Goal: Task Accomplishment & Management: Complete application form

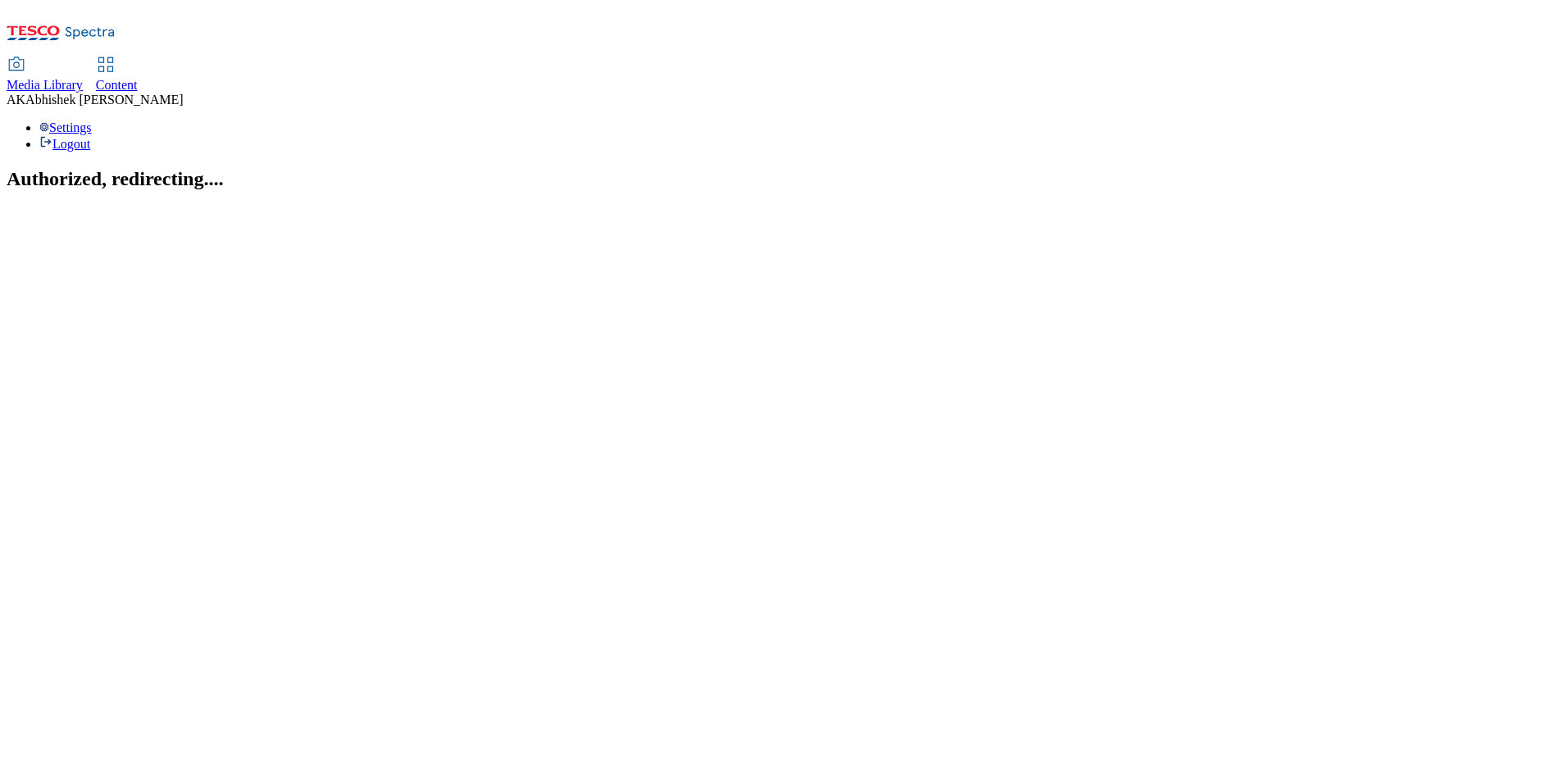
click at [138, 78] on span "Content" at bounding box center [117, 85] width 42 height 14
select select "ghs-uk"
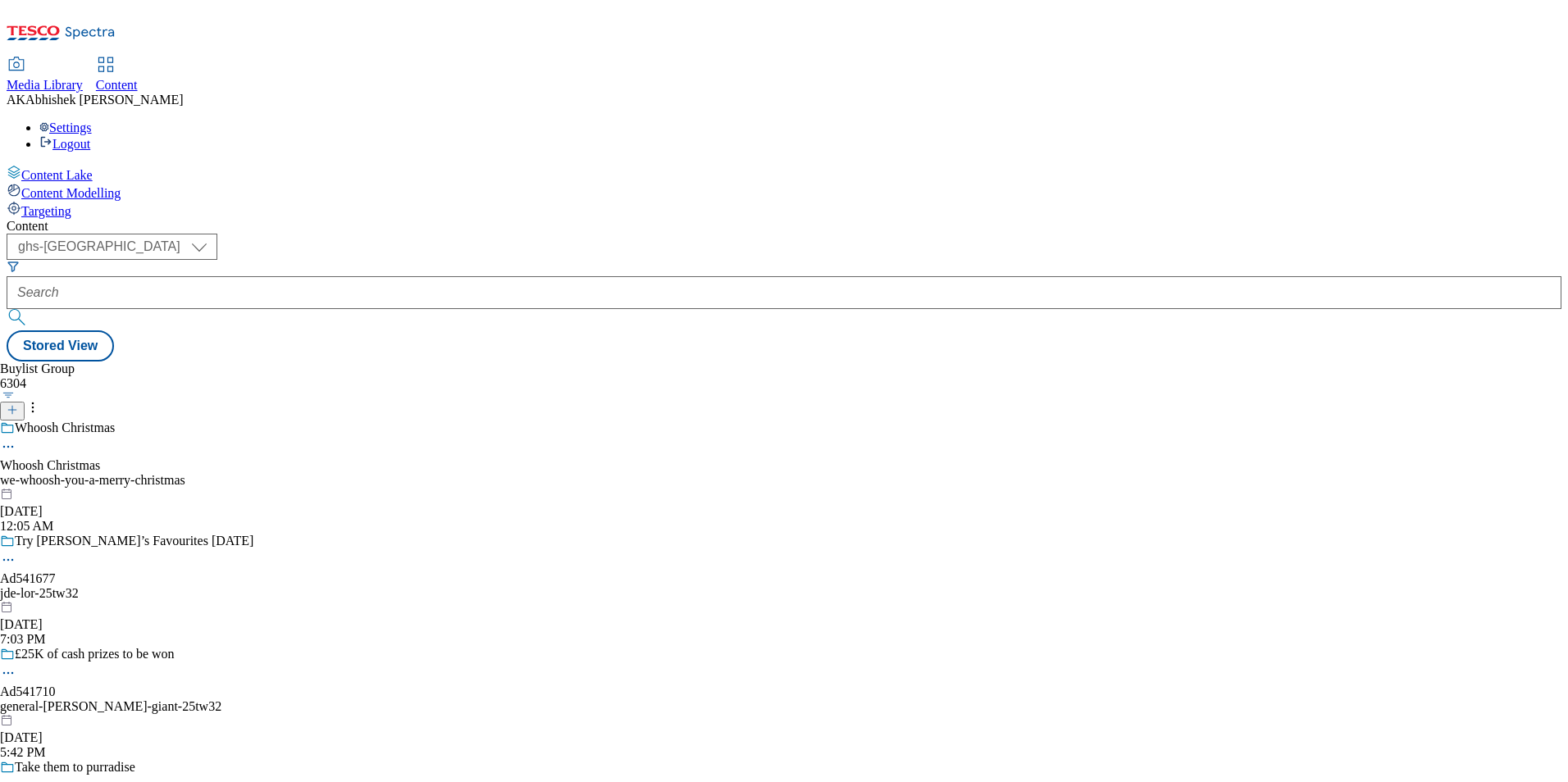
click at [18, 404] on icon at bounding box center [12, 409] width 11 height 11
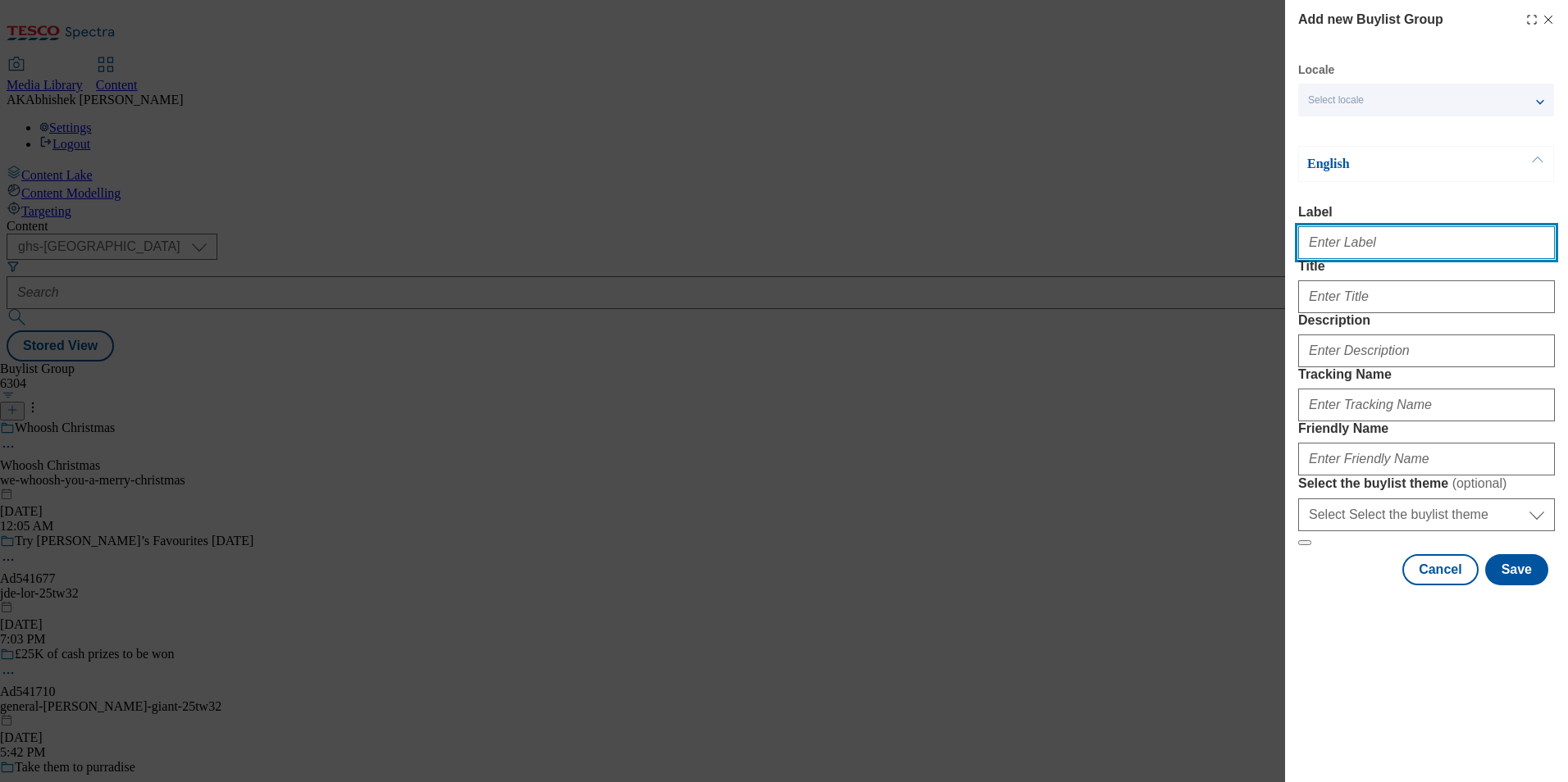
click at [1370, 244] on input "Label" at bounding box center [1426, 243] width 257 height 33
paste input "542294"
type input "Ad542294"
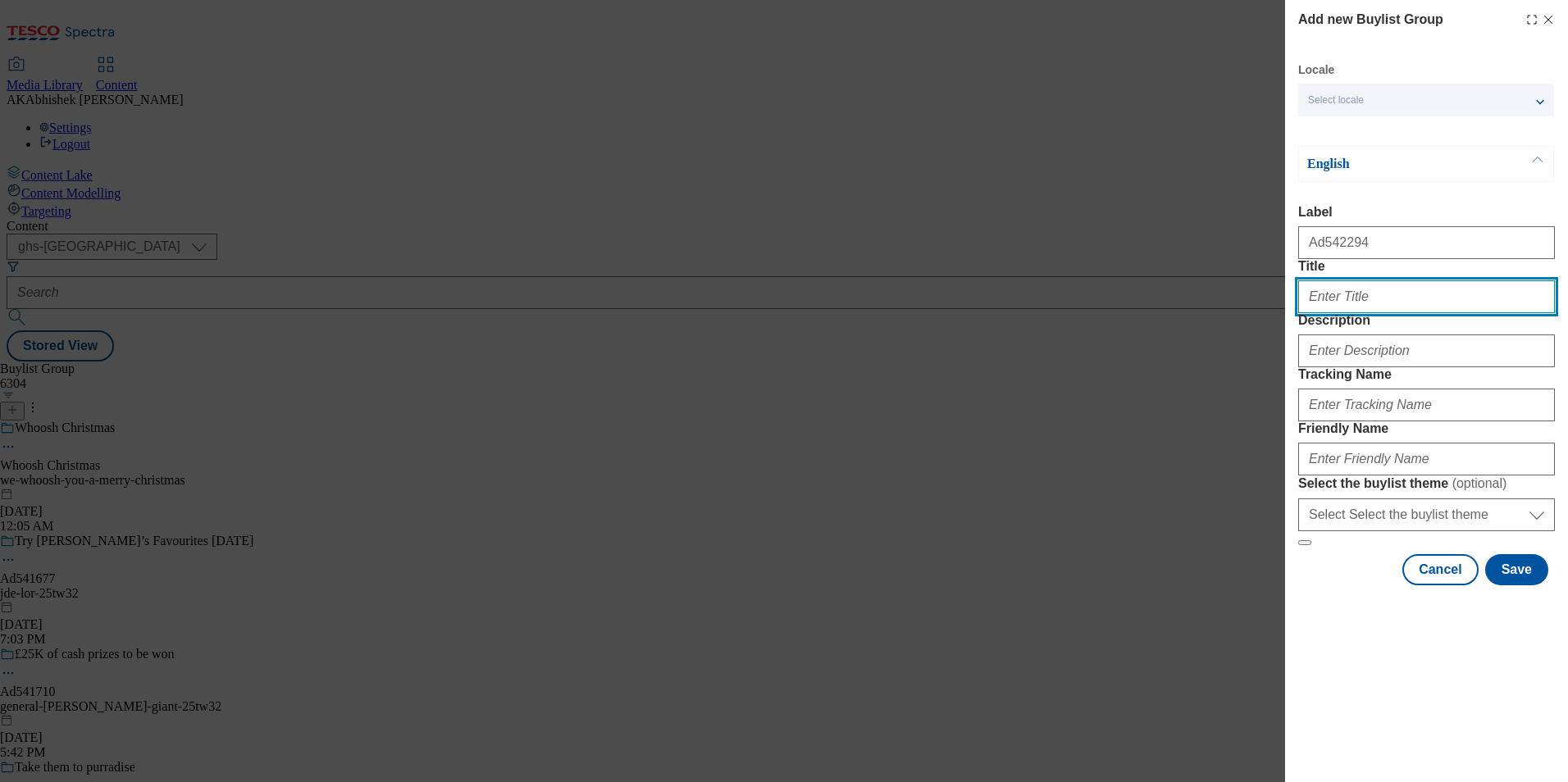
click at [1341, 313] on input "Title" at bounding box center [1426, 297] width 257 height 33
drag, startPoint x: 1423, startPoint y: 332, endPoint x: 1180, endPoint y: 337, distance: 243.1
click at [1184, 327] on div "Add new Buylist Group Locale Select locale English Welsh English Label Ad542294…" at bounding box center [784, 391] width 1568 height 782
type input "Happy Diwali from Don Simon"
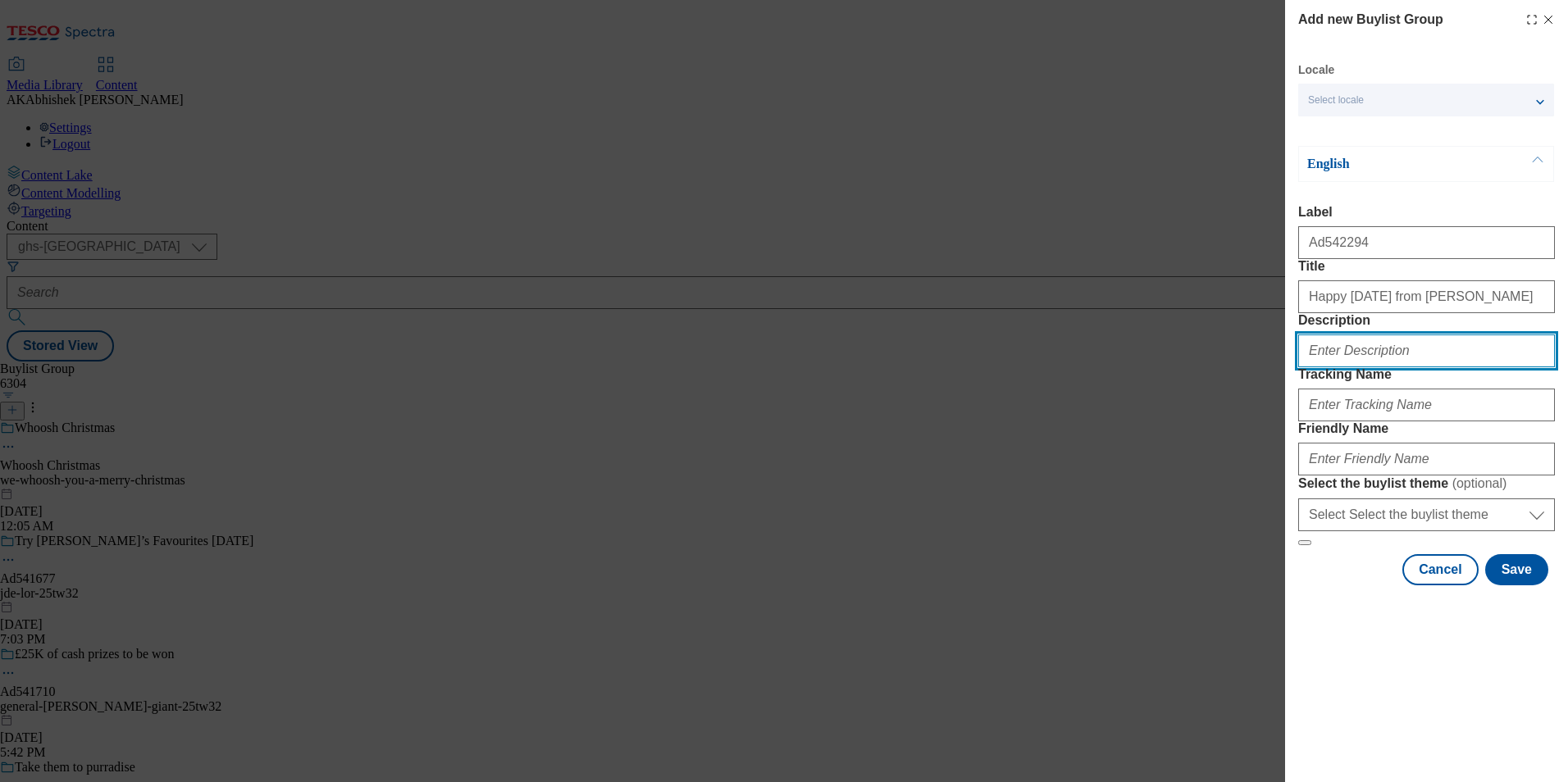
drag, startPoint x: 1379, startPoint y: 414, endPoint x: 1394, endPoint y: 417, distance: 15.3
click at [1378, 367] on input "Description" at bounding box center [1426, 351] width 257 height 33
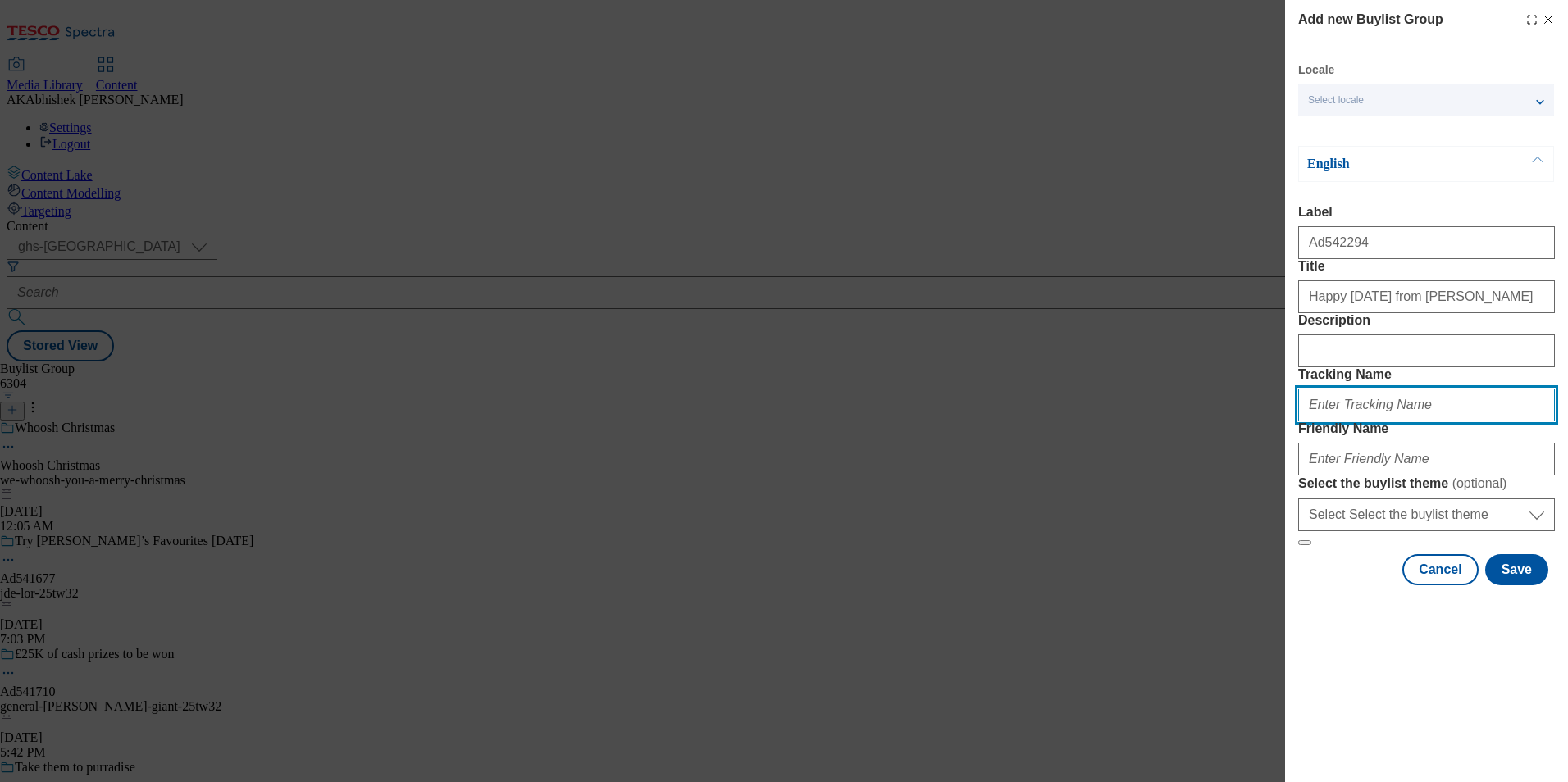
click at [1390, 421] on input "Tracking Name" at bounding box center [1426, 405] width 257 height 33
paste input "Team Inspire Unica Dummy Account"
click at [1308, 421] on input "Team Inspire Unica Dummy Account" at bounding box center [1426, 405] width 257 height 33
type input "team-inspire-unica-dummy-account"
drag, startPoint x: 1462, startPoint y: 491, endPoint x: 1134, endPoint y: 502, distance: 328.2
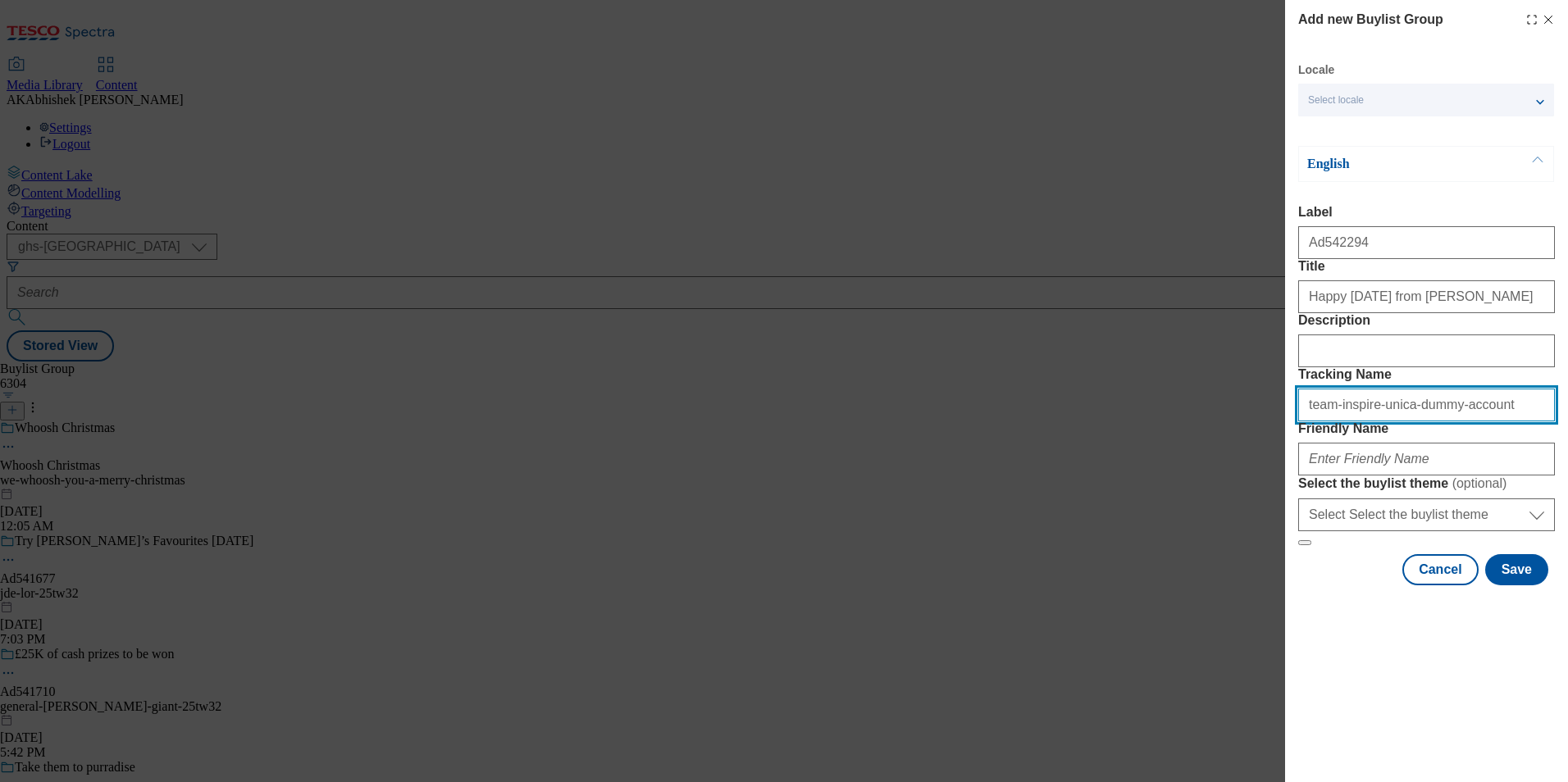
click at [1134, 502] on div "Add new Buylist Group Locale Select locale English Welsh English Label Ad542294…" at bounding box center [784, 391] width 1568 height 782
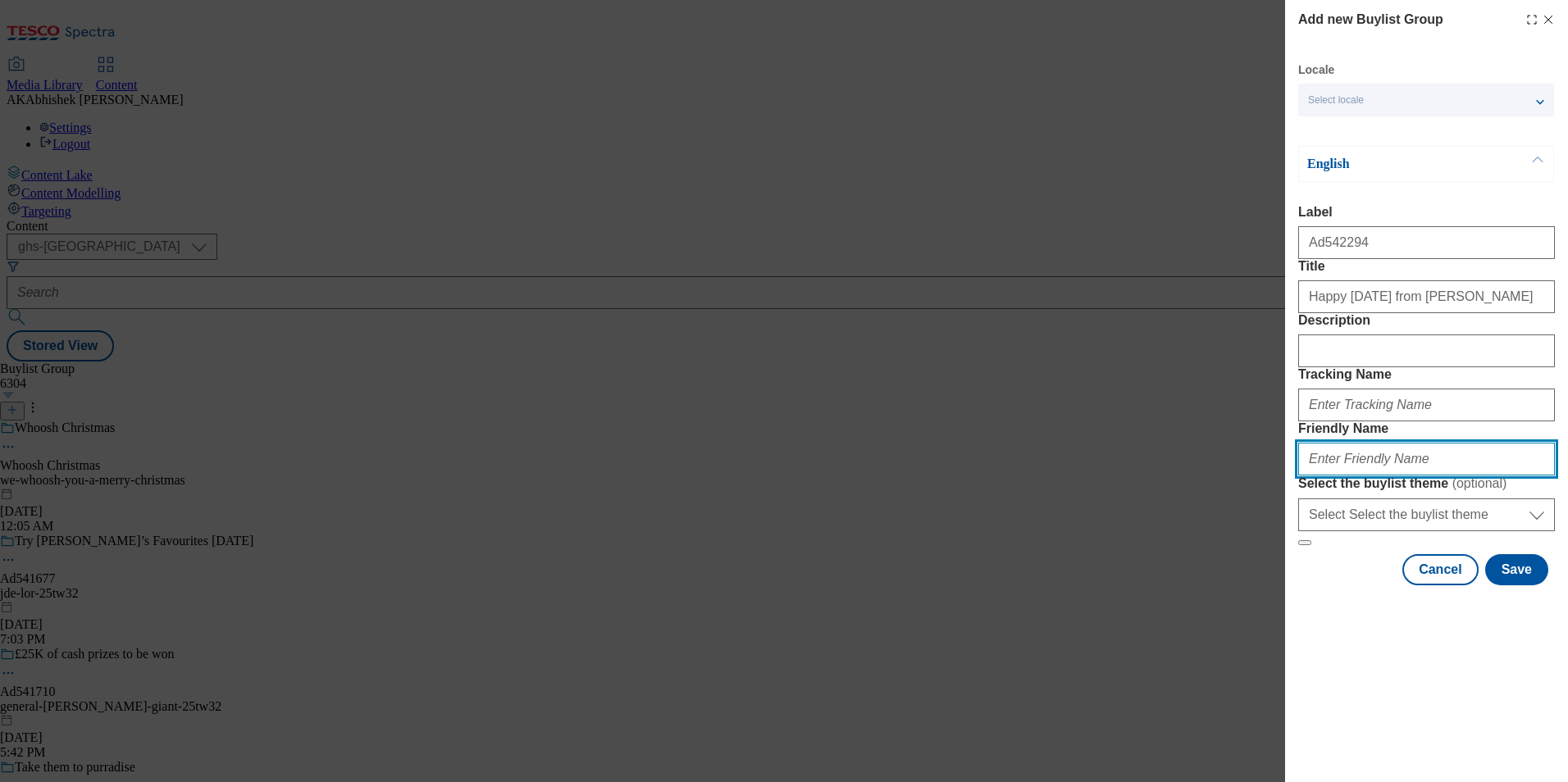
click at [1339, 475] on input "Friendly Name" at bounding box center [1426, 460] width 257 height 33
paste input "team-inspire-unica-dummy-account"
click at [1412, 475] on input "team-inspire-unica-dummy-account-don-simon-" at bounding box center [1426, 460] width 257 height 33
click at [1471, 475] on input "team-inspire-unica-dummy-account-don-simon-" at bounding box center [1426, 460] width 257 height 33
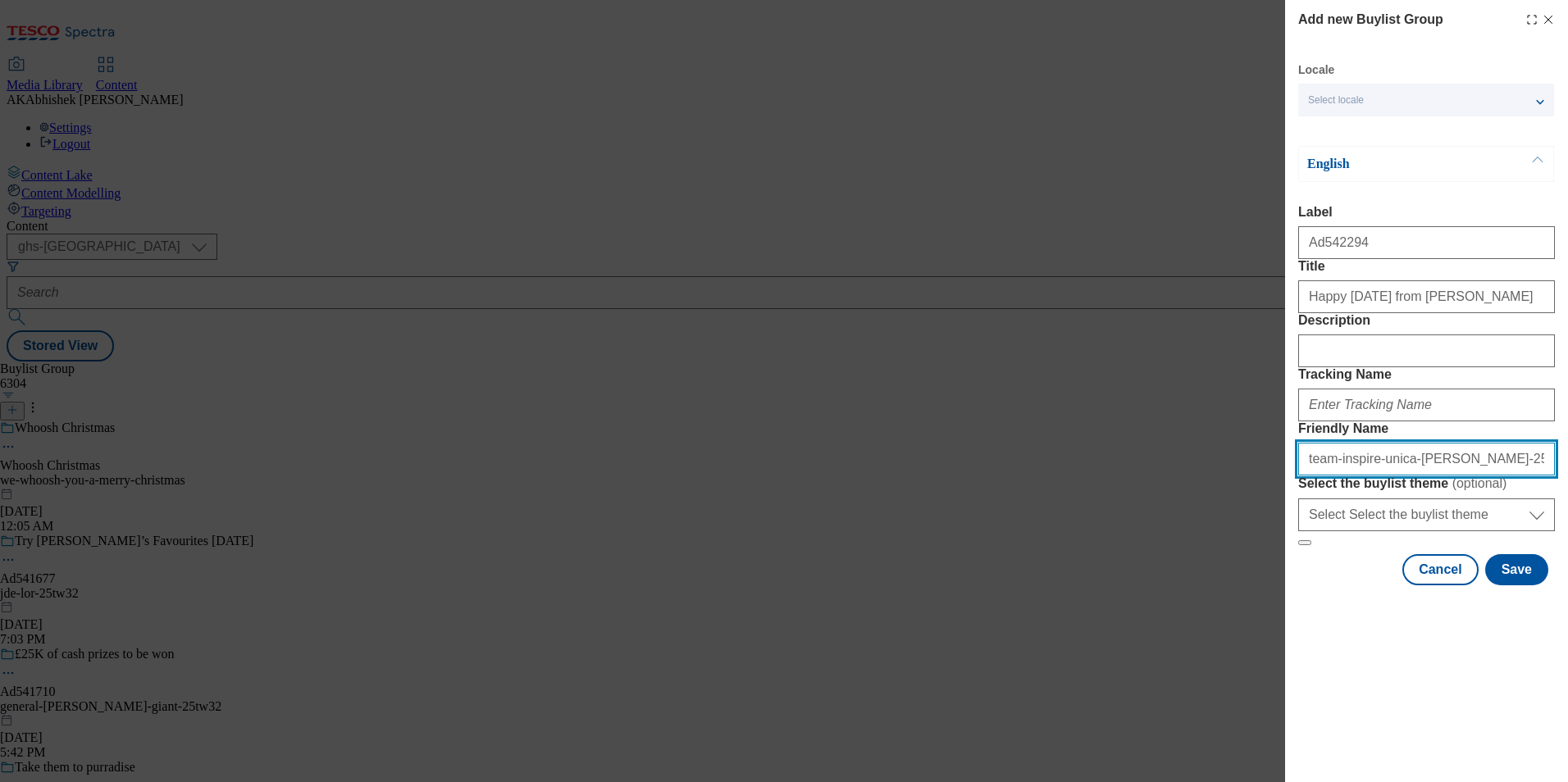
drag, startPoint x: 1484, startPoint y: 567, endPoint x: 1264, endPoint y: 559, distance: 220.1
click at [1264, 559] on div "Add new Buylist Group Locale Select locale English Welsh English Label Ad542294…" at bounding box center [784, 391] width 1568 height 782
type input "team-inspire-unica-don-simon-25tw33"
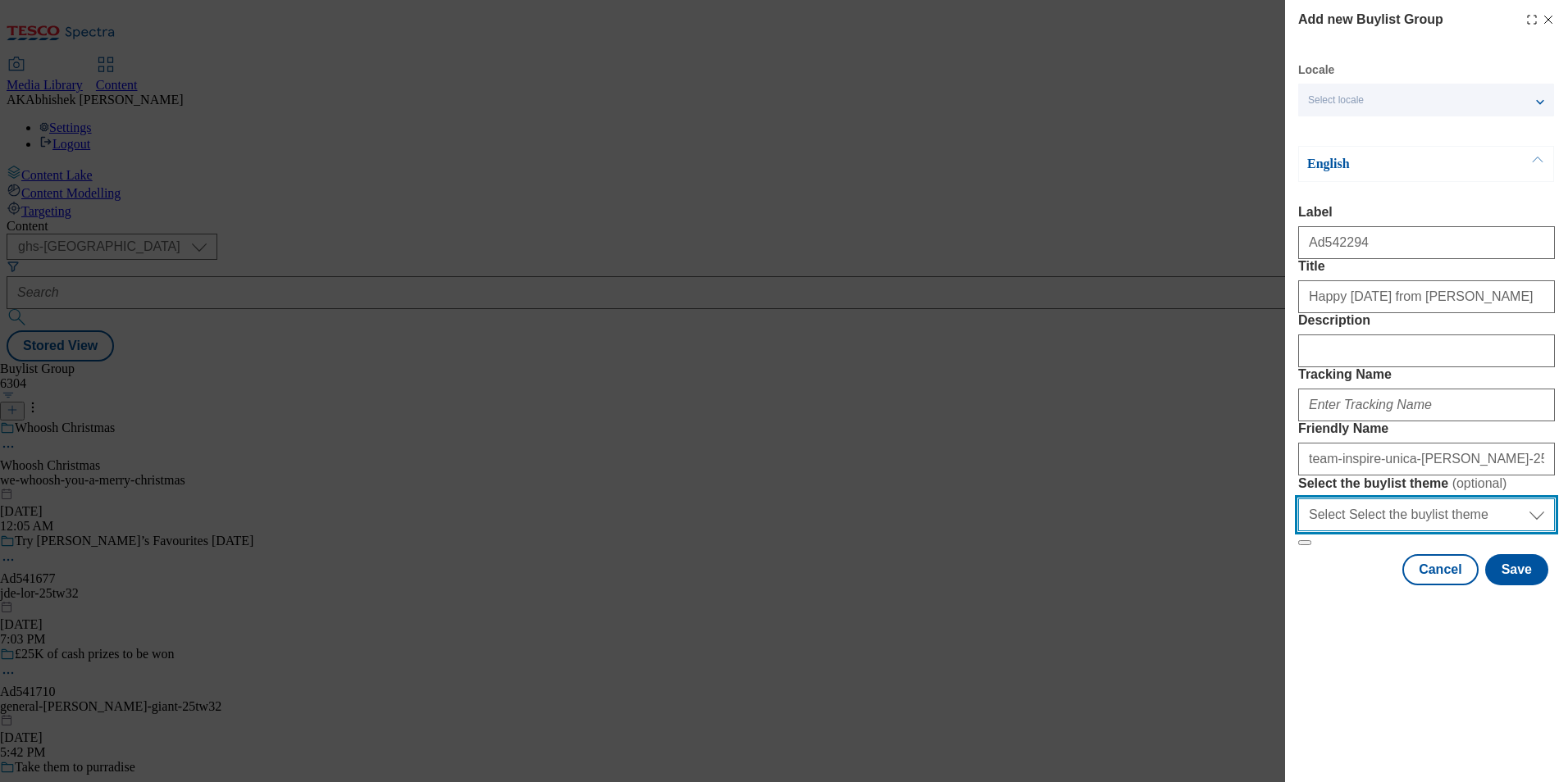
click at [1427, 531] on select "Select Select the buylist theme default fandf" at bounding box center [1426, 515] width 257 height 33
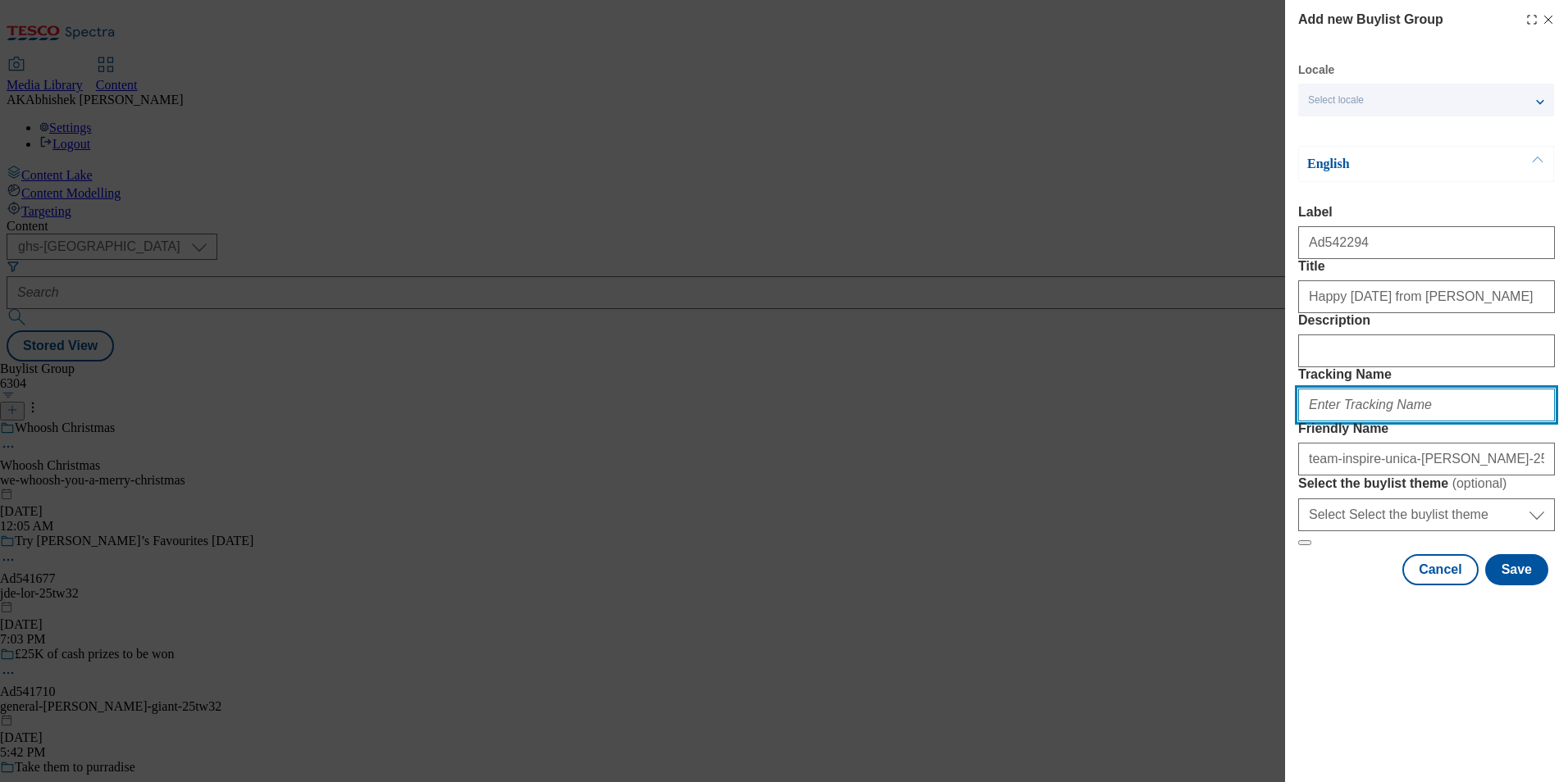
drag, startPoint x: 1426, startPoint y: 498, endPoint x: 1458, endPoint y: 502, distance: 32.2
click at [1426, 421] on input "Tracking Name" at bounding box center [1426, 405] width 257 height 33
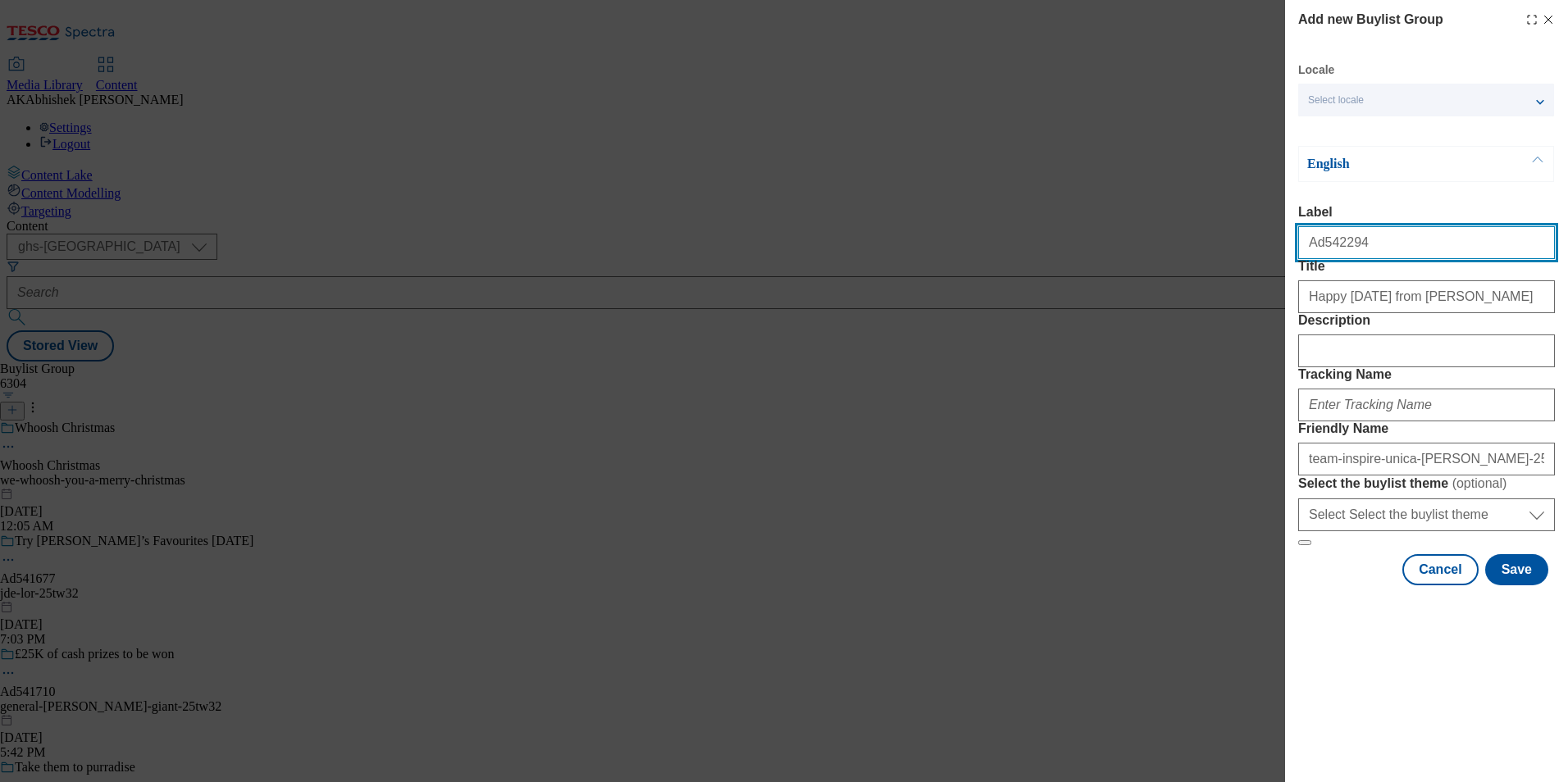
drag, startPoint x: 1319, startPoint y: 245, endPoint x: 1425, endPoint y: 243, distance: 106.0
click at [1425, 243] on input "Ad542294" at bounding box center [1426, 243] width 257 height 33
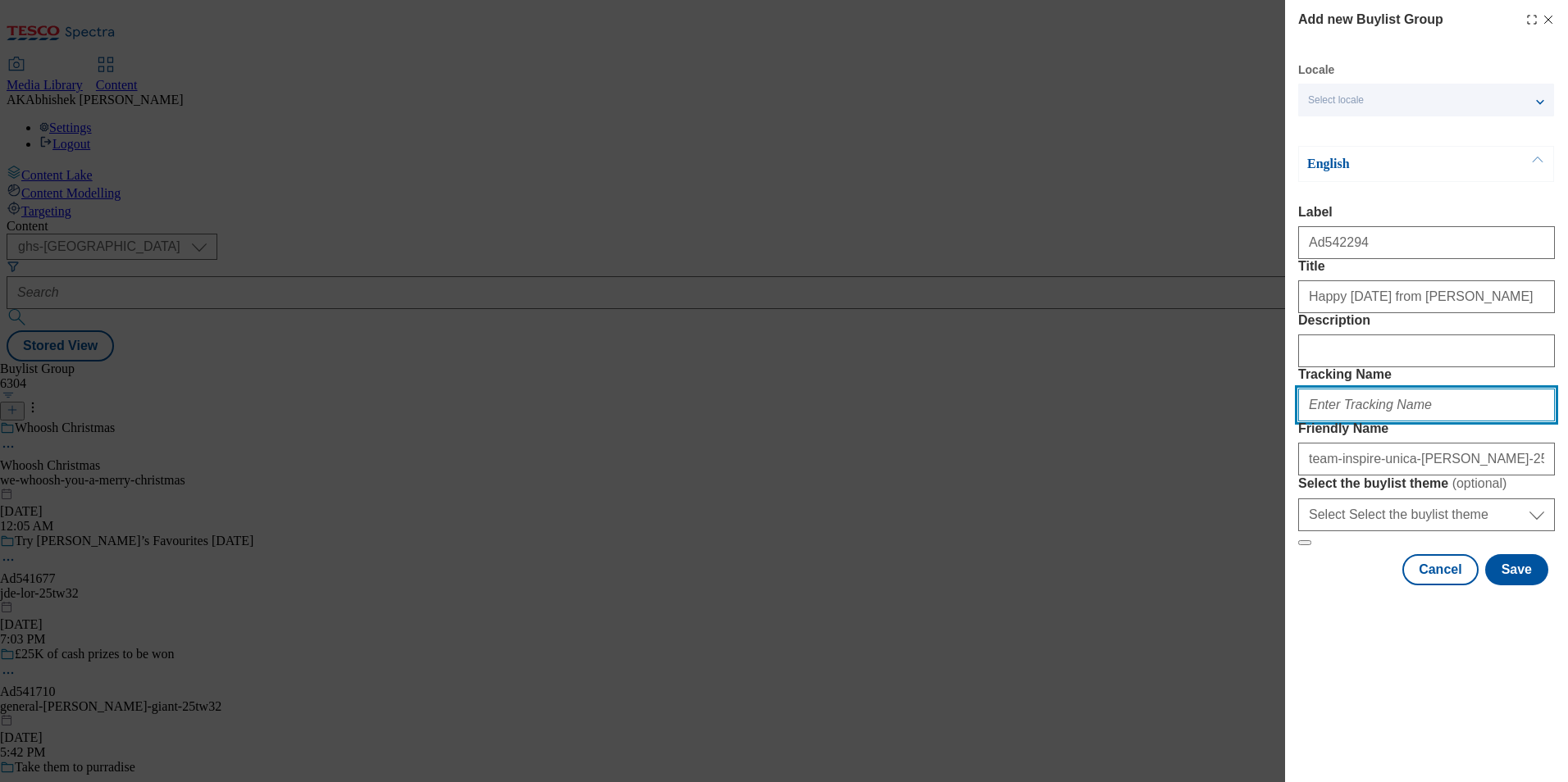
click at [1348, 421] on input "Tracking Name" at bounding box center [1426, 405] width 257 height 33
type input "A"
paste input "542294"
type input "DH_AD542294"
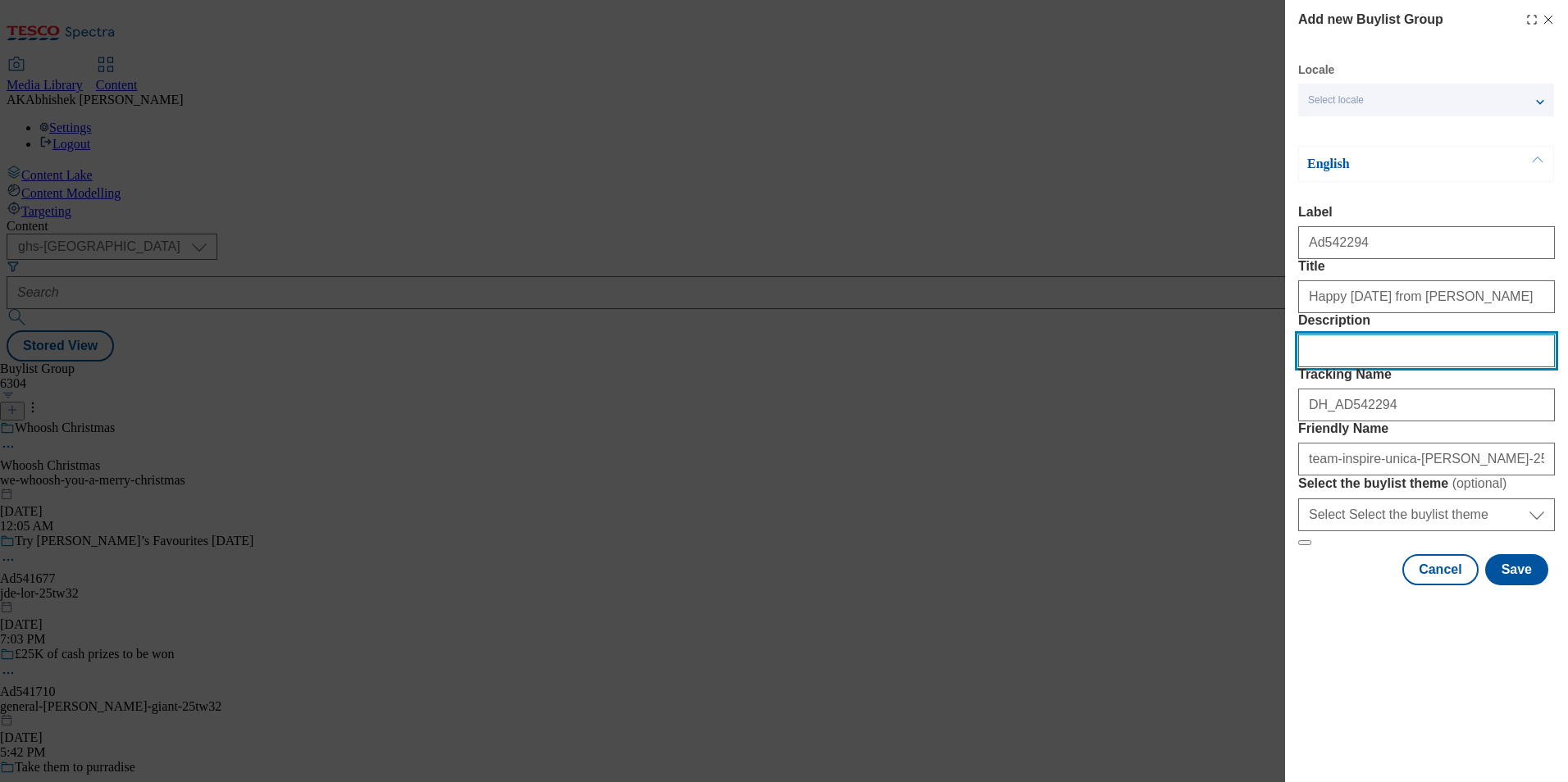
click at [1358, 367] on input "Description" at bounding box center [1426, 351] width 257 height 33
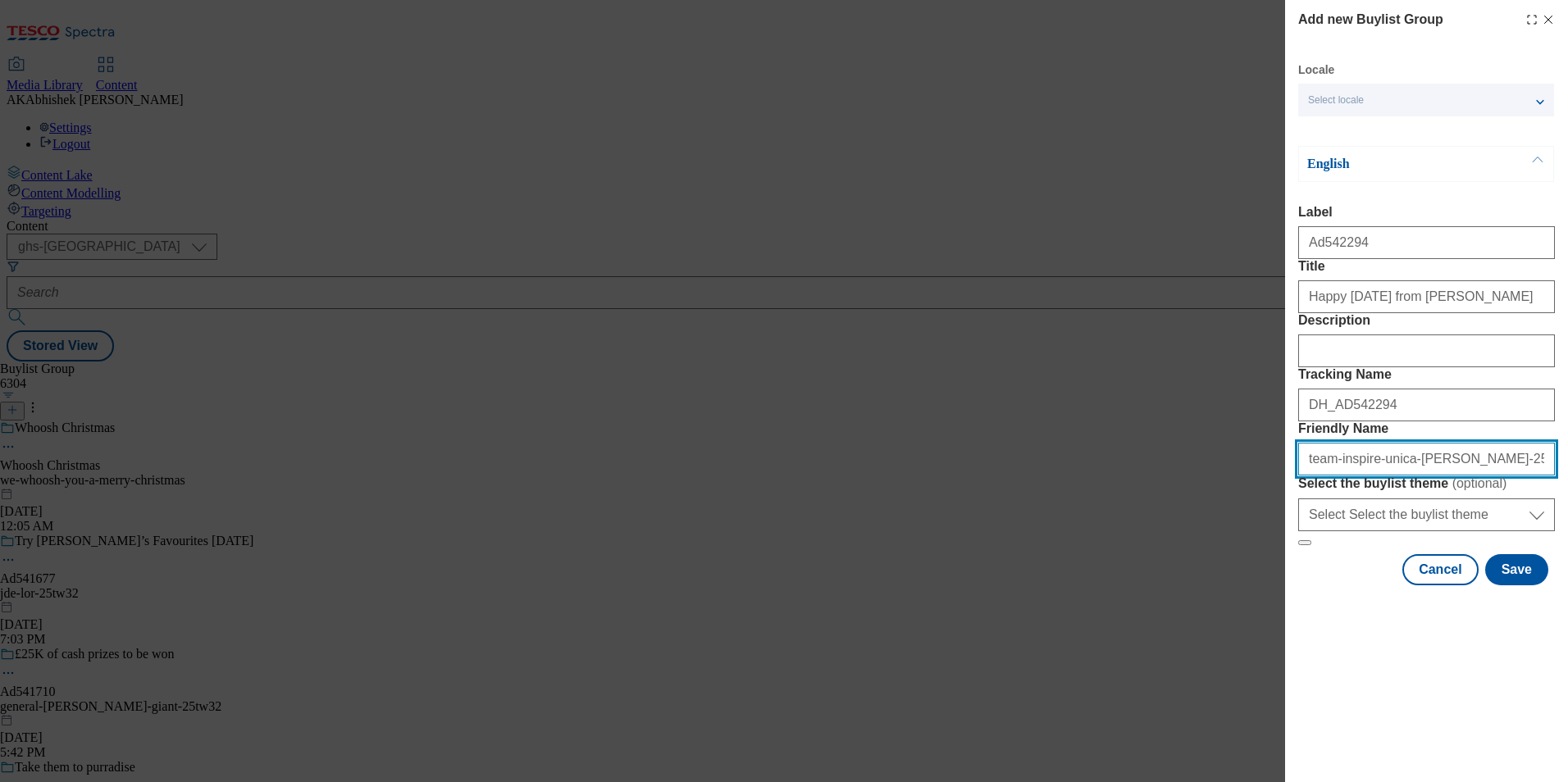
drag, startPoint x: 1514, startPoint y: 576, endPoint x: 1118, endPoint y: 563, distance: 396.2
click at [1118, 563] on div "Add new Buylist Group Locale Select locale English Welsh English Label Ad542294…" at bounding box center [784, 391] width 1568 height 782
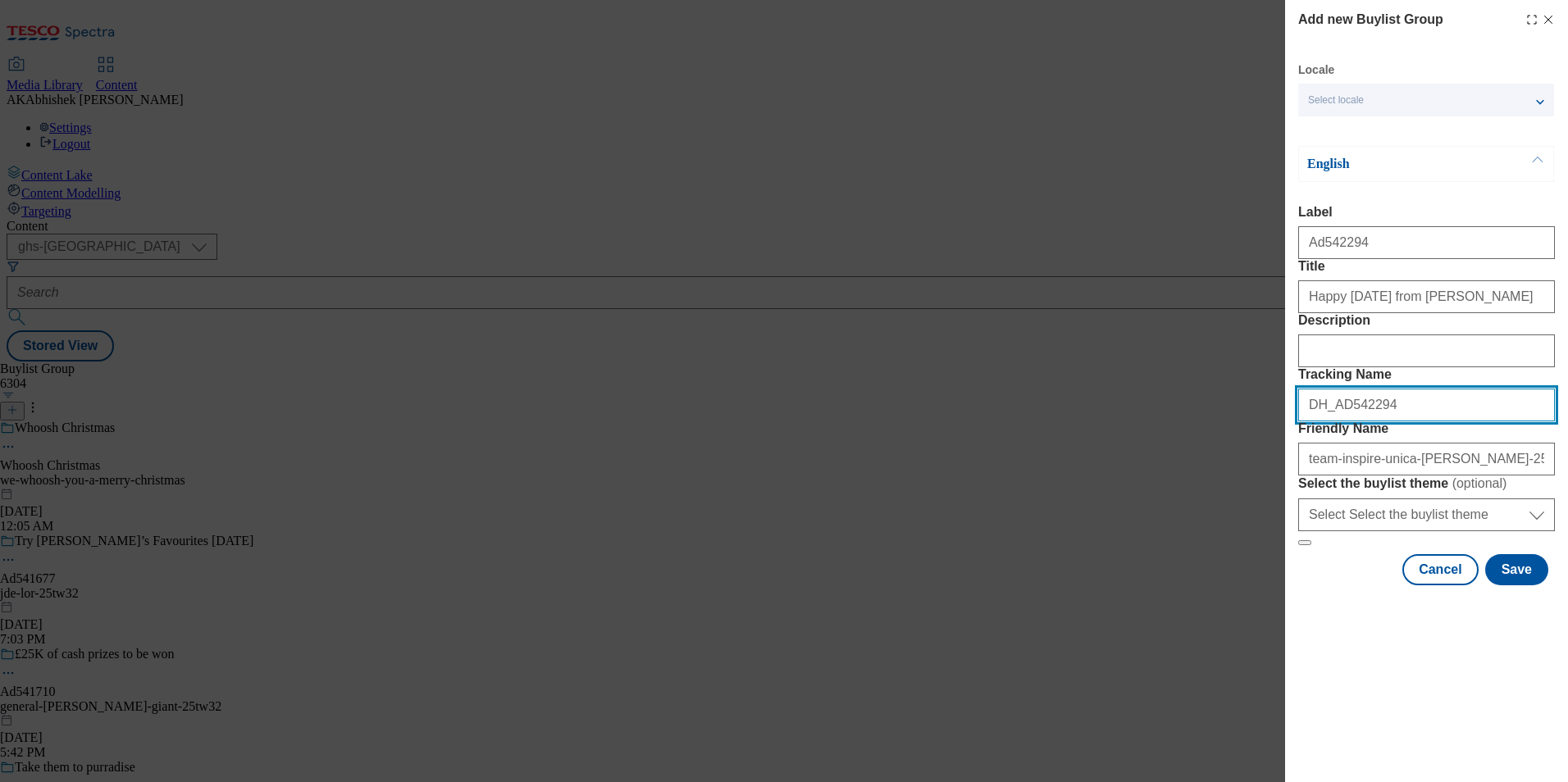
drag, startPoint x: 1336, startPoint y: 483, endPoint x: 1133, endPoint y: 491, distance: 203.2
click at [1148, 489] on div "Add new Buylist Group Locale Select locale English Welsh English Label Ad542294…" at bounding box center [784, 391] width 1568 height 782
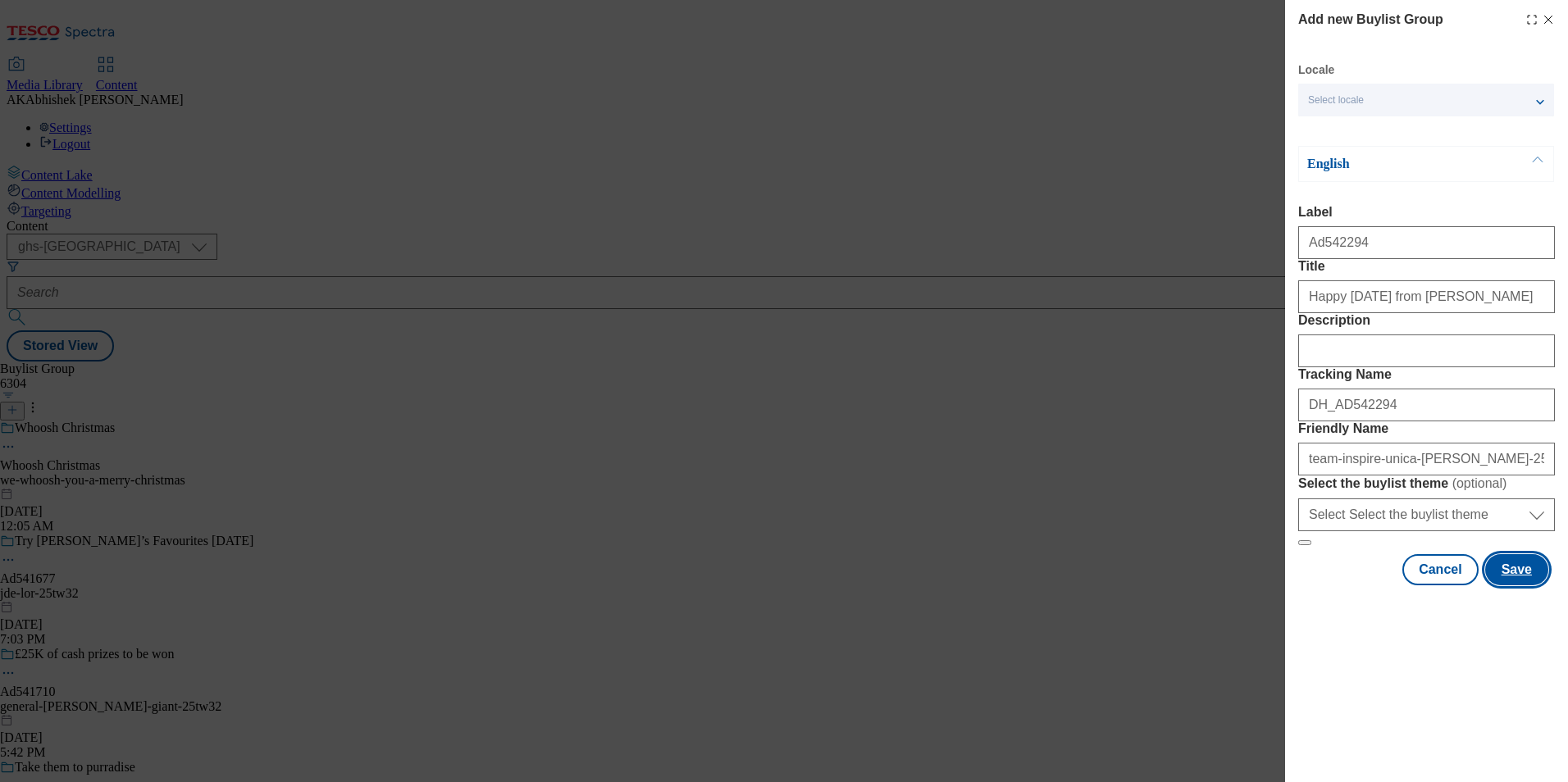
click at [1513, 585] on button "Save" at bounding box center [1516, 570] width 63 height 31
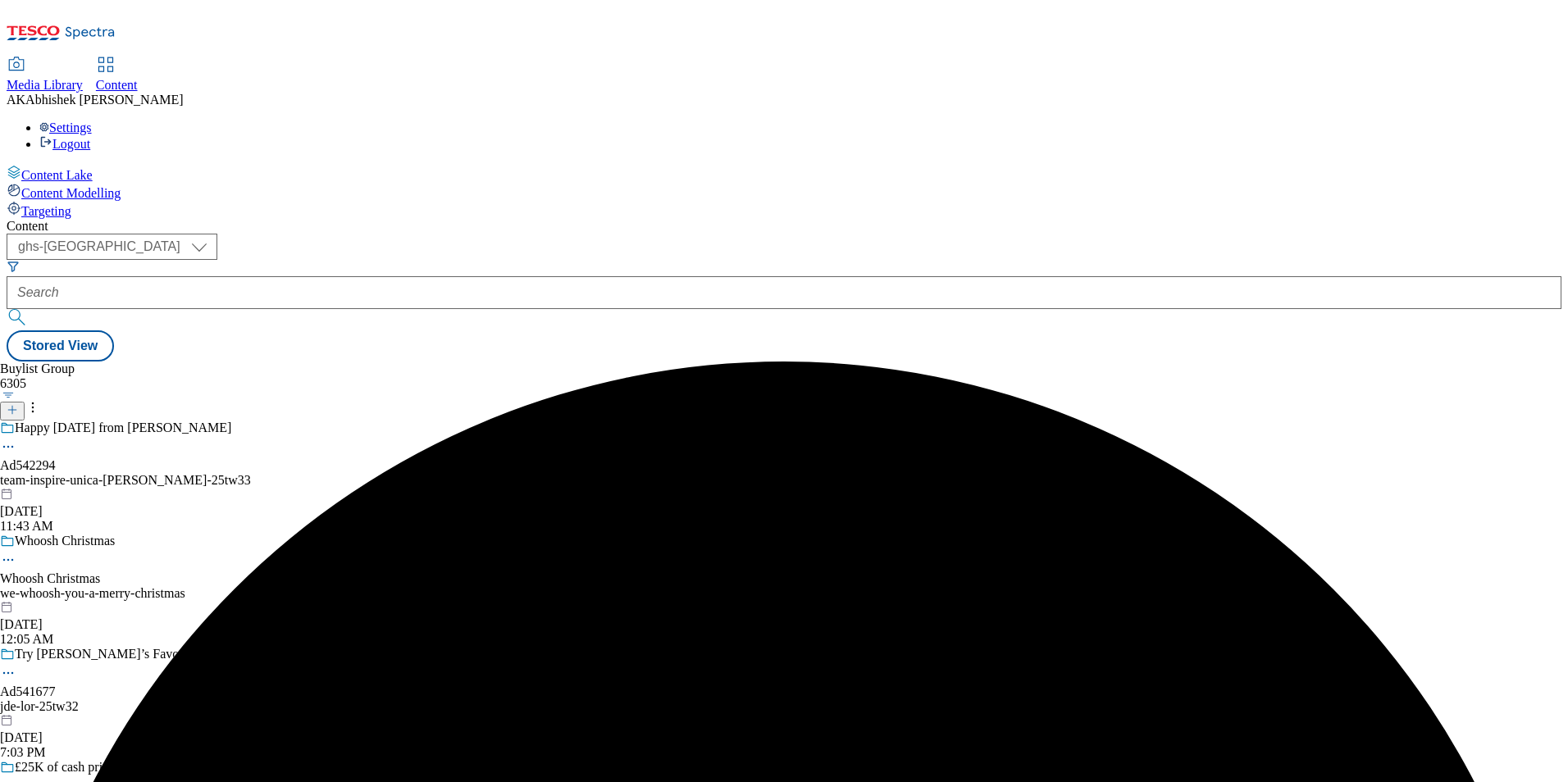
click at [285, 420] on div "Happy Diwali from Don Simon Ad542294 team-inspire-unica-don-simon-25tw33 Sep 22…" at bounding box center [142, 476] width 285 height 113
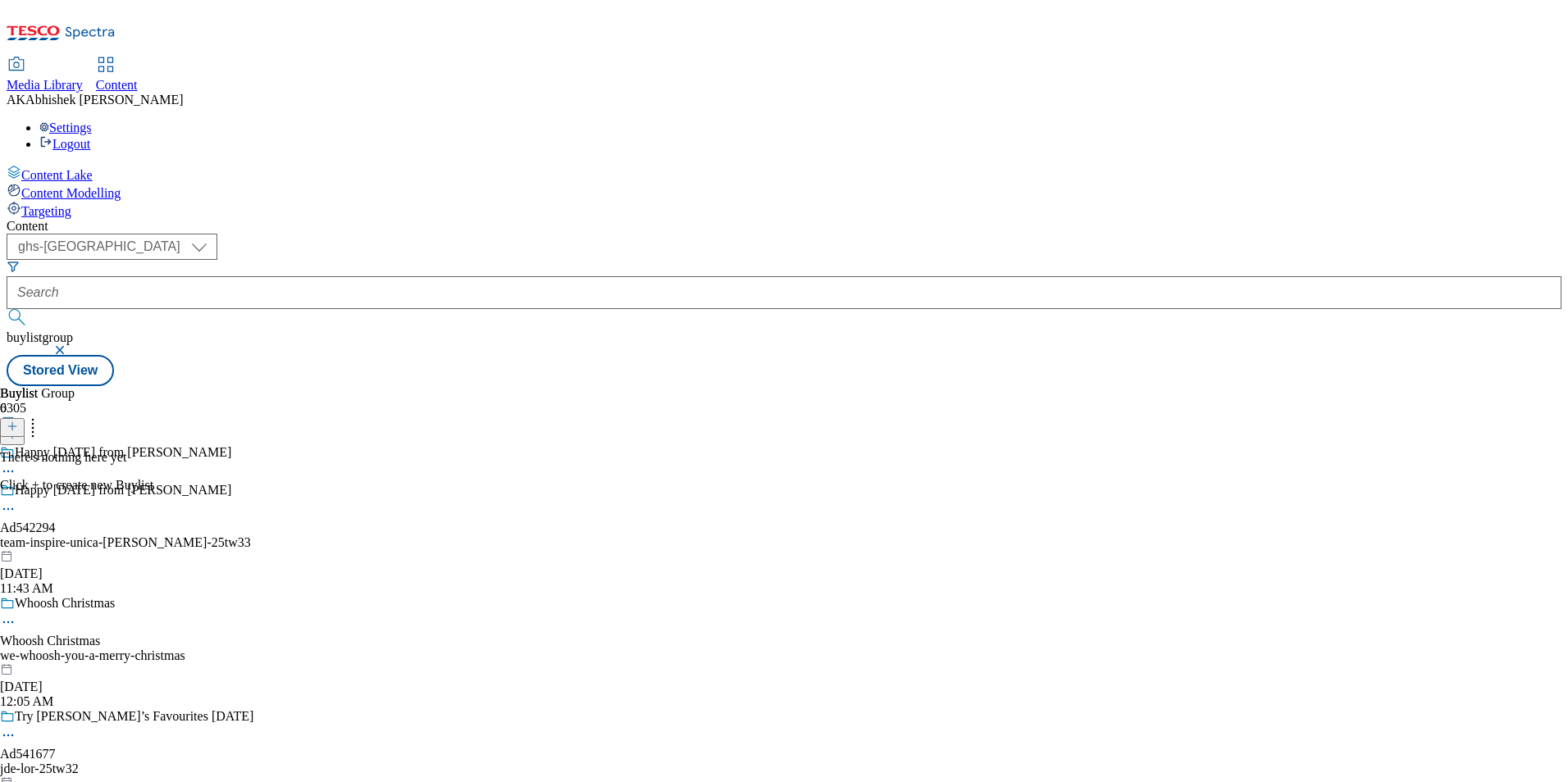
click at [18, 420] on icon at bounding box center [12, 426] width 11 height 11
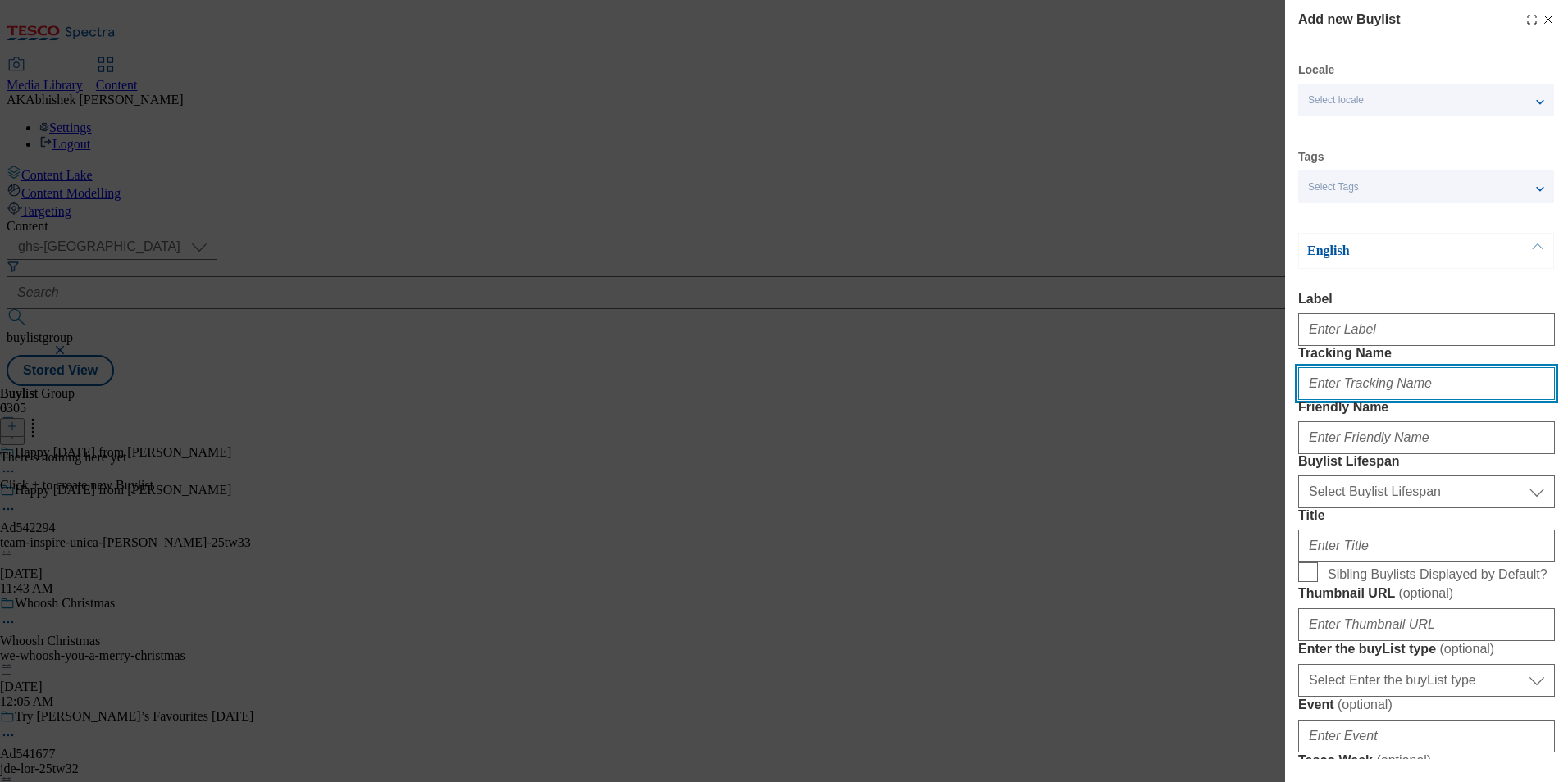
click at [1367, 400] on input "Tracking Name" at bounding box center [1426, 384] width 257 height 33
paste input "DH_AD542294"
click at [1340, 400] on input "DH_AD542294" at bounding box center [1426, 384] width 257 height 33
type input "DH_AD542294"
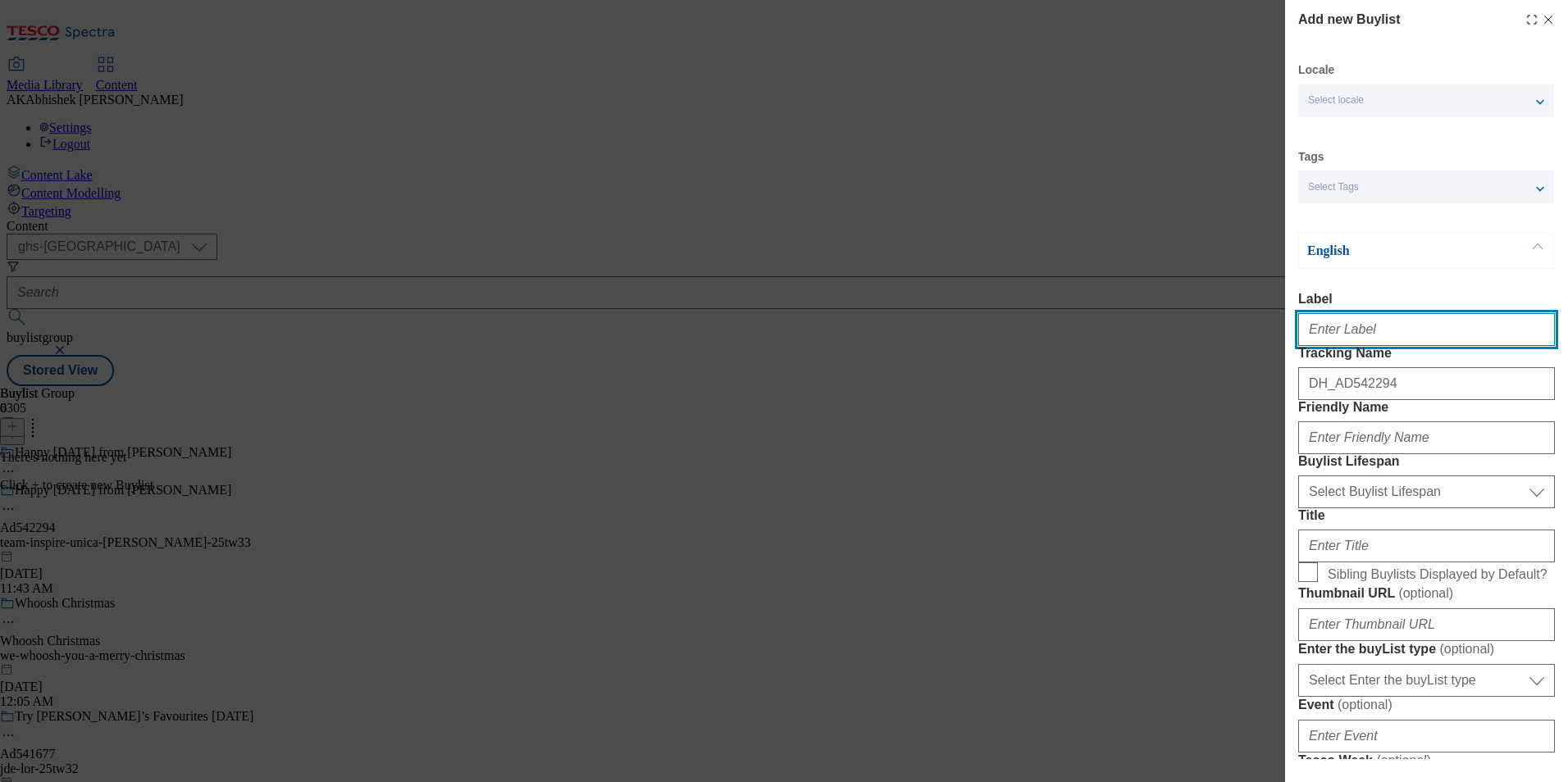
click at [1317, 339] on input "Label" at bounding box center [1426, 329] width 257 height 33
paste input "542294"
type input "Ad542294"
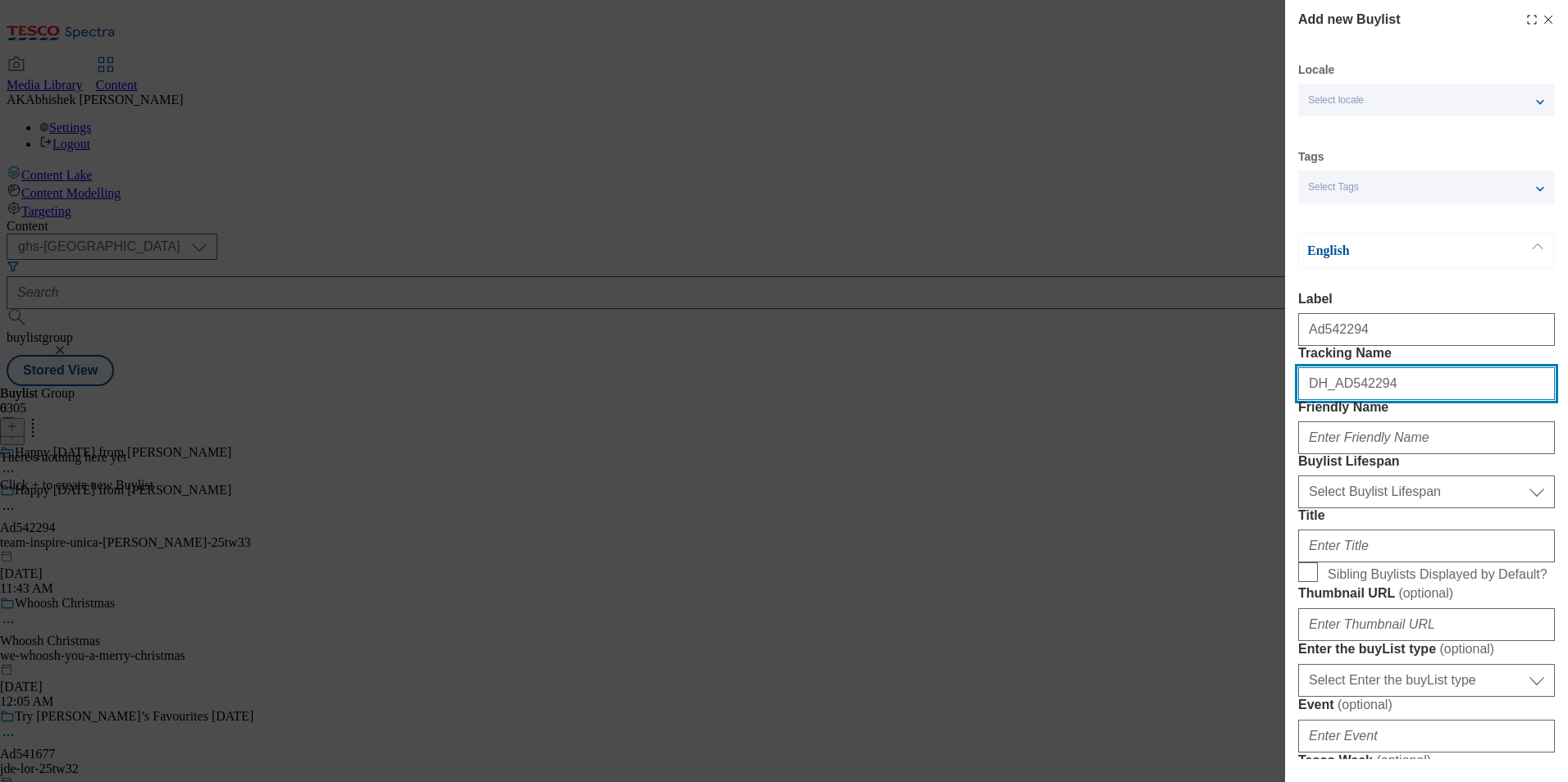
click at [1398, 400] on input "DH_AD542294" at bounding box center [1426, 384] width 257 height 33
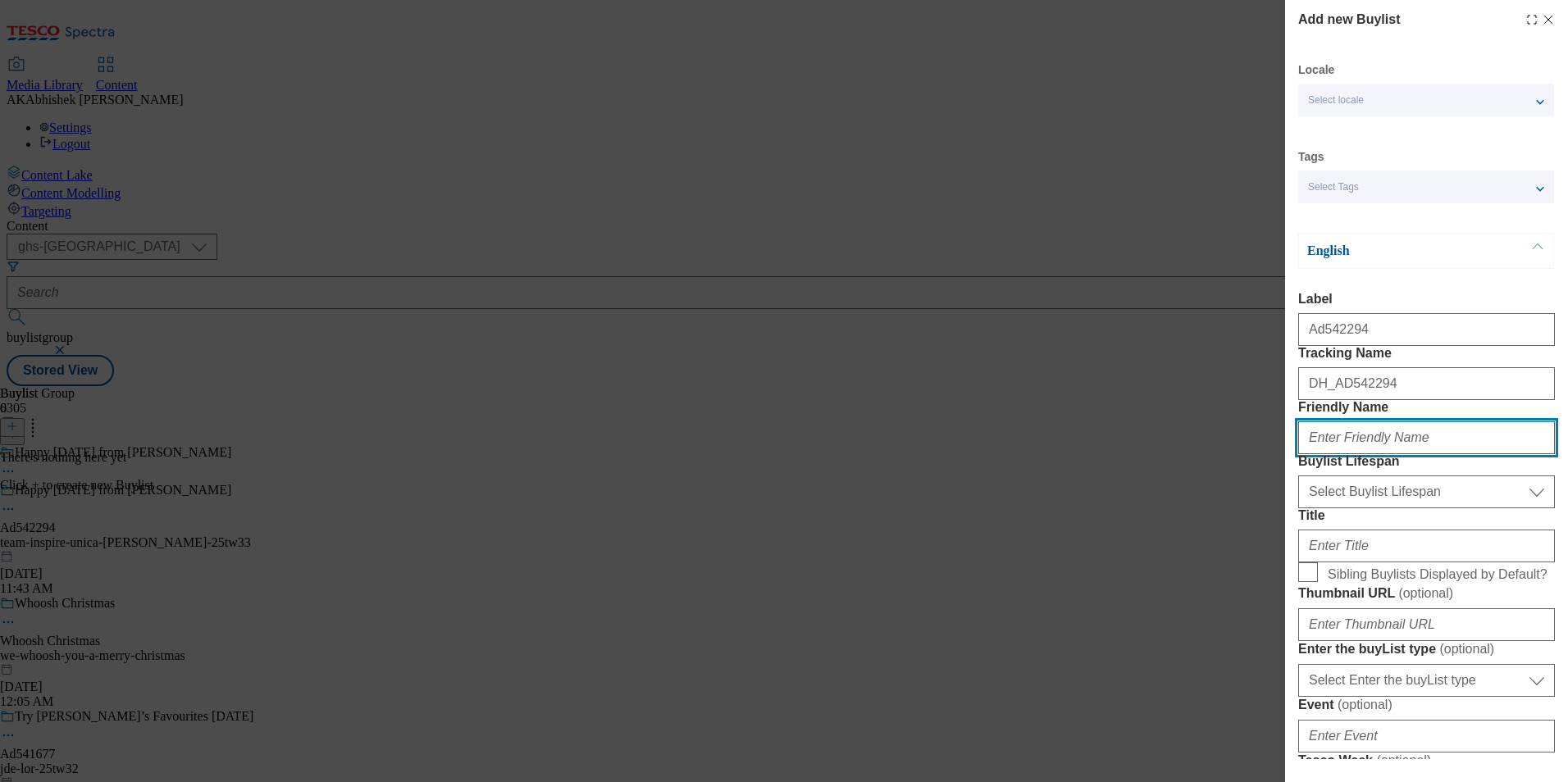
click at [1343, 454] on input "Friendly Name" at bounding box center [1426, 438] width 257 height 33
paste input "team-inspire-unica"
type input "team-inspire-unica"
click at [1398, 509] on div "Select Buylist Lifespan evergreen seasonal tactical Select Buylist Lifespan" at bounding box center [1426, 488] width 257 height 39
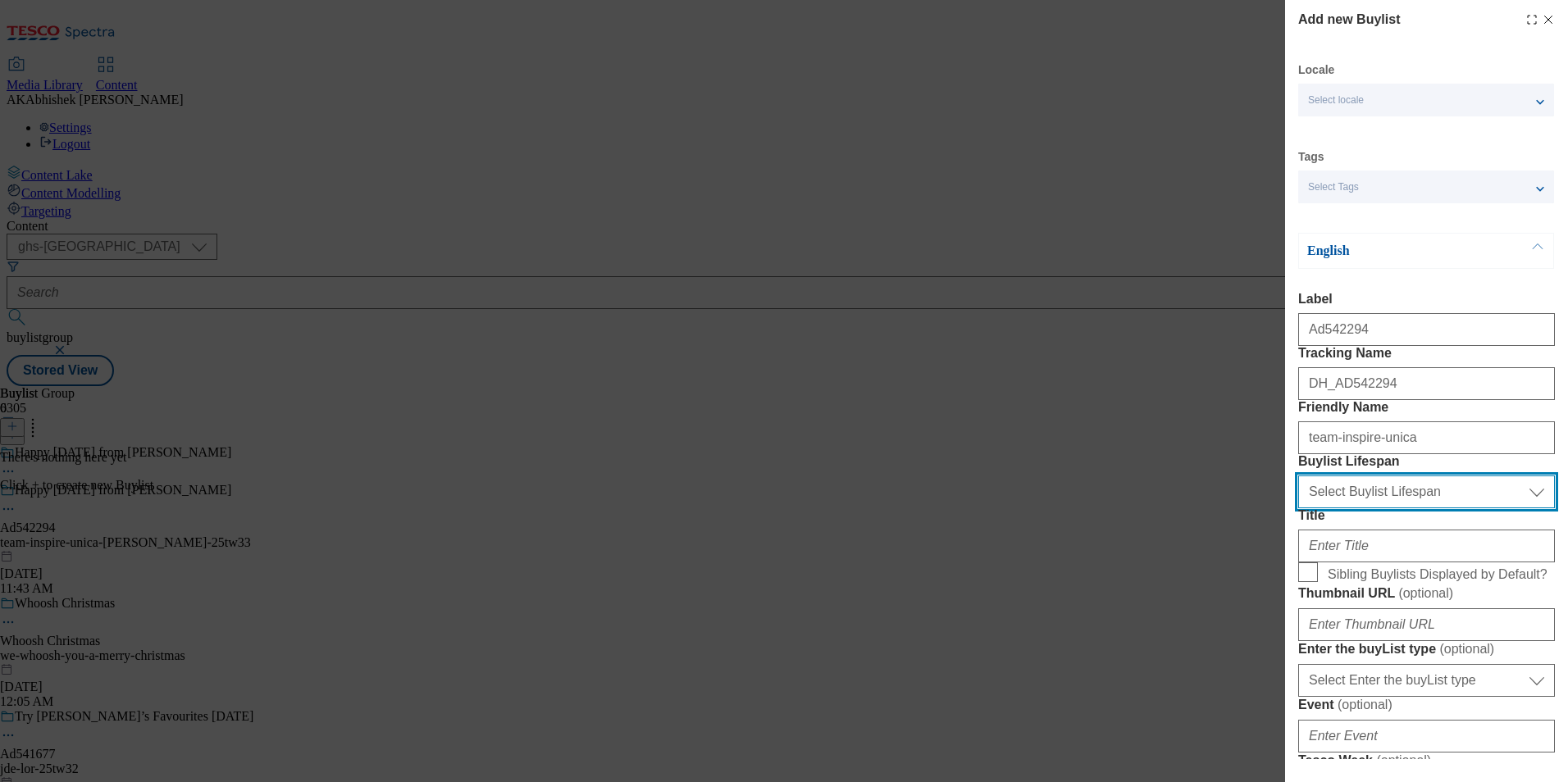
click at [1400, 509] on select "Select Buylist Lifespan evergreen seasonal tactical" at bounding box center [1426, 492] width 257 height 33
select select "tactical"
click at [1298, 509] on select "Select Buylist Lifespan evergreen seasonal tactical" at bounding box center [1426, 492] width 257 height 33
click at [1358, 509] on select "Select Buylist Lifespan evergreen seasonal tactical" at bounding box center [1426, 492] width 257 height 33
click at [1298, 509] on select "Select Buylist Lifespan evergreen seasonal tactical" at bounding box center [1426, 492] width 257 height 33
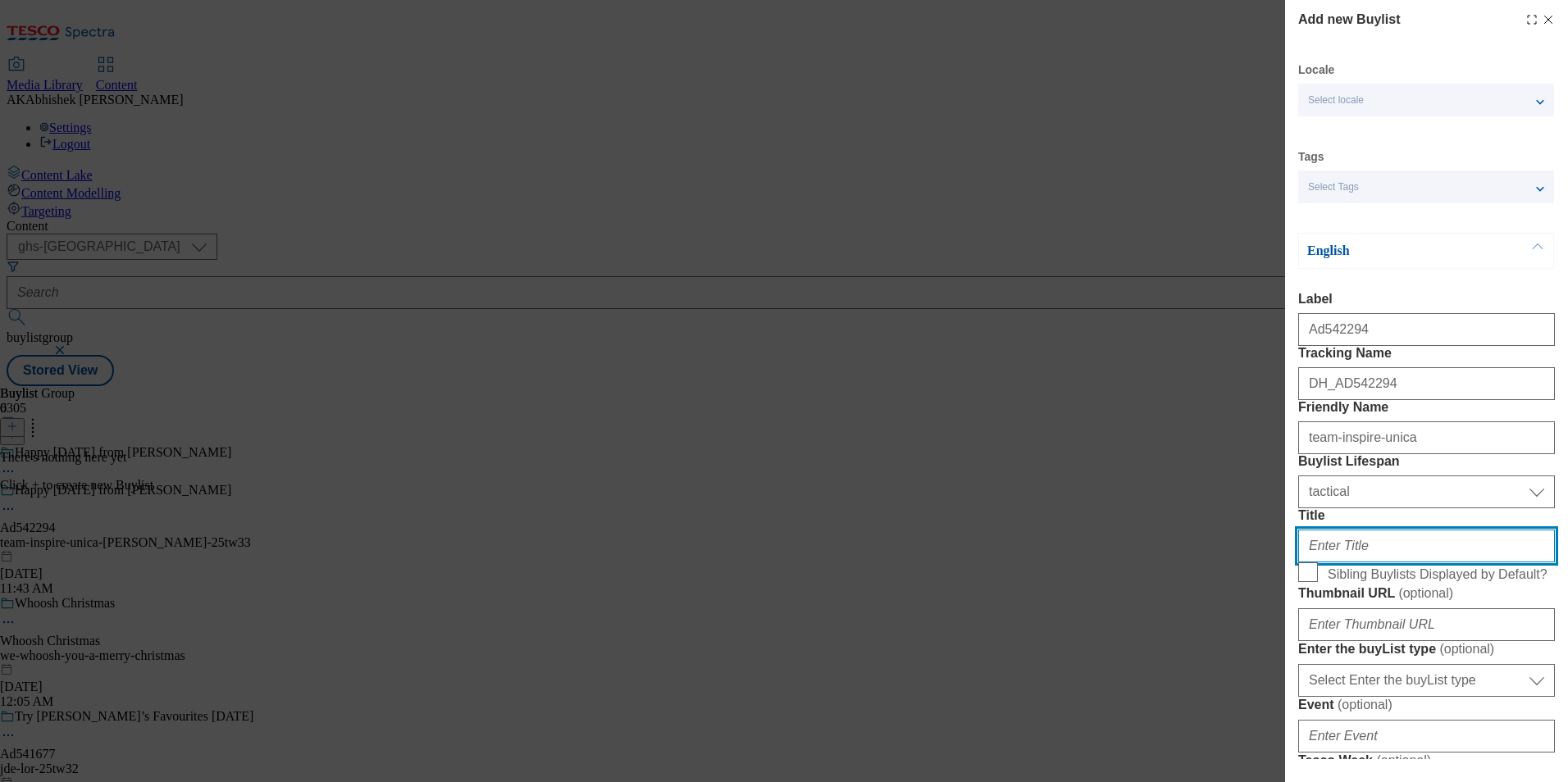
click at [1356, 563] on input "Title" at bounding box center [1426, 546] width 257 height 33
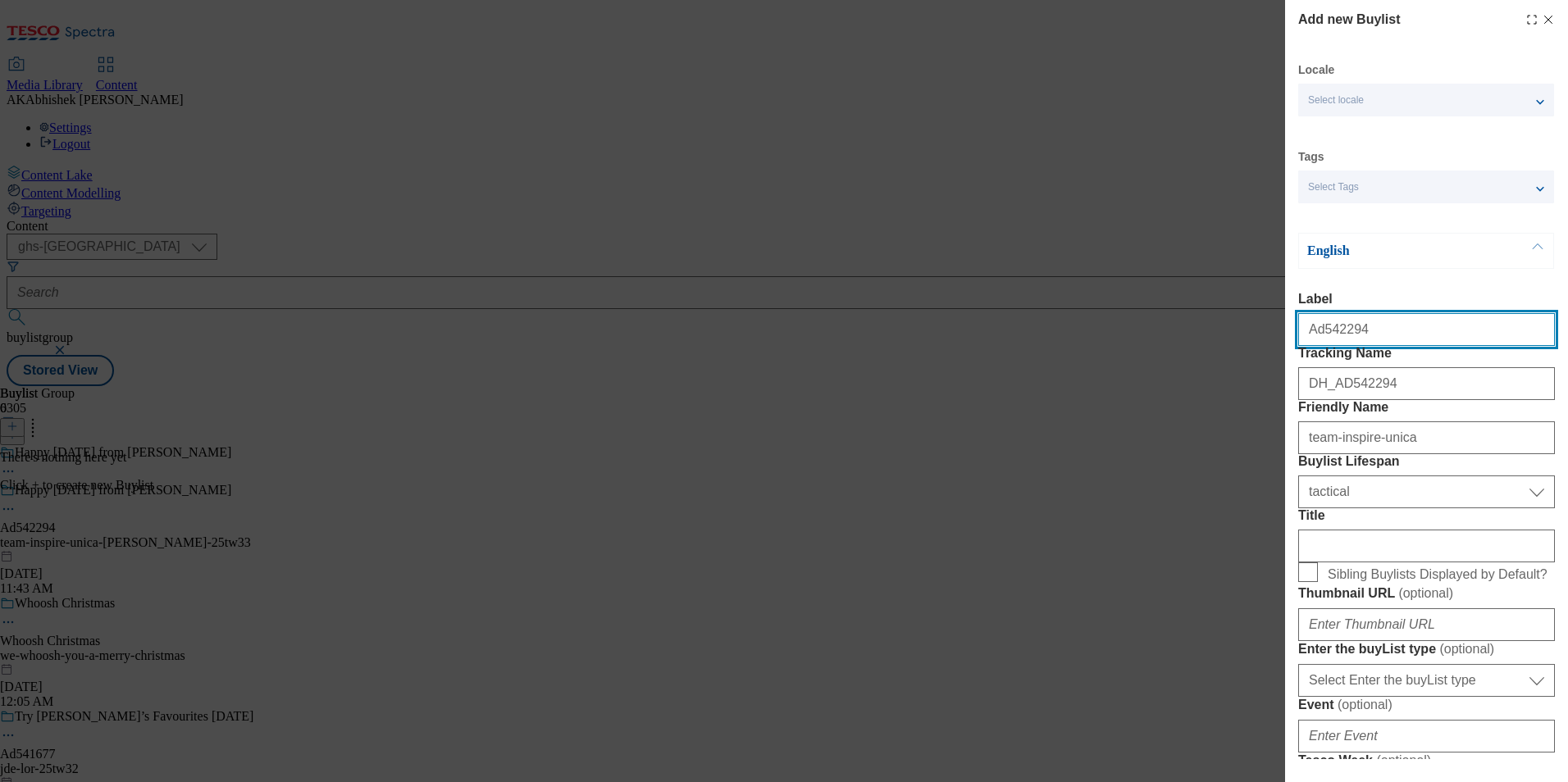
drag, startPoint x: 1319, startPoint y: 338, endPoint x: 1459, endPoint y: 343, distance: 140.1
click at [1458, 342] on input "Ad542294" at bounding box center [1426, 329] width 257 height 33
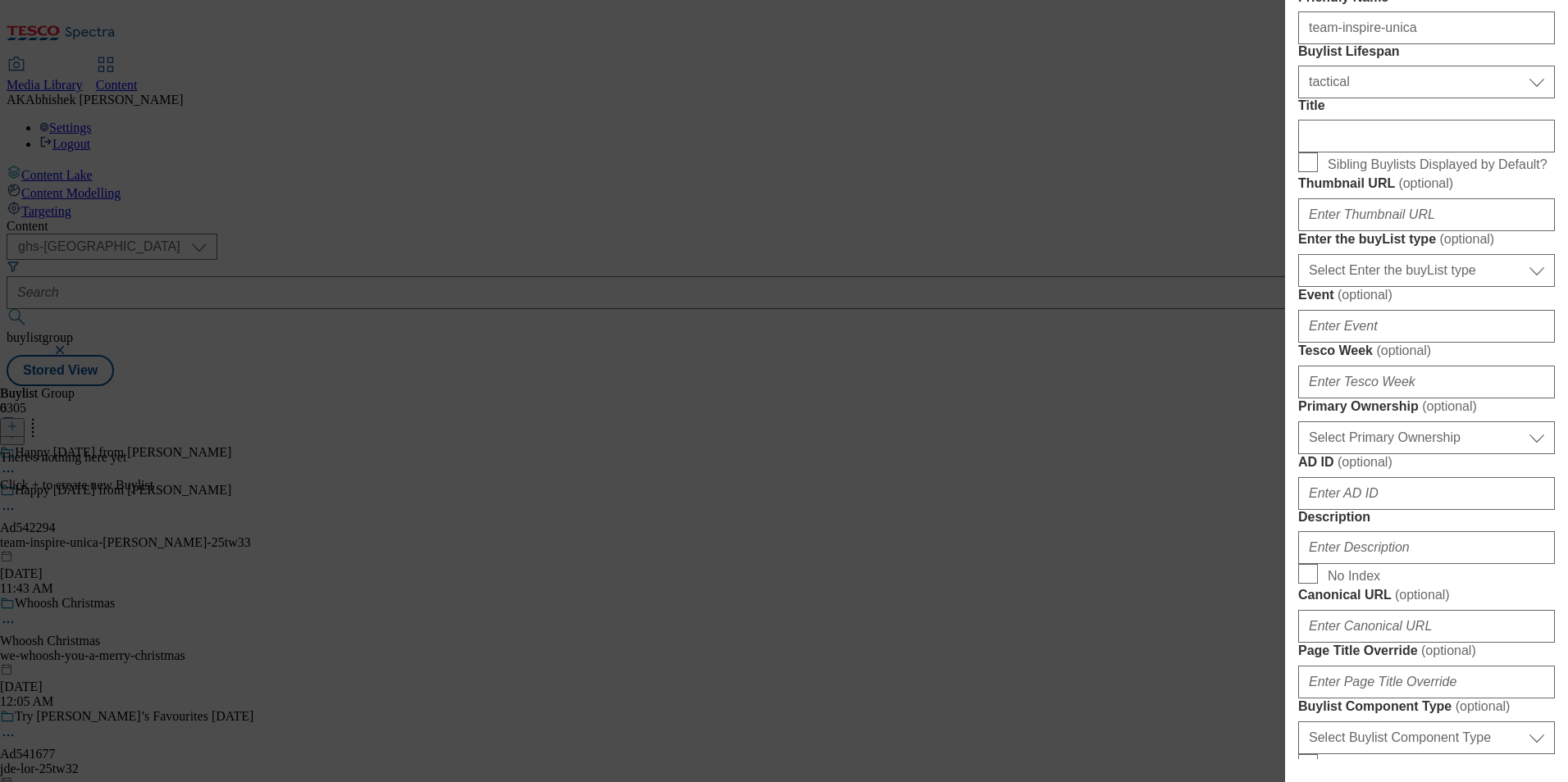
scroll to position [574, 0]
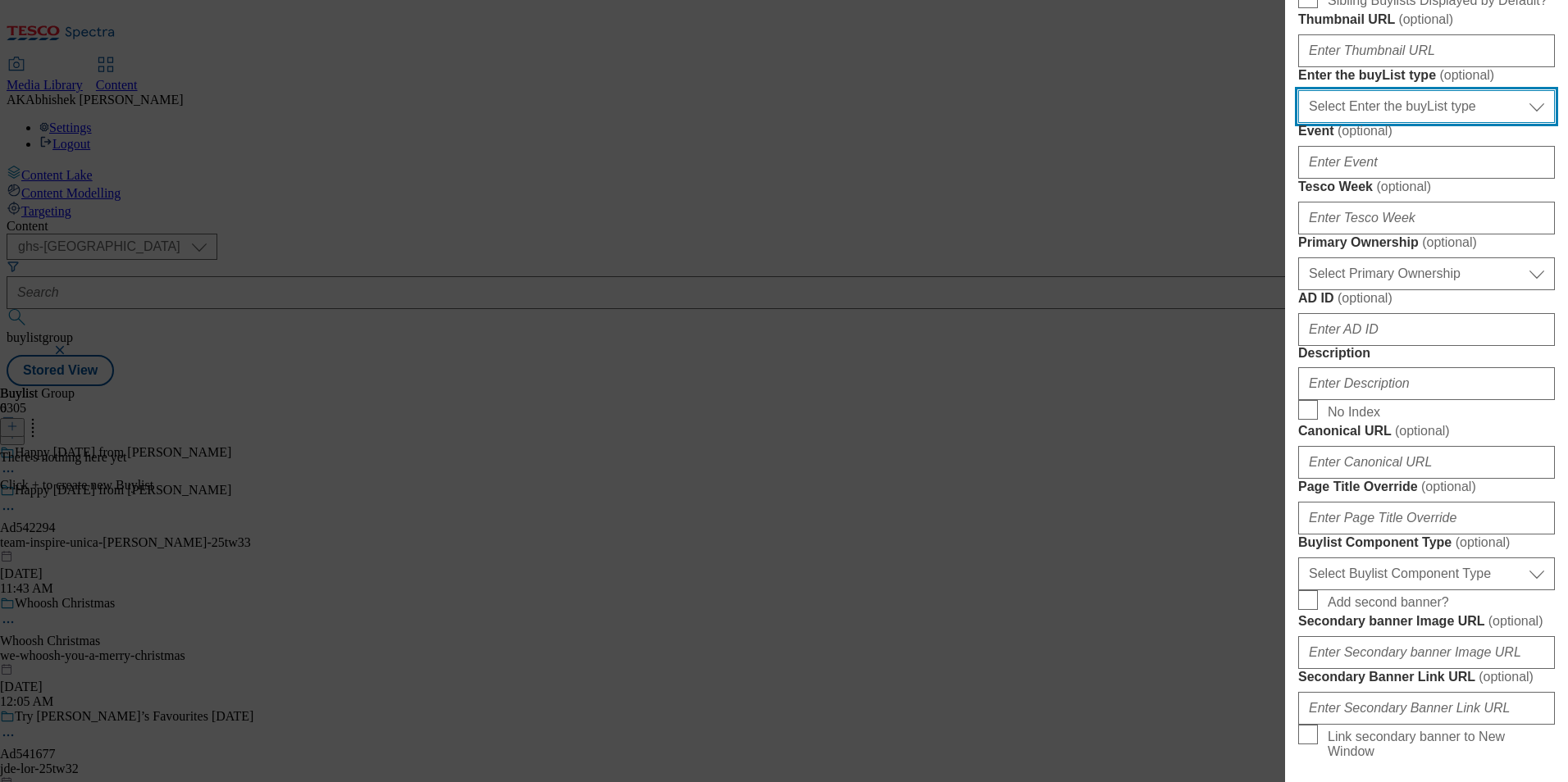
click at [1361, 123] on select "Select Enter the buyList type event supplier funded long term >4 weeks supplier…" at bounding box center [1426, 107] width 257 height 33
click at [1360, 123] on select "Select Enter the buyList type event supplier funded long term >4 weeks supplier…" at bounding box center [1426, 107] width 257 height 33
select select "supplier funded short term 1-3 weeks"
click at [1298, 123] on select "Select Enter the buyList type event supplier funded long term >4 weeks supplier…" at bounding box center [1426, 107] width 257 height 33
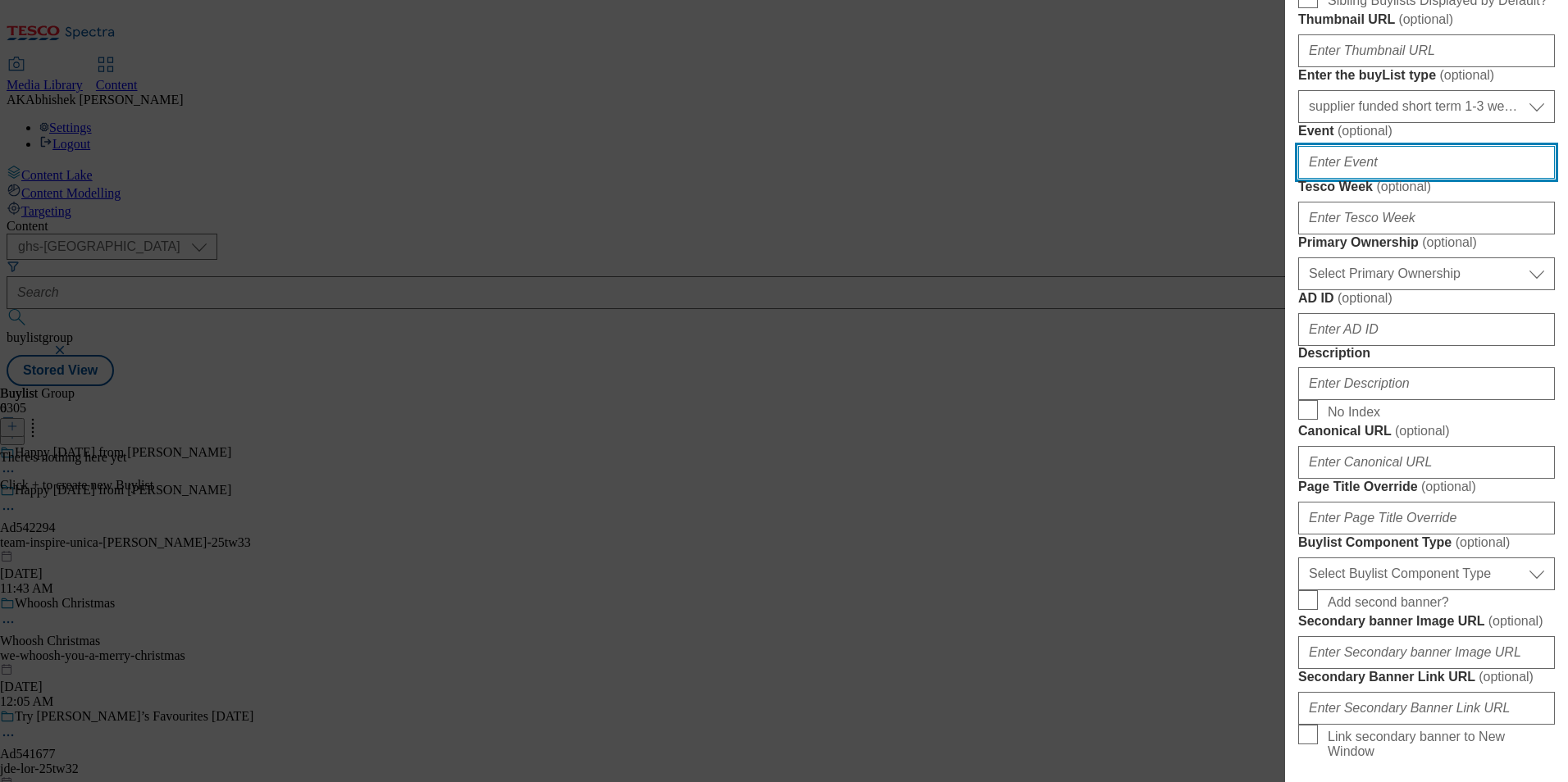
click at [1367, 178] on input "Event ( optional )" at bounding box center [1426, 163] width 257 height 33
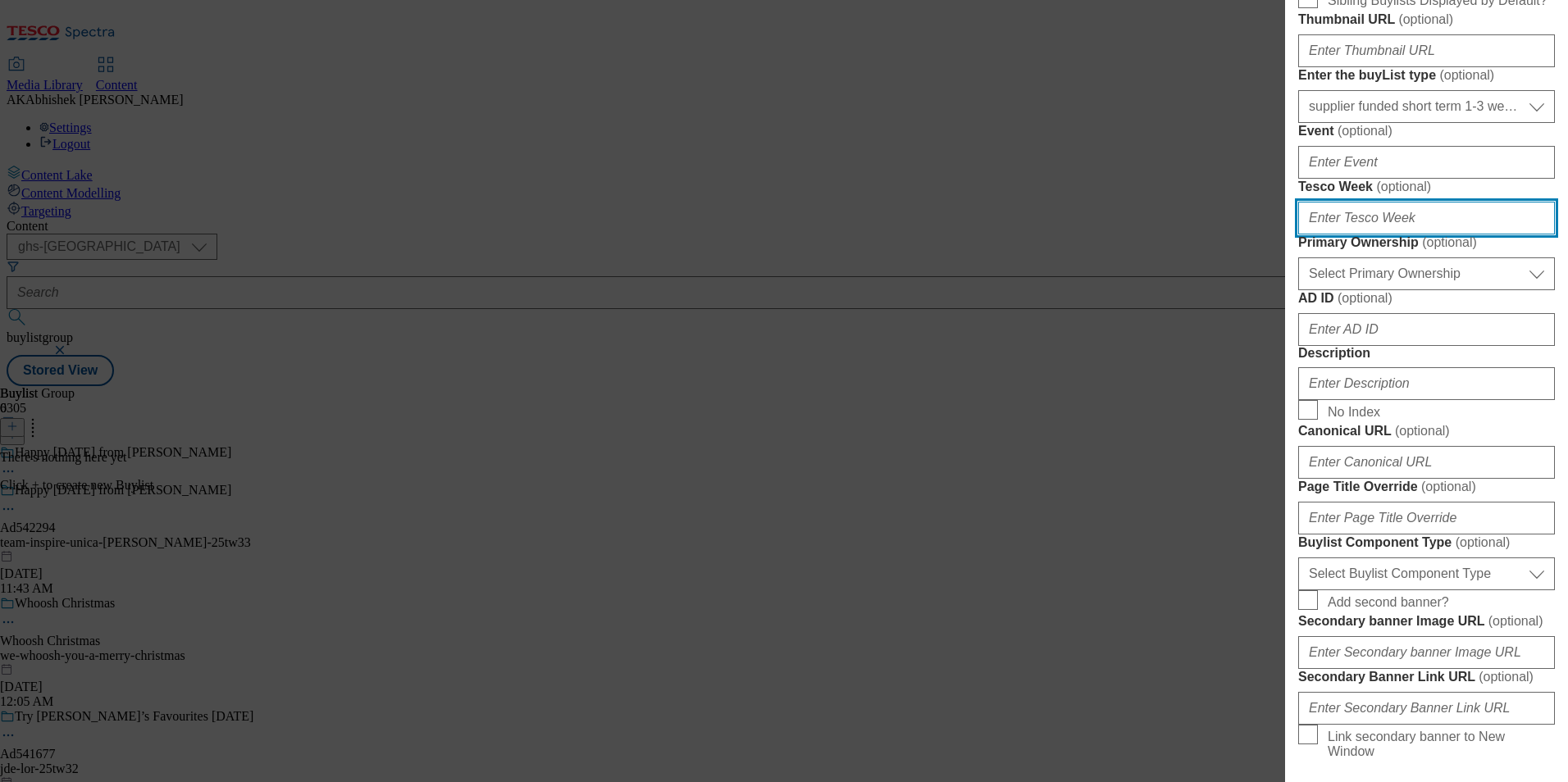
click at [1381, 234] on input "Tesco Week ( optional )" at bounding box center [1426, 218] width 257 height 33
type input "33"
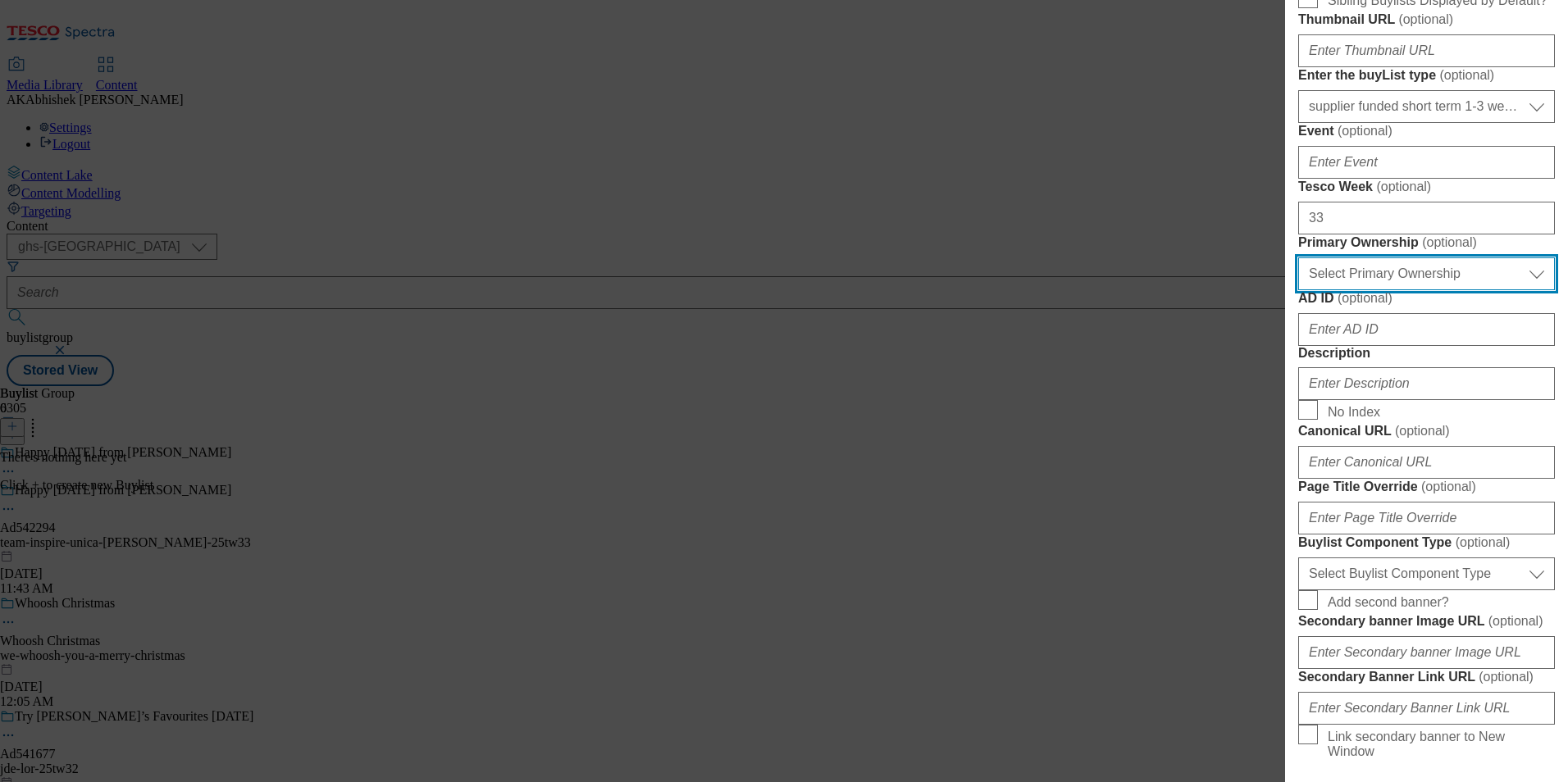
click at [1356, 290] on select "Select Primary Ownership tesco dunnhumby" at bounding box center [1426, 274] width 257 height 33
select select "dunnhumby"
click at [1298, 290] on select "Select Primary Ownership tesco dunnhumby" at bounding box center [1426, 274] width 257 height 33
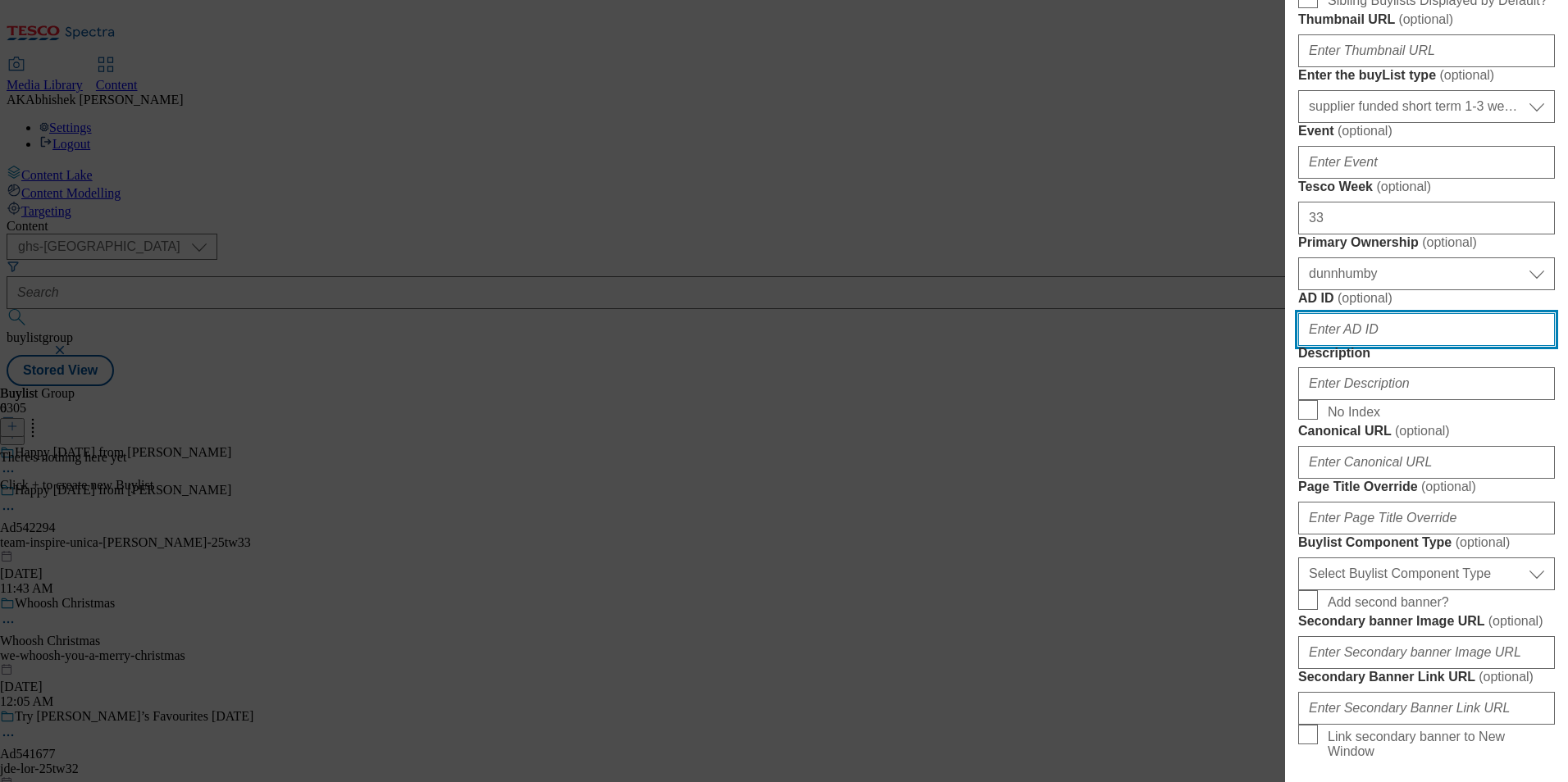
click at [1364, 346] on input "AD ID ( optional )" at bounding box center [1426, 329] width 257 height 33
paste input "542294"
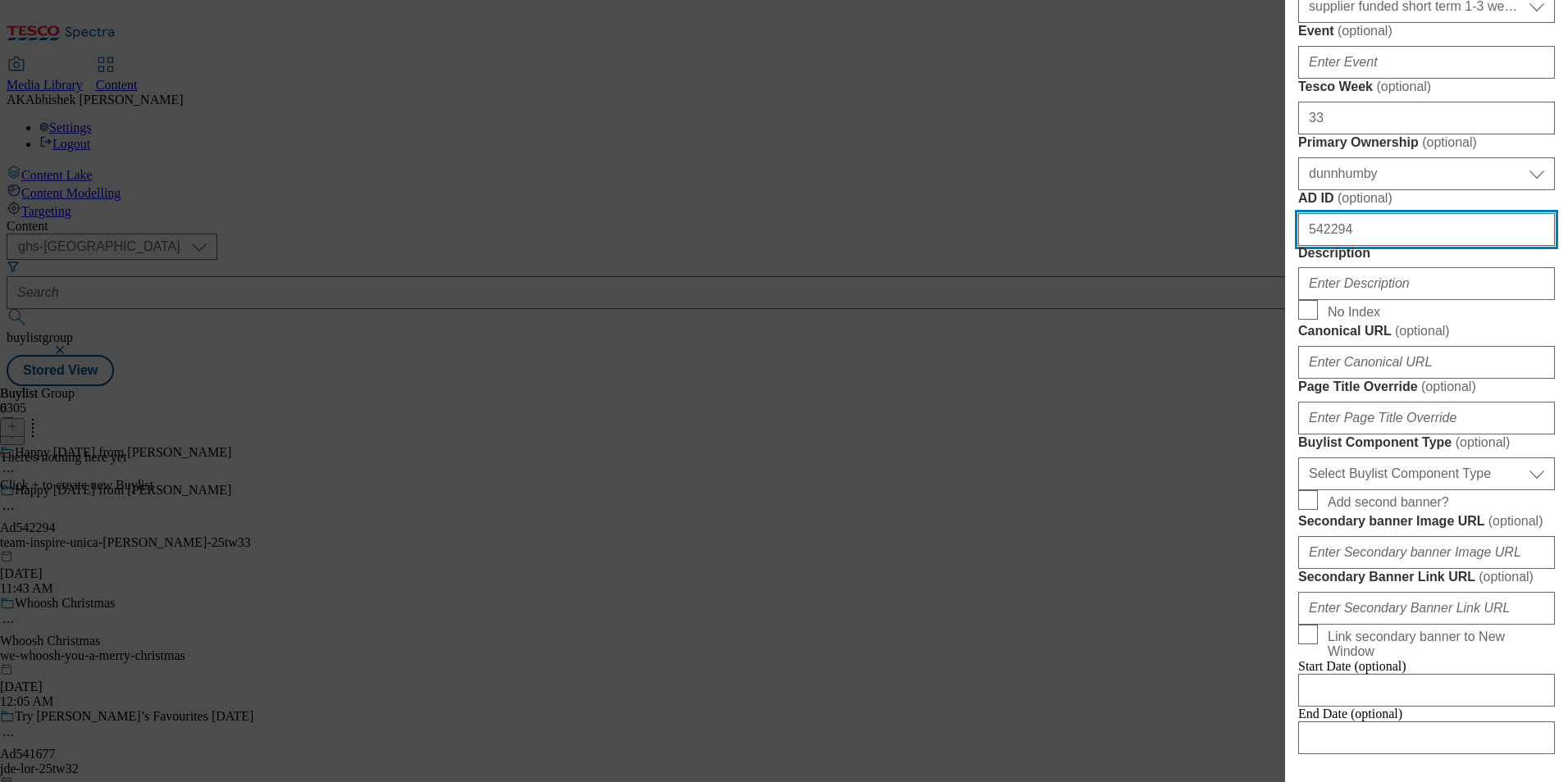
scroll to position [902, 0]
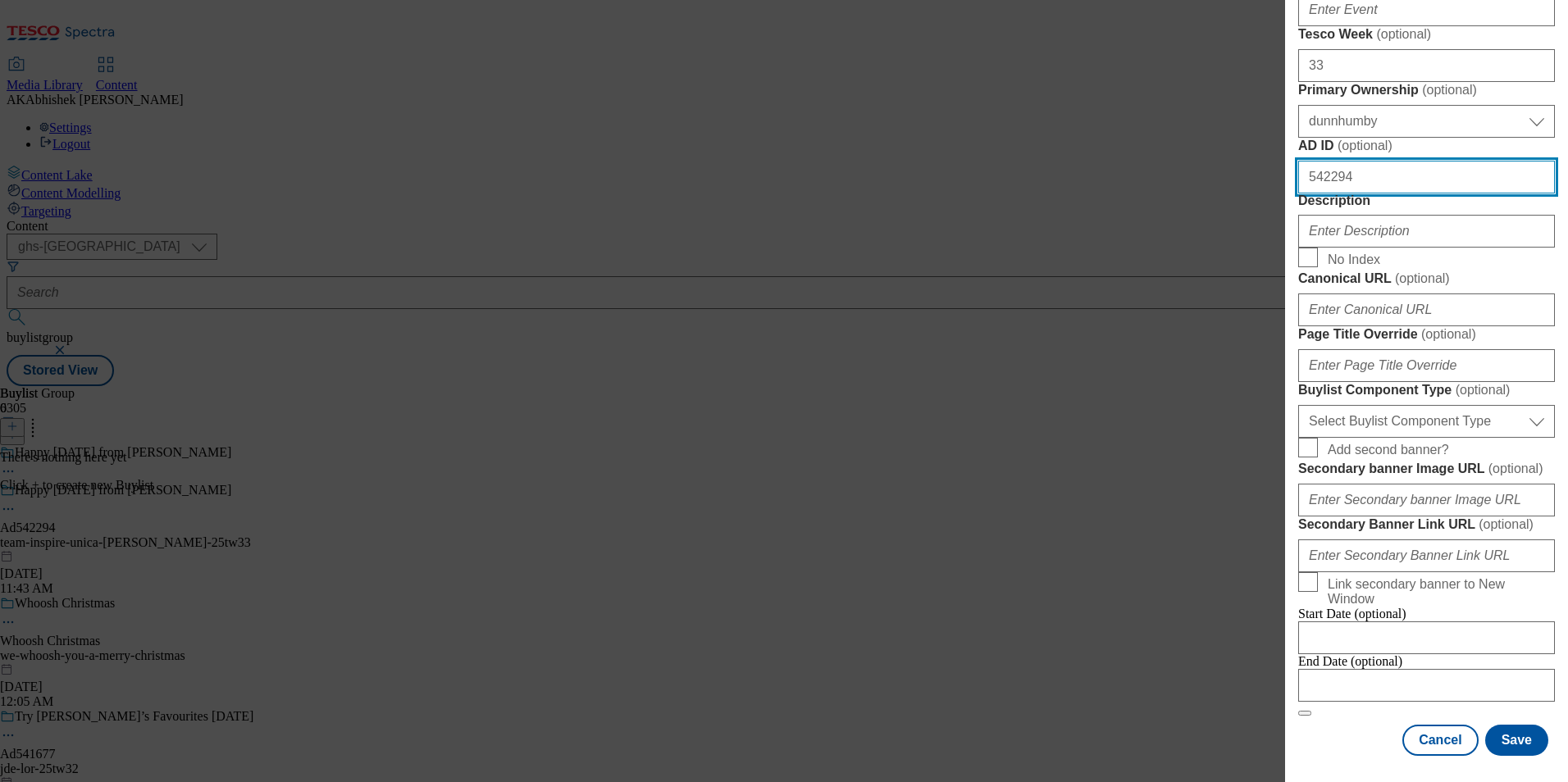
type input "542294"
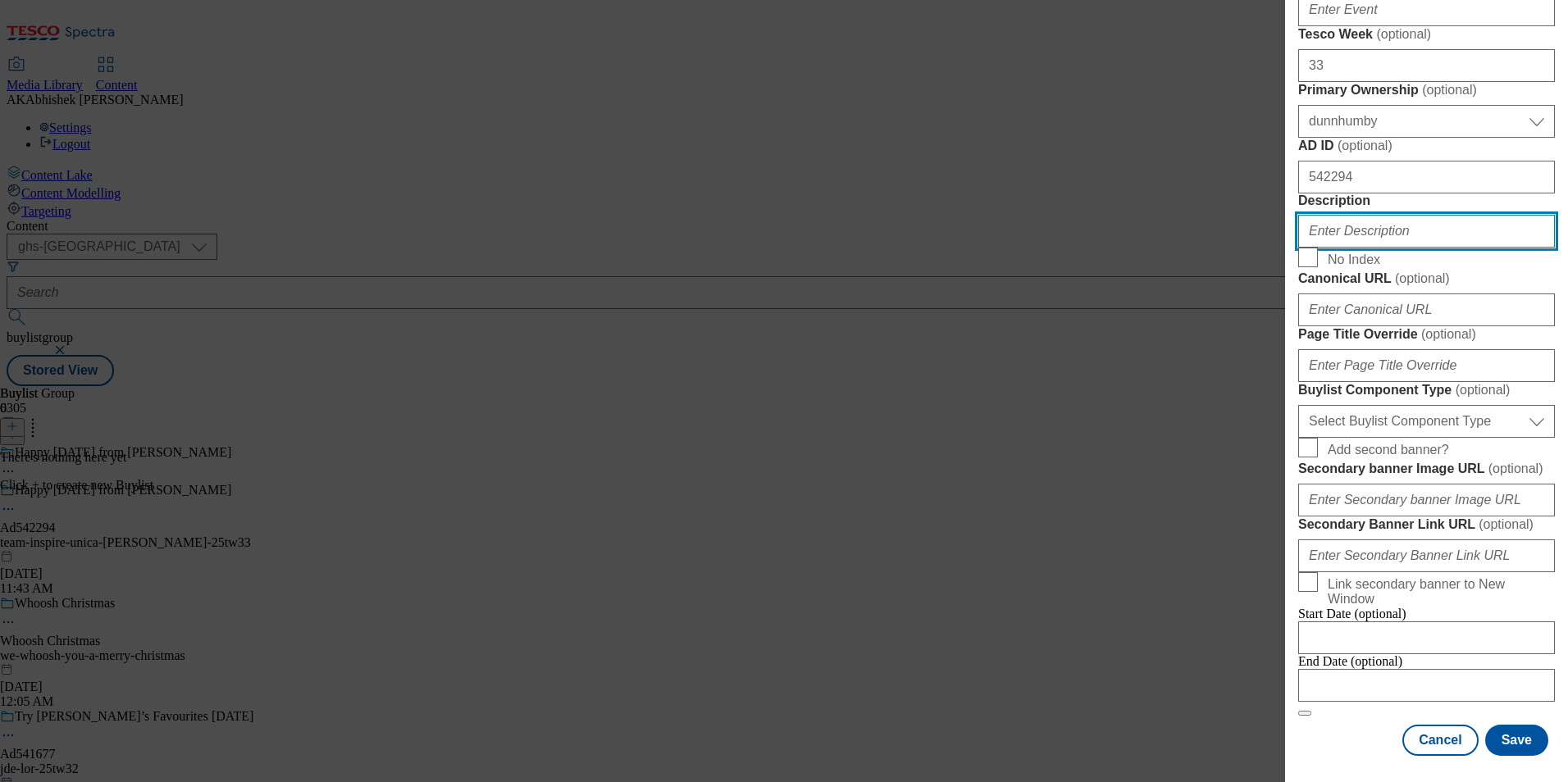
click at [1330, 247] on input "Description" at bounding box center [1426, 232] width 257 height 33
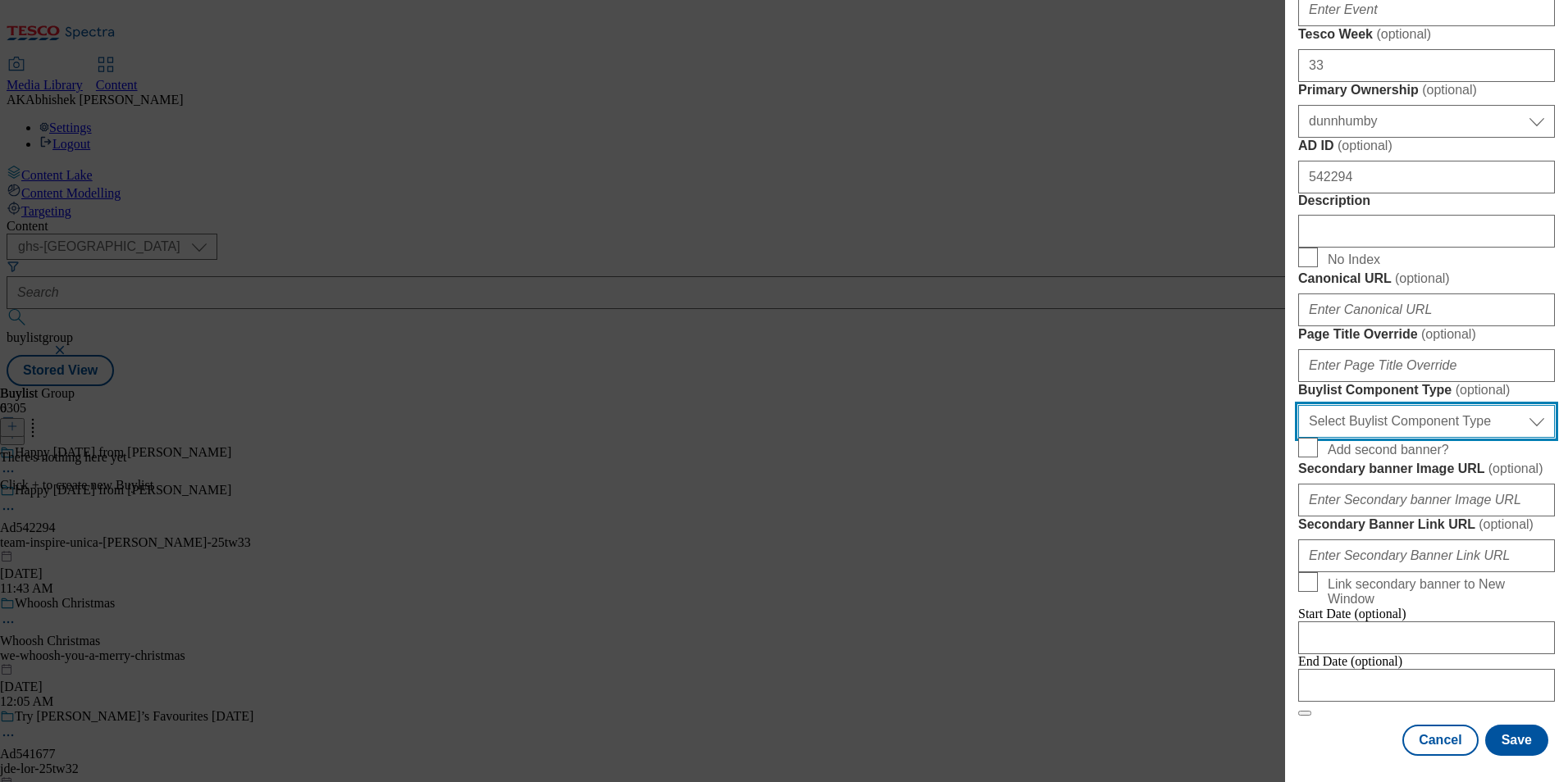
click at [1365, 423] on select "Select Buylist Component Type Banner Competition Header Meal" at bounding box center [1426, 421] width 257 height 33
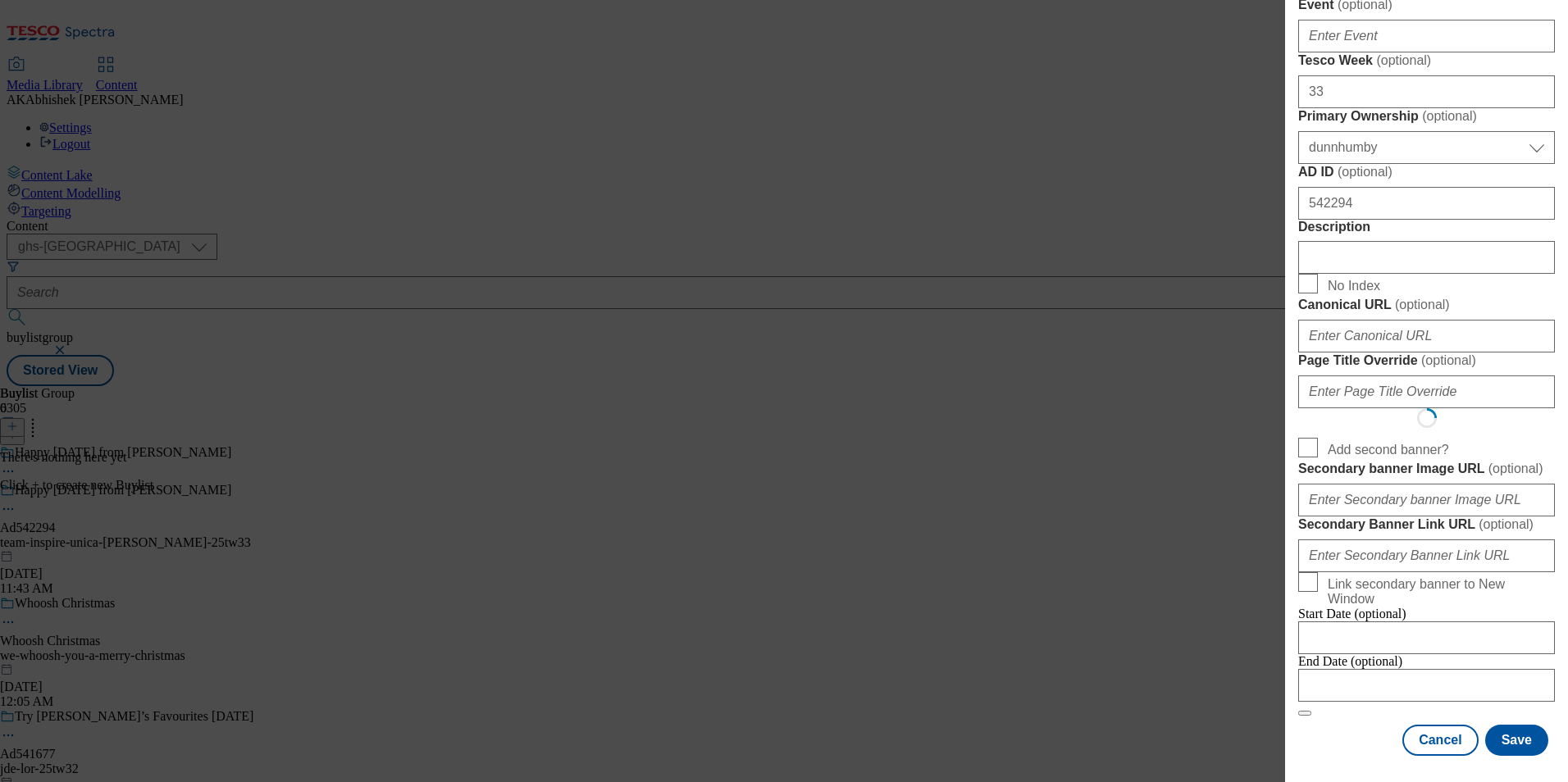
select select "Banner"
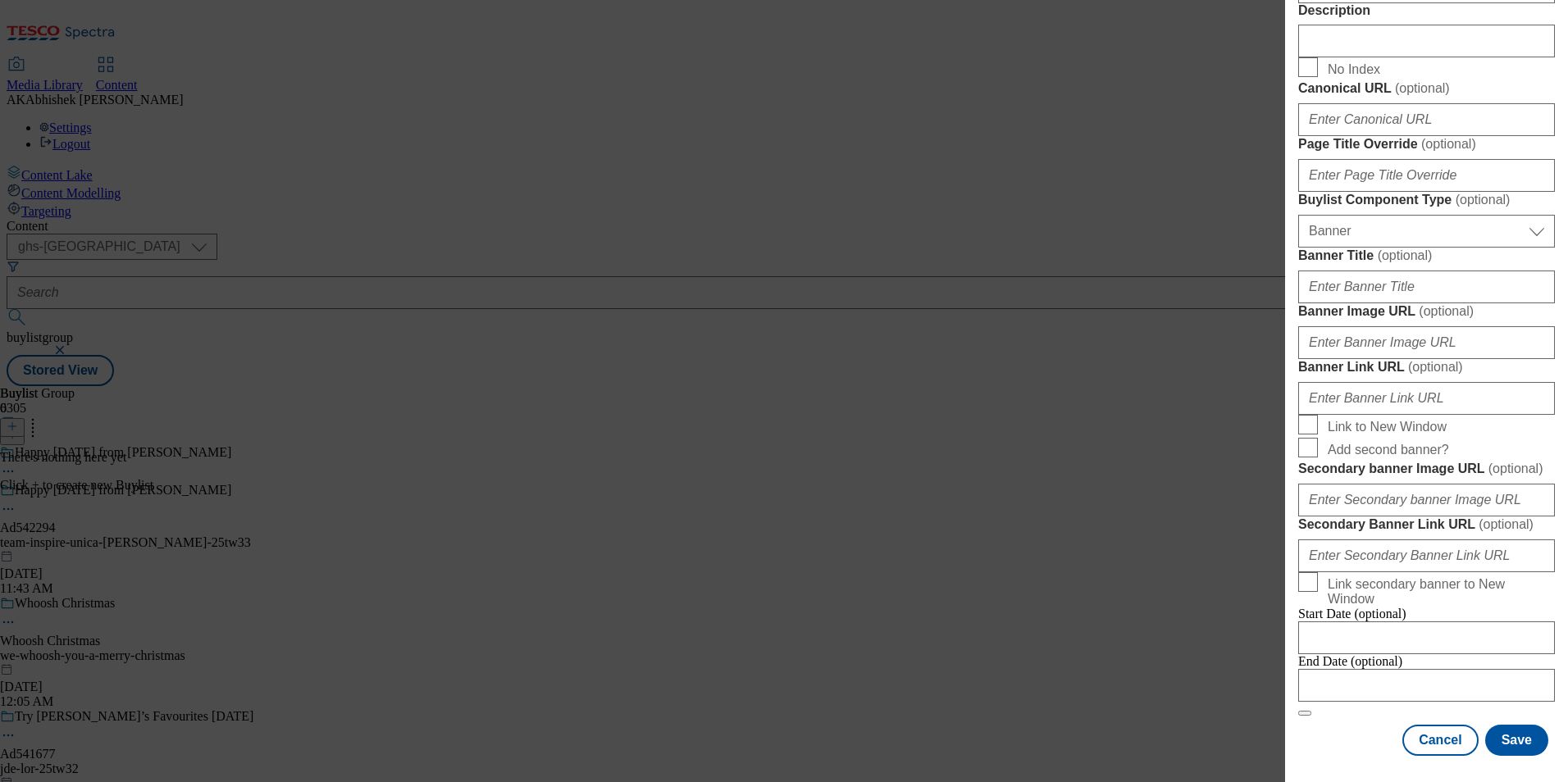
scroll to position [1617, 0]
click at [1420, 672] on input "Modal" at bounding box center [1426, 685] width 257 height 33
select select "2025"
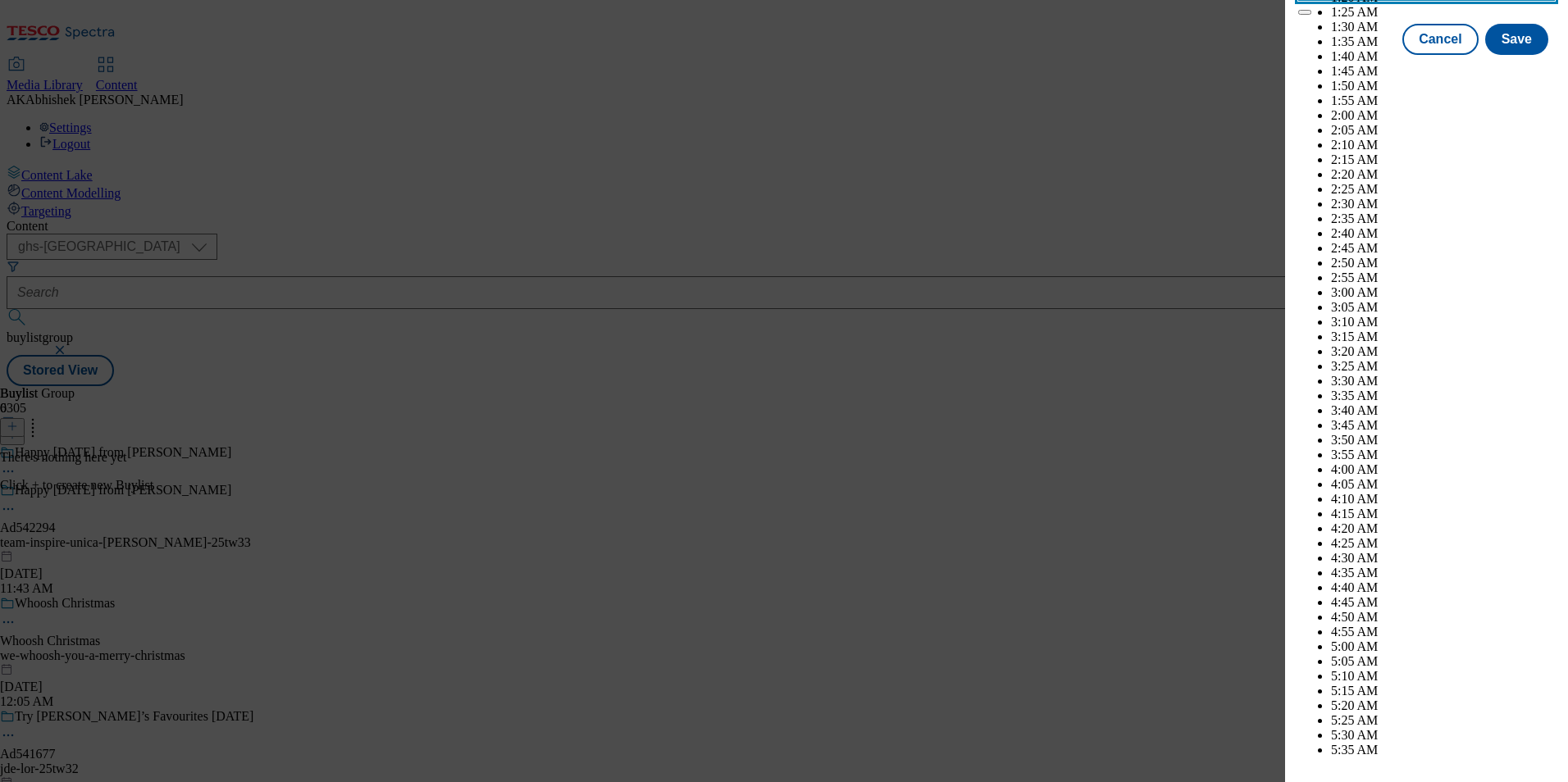
scroll to position [4230, 0]
select select "December"
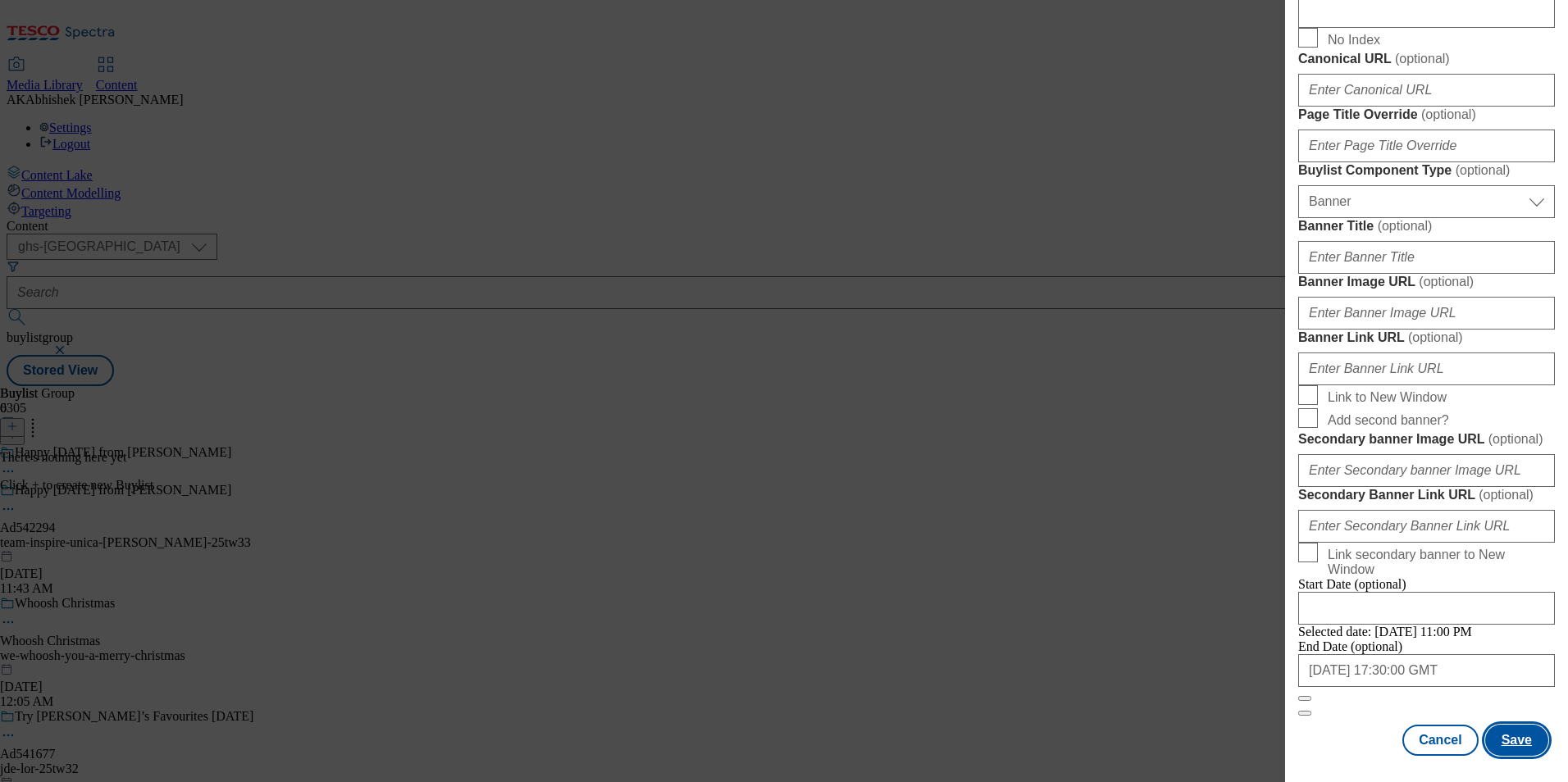
click at [1514, 751] on button "Save" at bounding box center [1516, 740] width 63 height 31
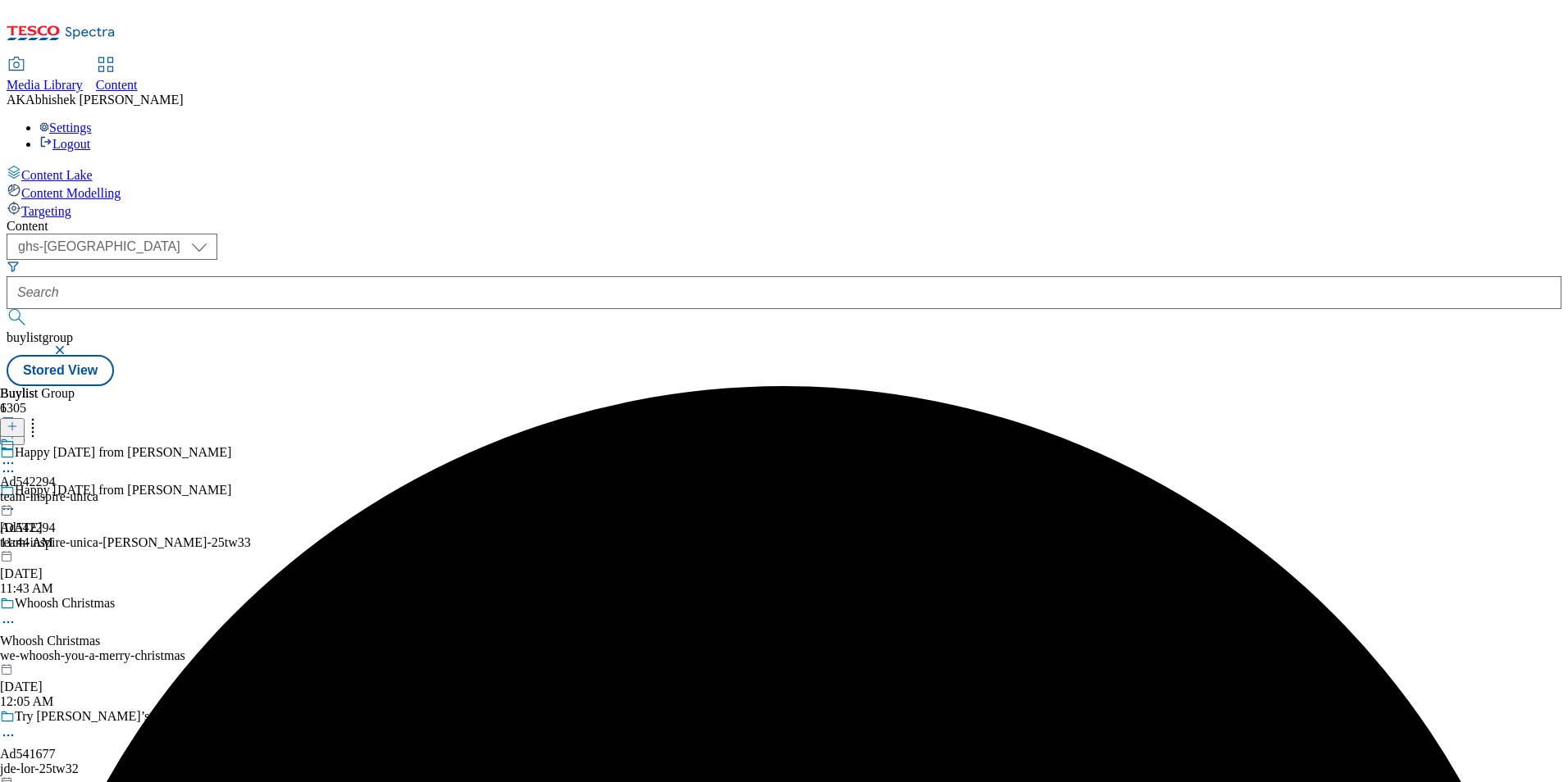
click at [99, 489] on div "team-inspire-unica" at bounding box center [49, 496] width 99 height 15
click at [24, 418] on button at bounding box center [12, 427] width 24 height 19
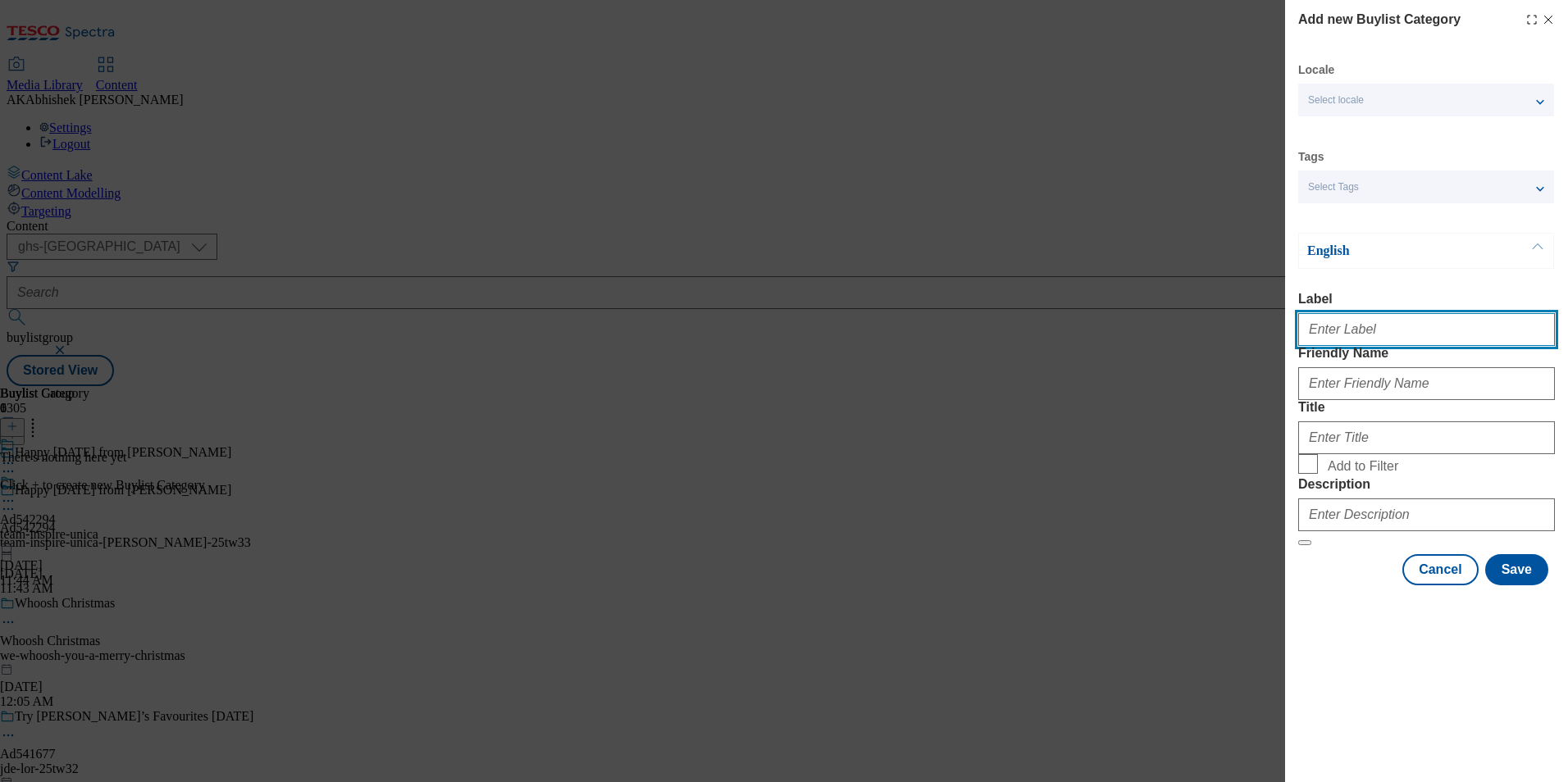
click at [1351, 337] on input "Label" at bounding box center [1426, 329] width 257 height 33
paste input "542294"
type input "Ad542294"
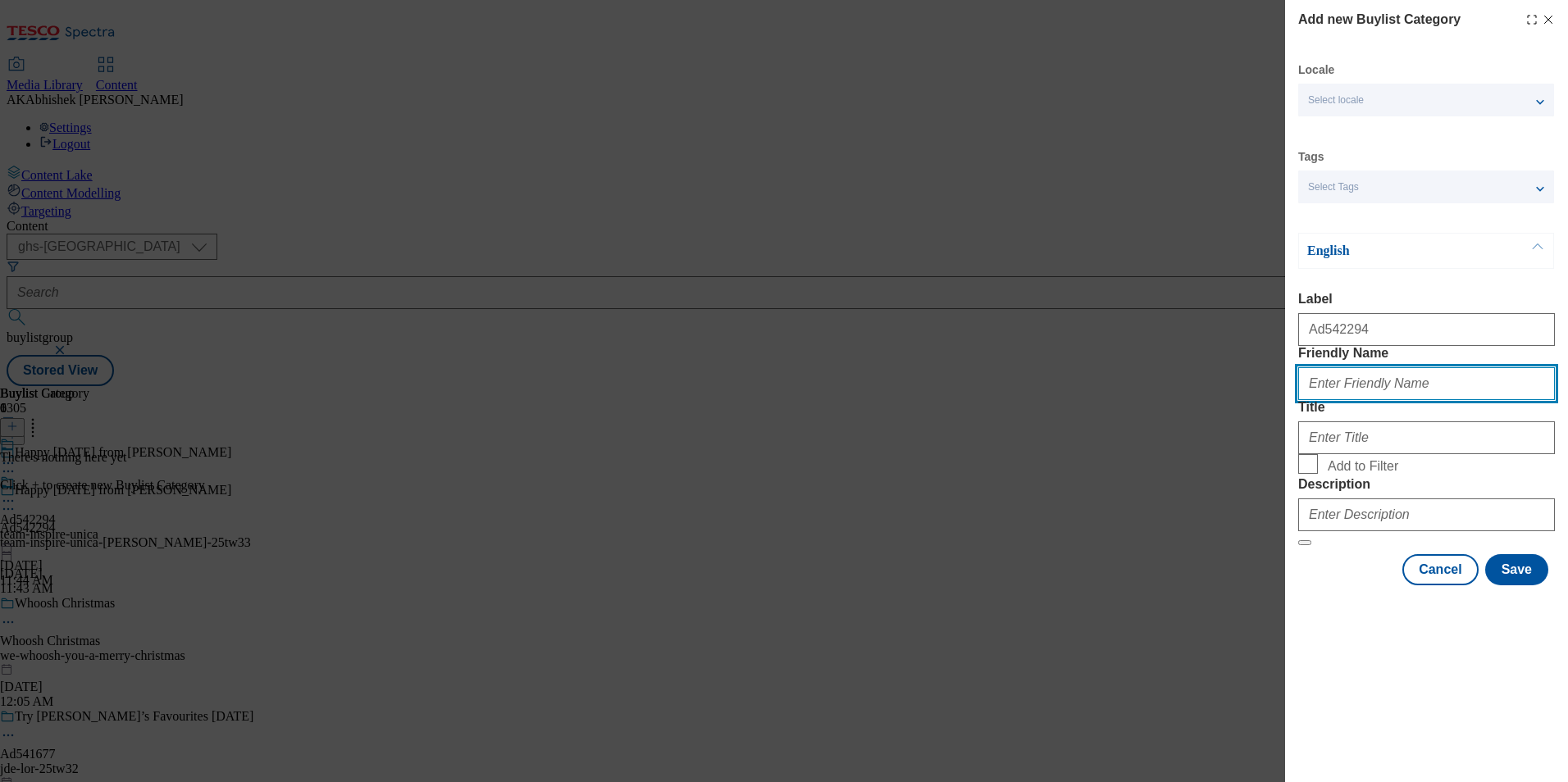
paste input "team-inspire-unica-don-simon"
type input "team-inspire-unica-don-simon"
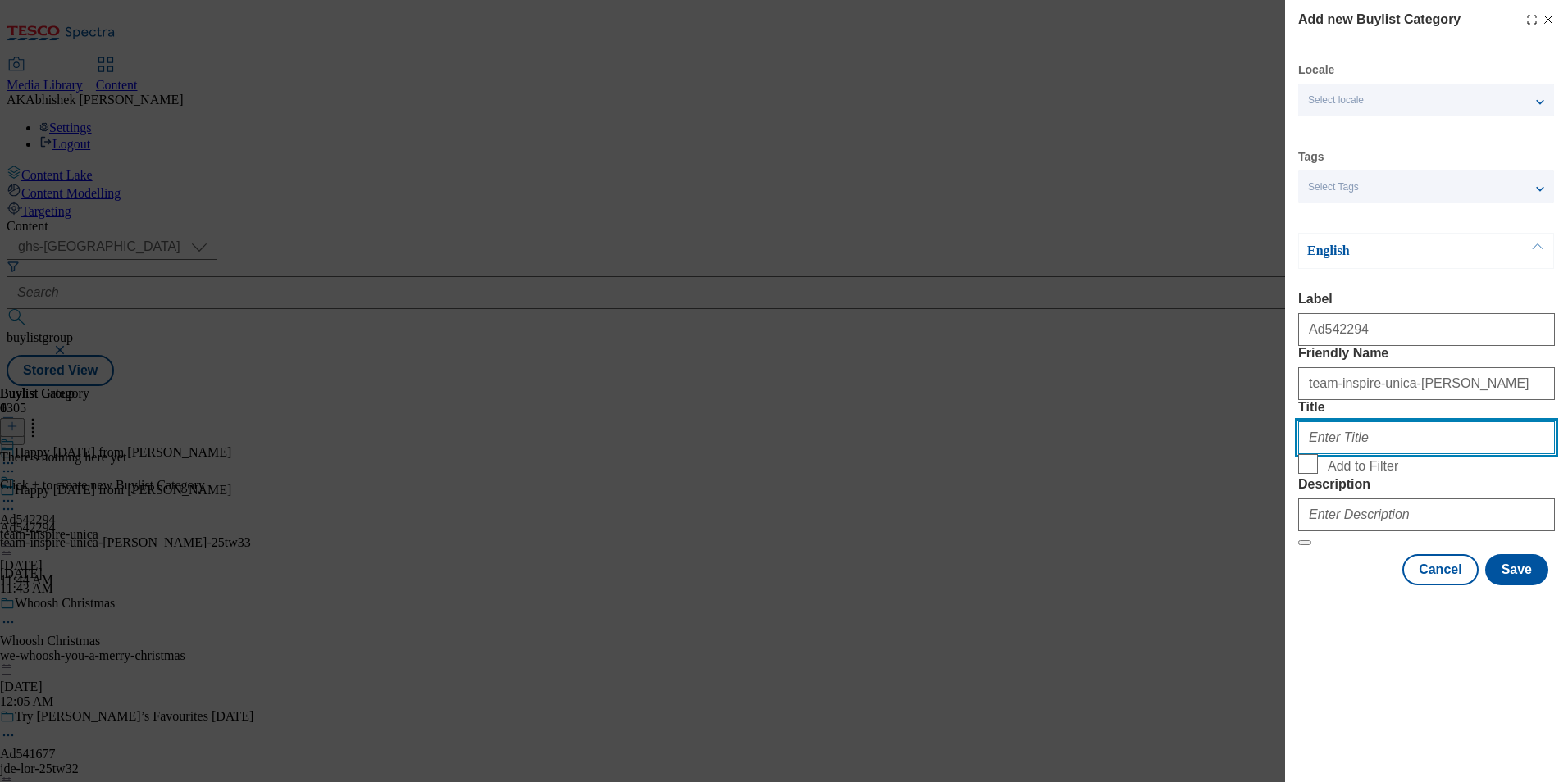
click at [1373, 454] on input "Title" at bounding box center [1426, 438] width 257 height 33
paste input "Team Inspire Unica Dummy Account"
type input "Team Inspire Unica Dummy Account"
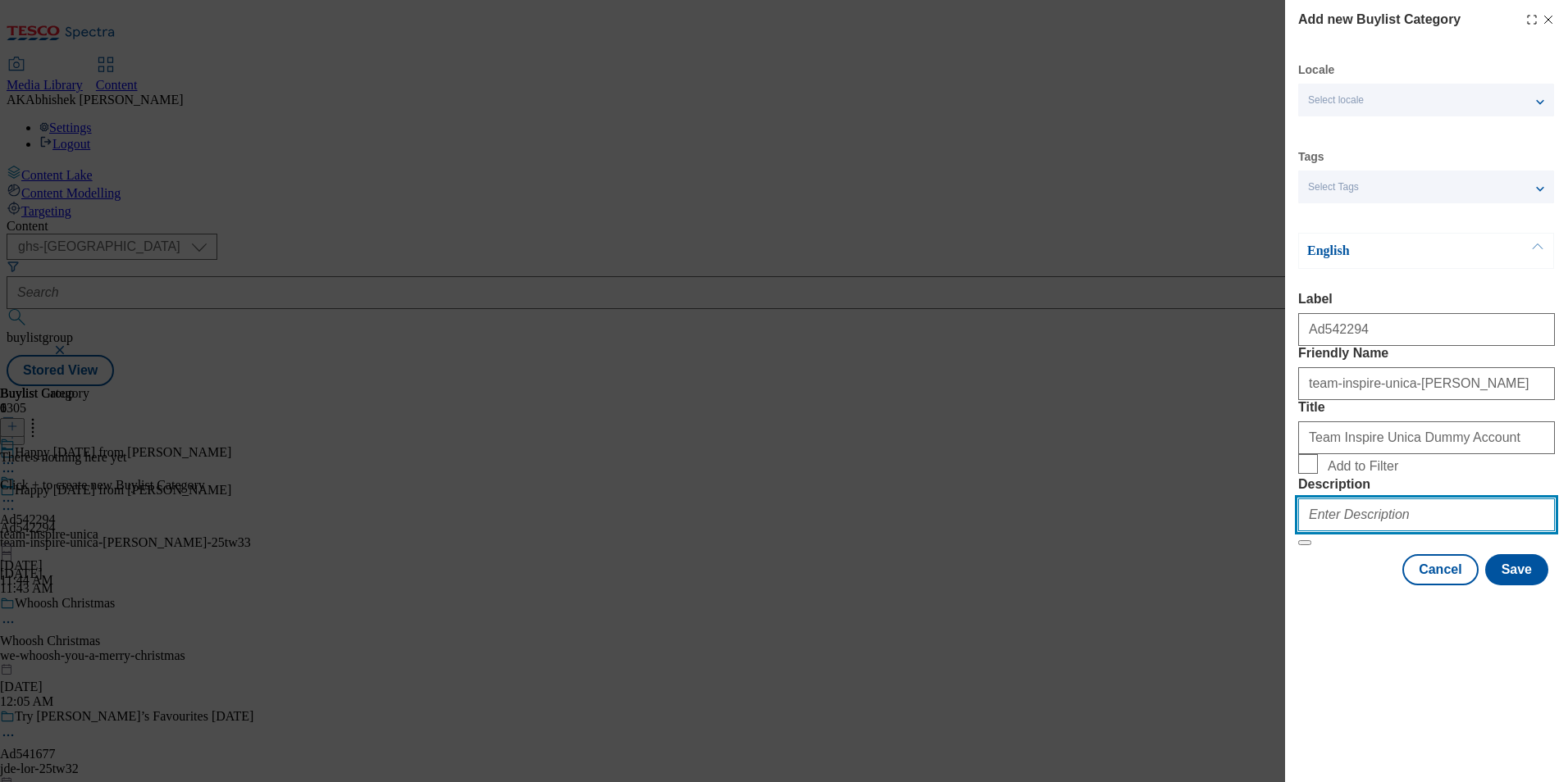
click at [1416, 531] on input "Description" at bounding box center [1426, 515] width 257 height 33
click at [1530, 546] on form "Label Ad542294 Friendly Name team-inspire-unica-don-simon Title Team Inspire Un…" at bounding box center [1426, 419] width 257 height 254
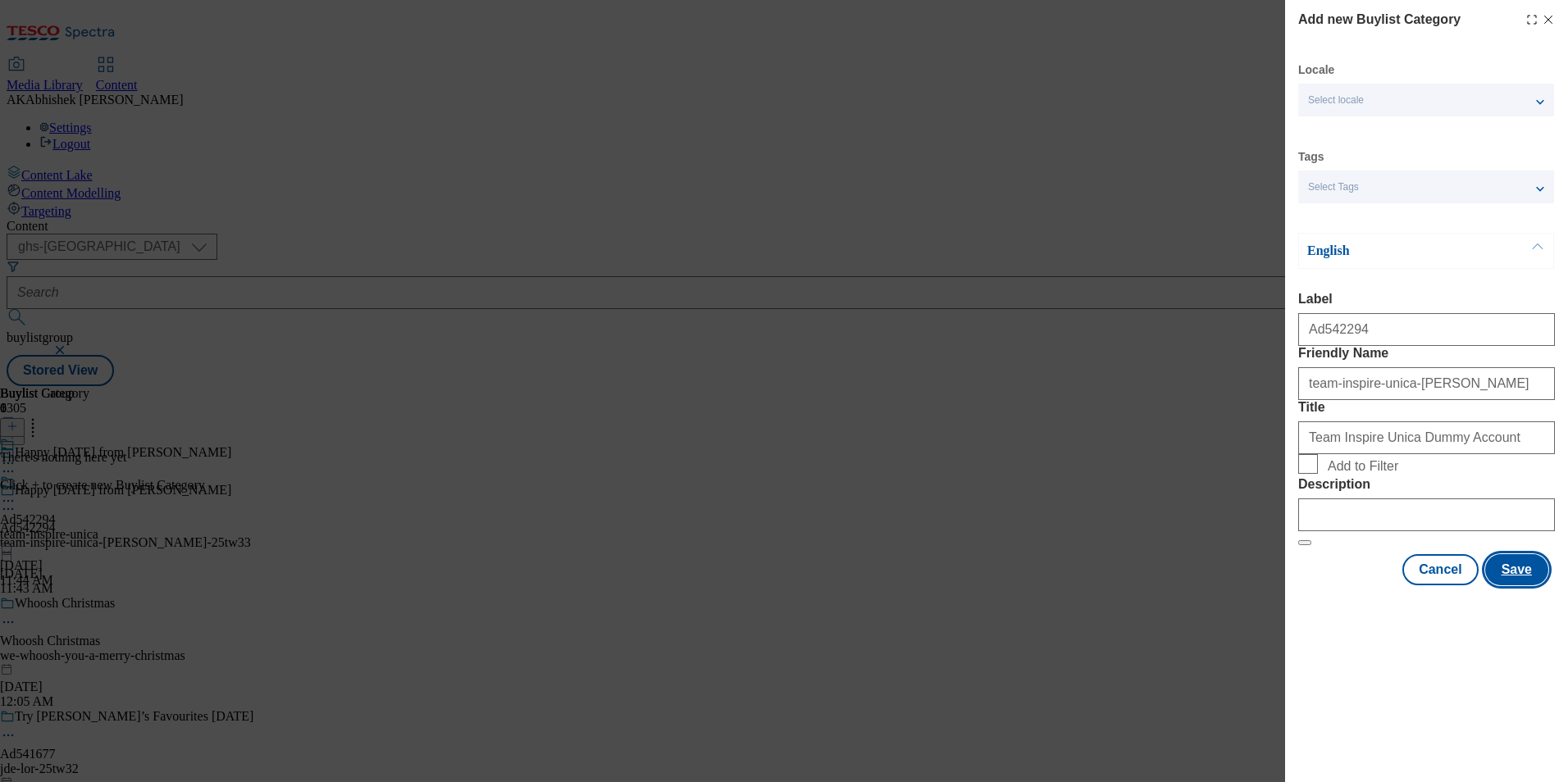
click at [1536, 585] on button "Save" at bounding box center [1516, 570] width 63 height 31
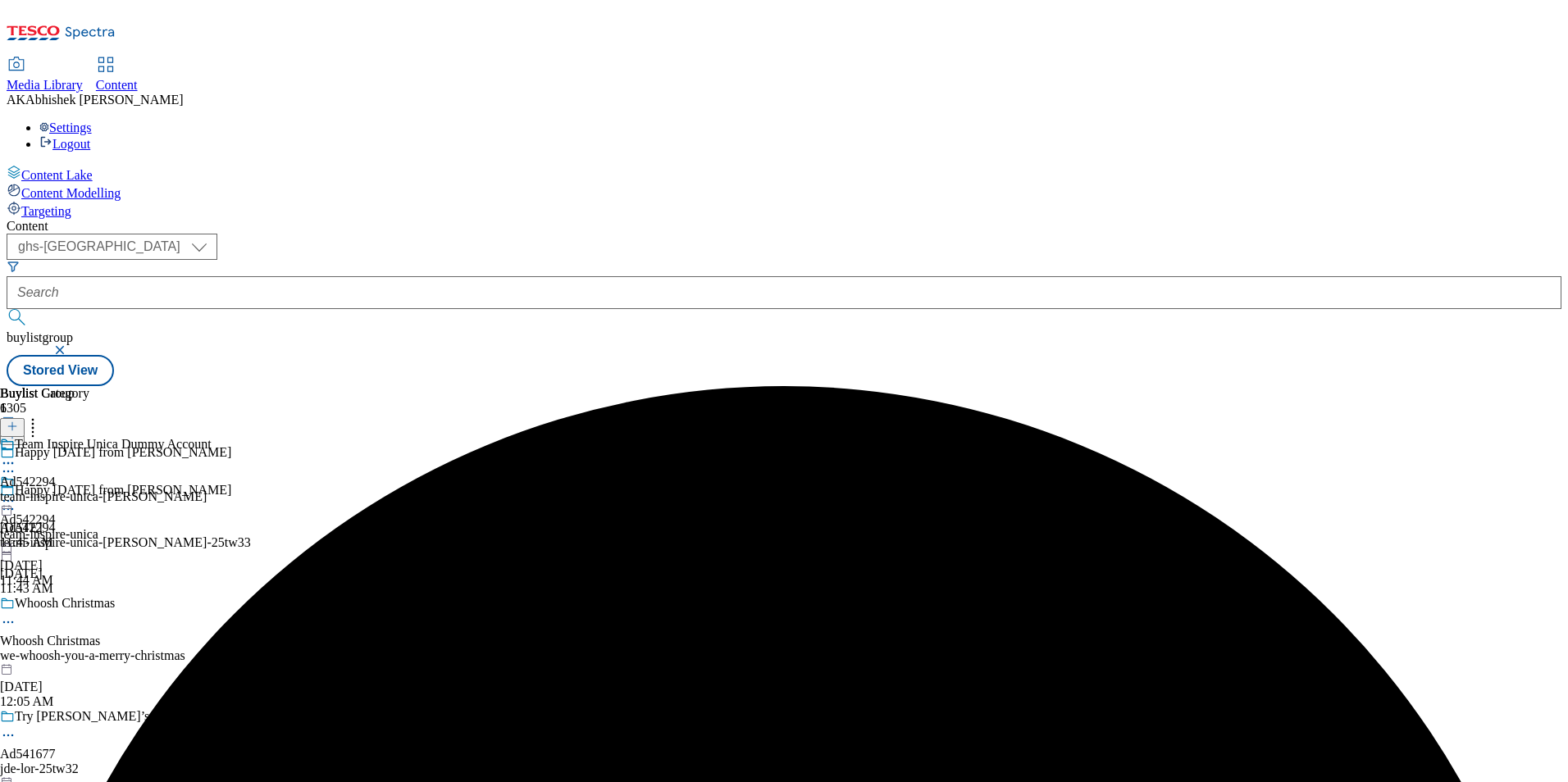
click at [212, 489] on div "team-inspire-unica-don-simon" at bounding box center [106, 496] width 212 height 15
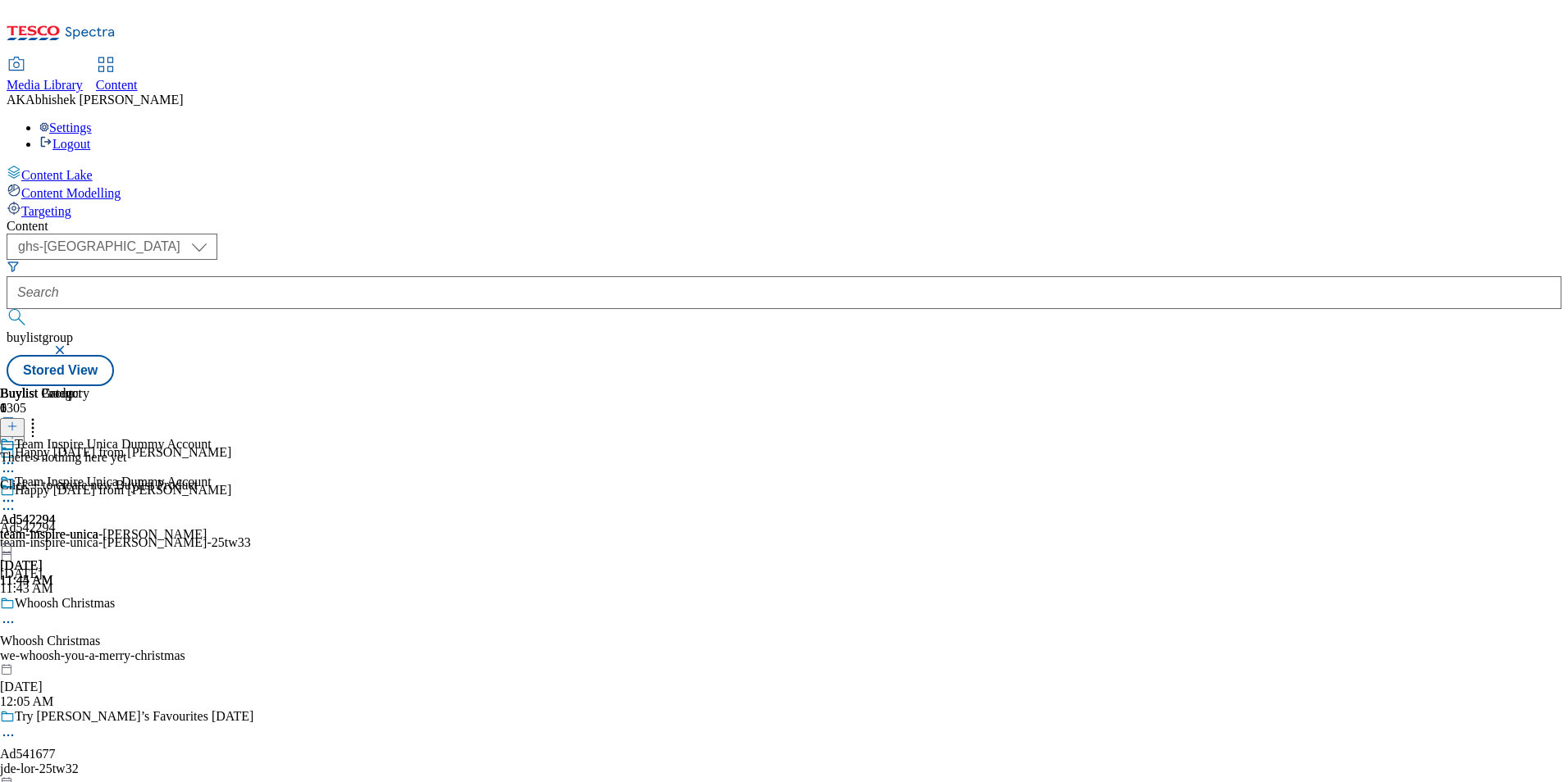
click at [24, 418] on button at bounding box center [12, 427] width 24 height 19
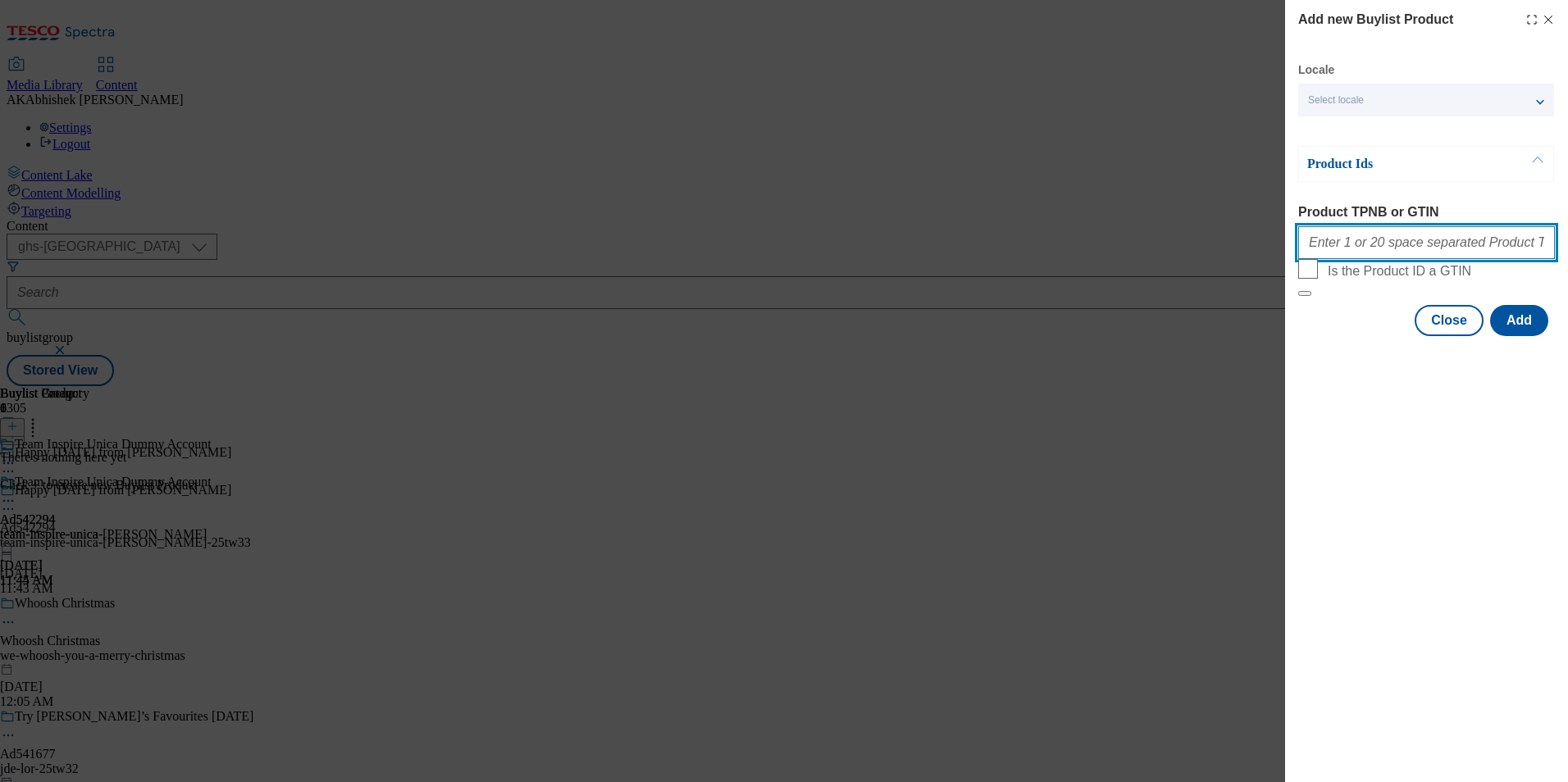
click at [1377, 249] on input "Product TPNB or GTIN" at bounding box center [1426, 243] width 257 height 33
paste input "87884963 88249568 88247455 92918733 93660539 88234741 92863474 96538646 88250934"
type input "87884963 88249568 88247455 92918733 93660539 88234741 92863474 96538646 88250934"
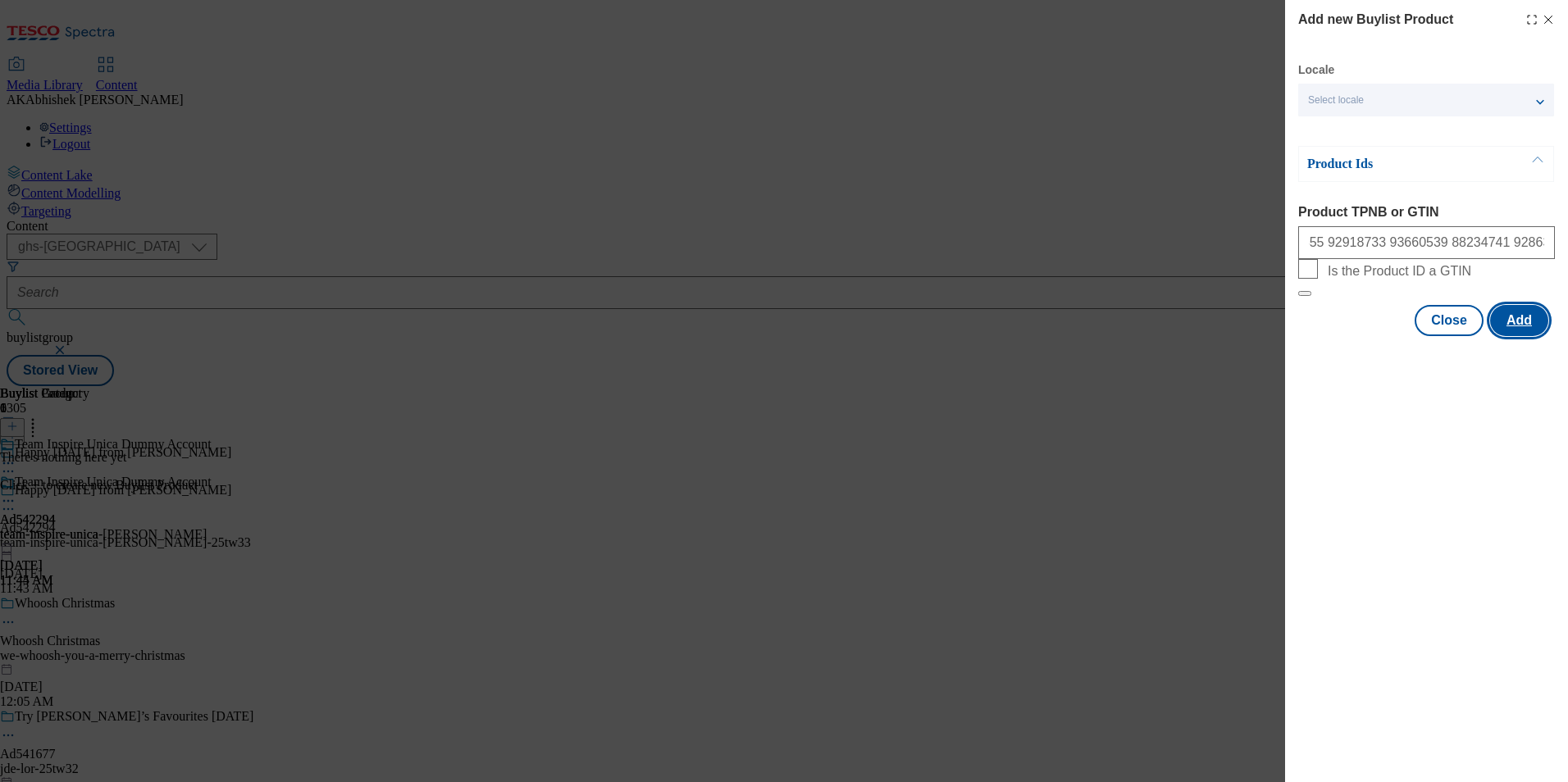
click at [1540, 336] on button "Add" at bounding box center [1518, 321] width 59 height 31
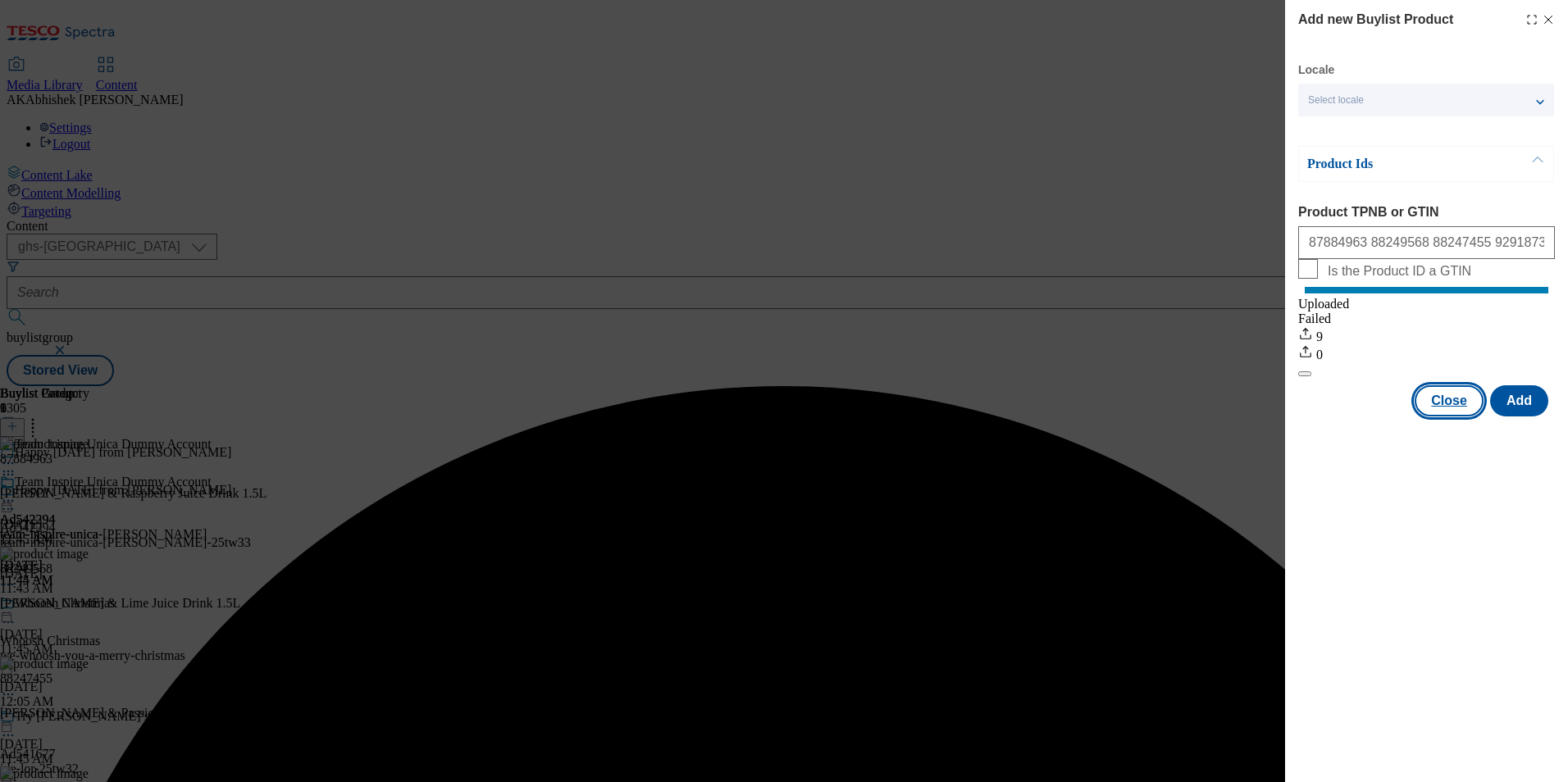
click at [1455, 417] on button "Close" at bounding box center [1448, 401] width 69 height 31
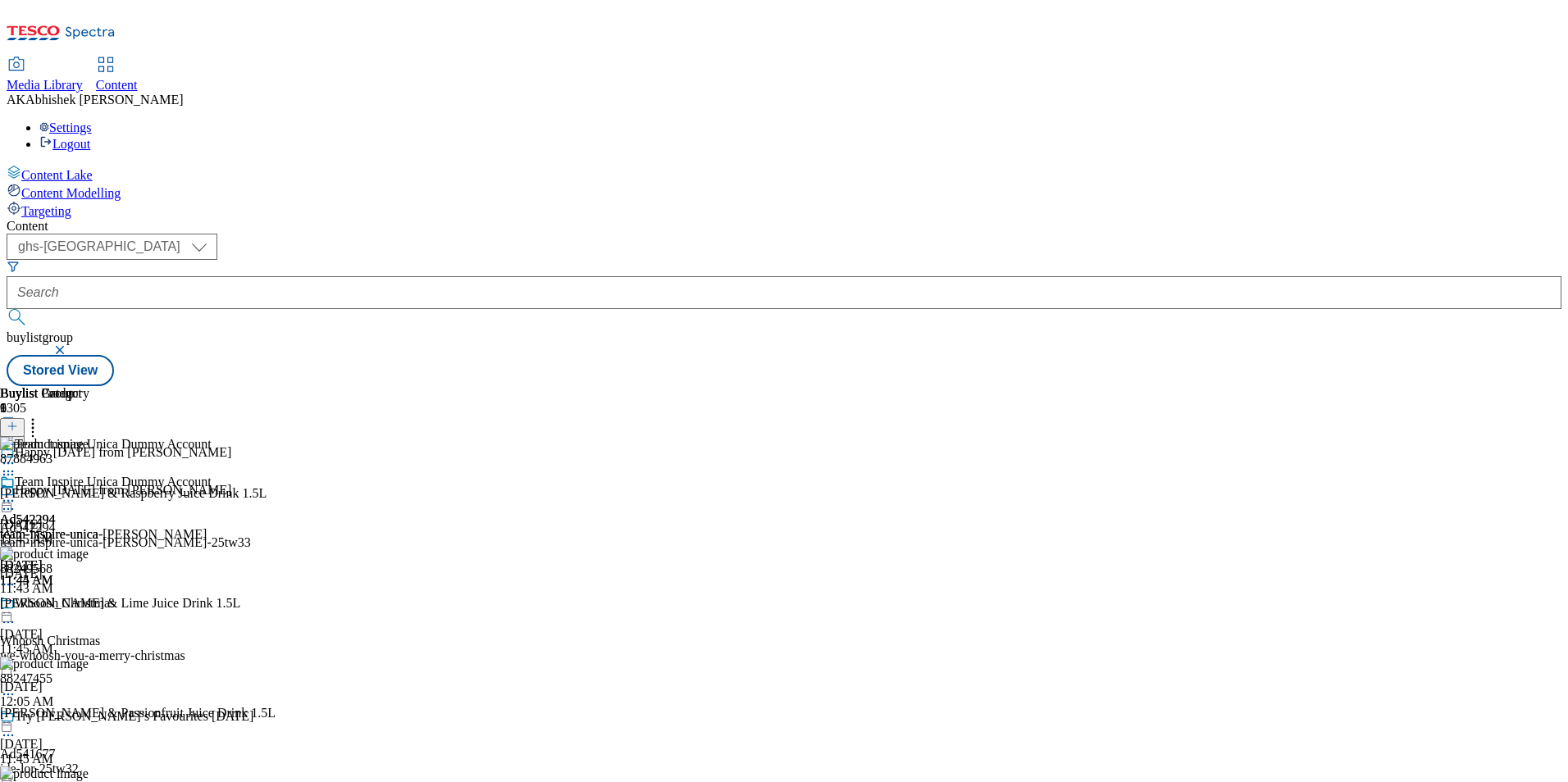
click at [17, 493] on icon at bounding box center [8, 501] width 17 height 17
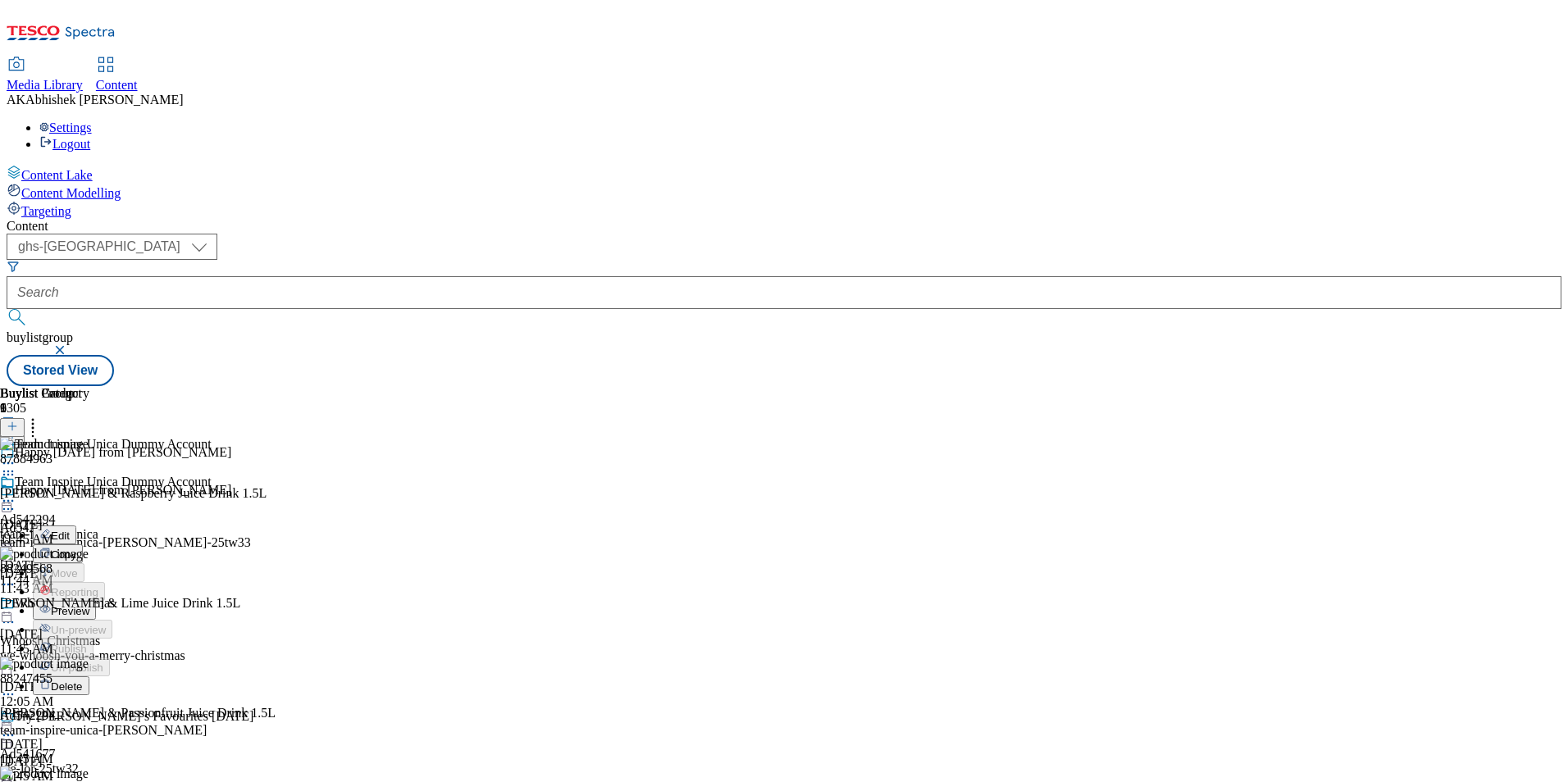
click at [96, 601] on button "Preview" at bounding box center [65, 611] width 63 height 19
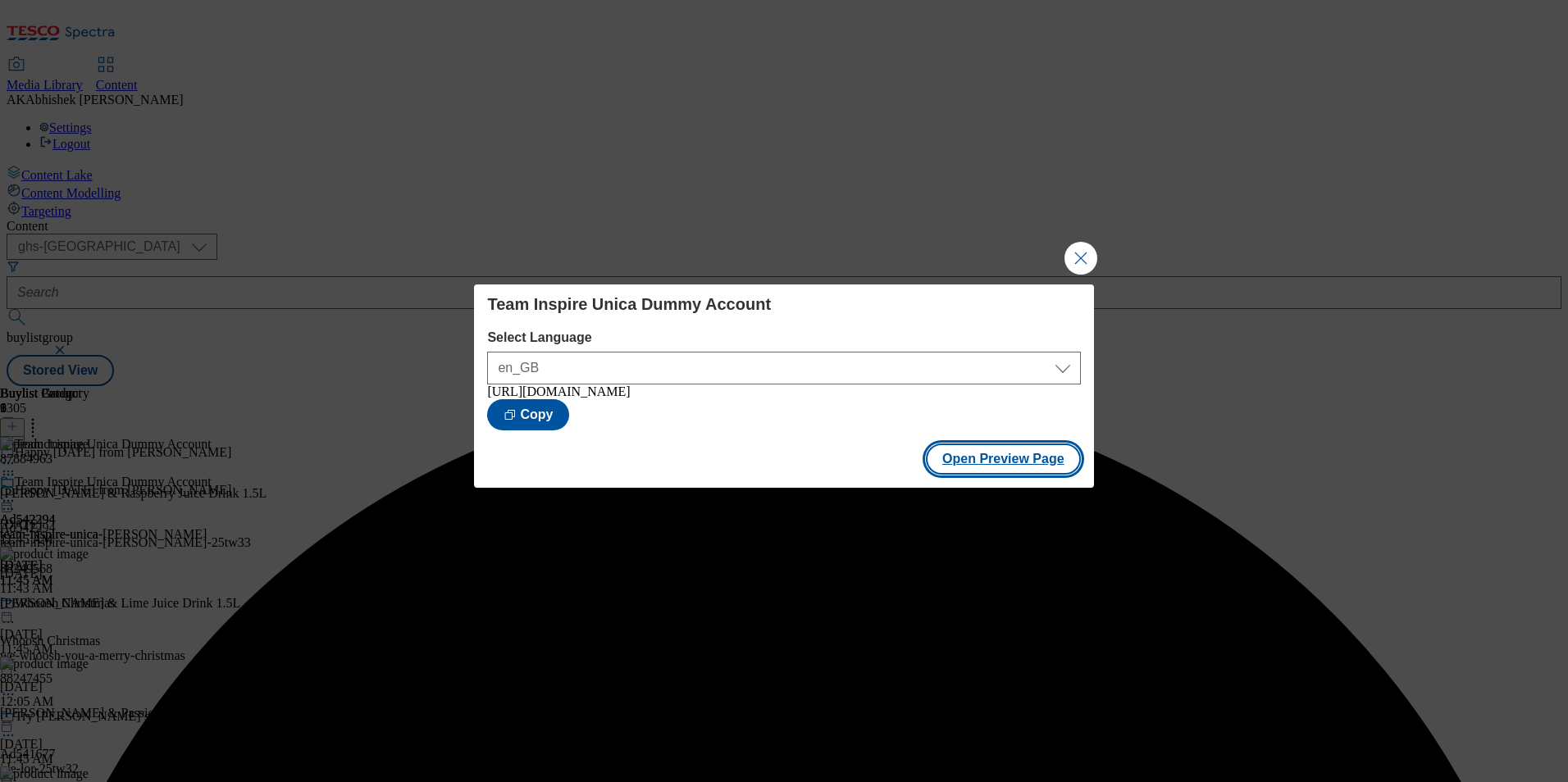
click at [1016, 459] on button "Open Preview Page" at bounding box center [1003, 459] width 155 height 31
click at [1084, 257] on button "Close Modal" at bounding box center [1081, 259] width 33 height 33
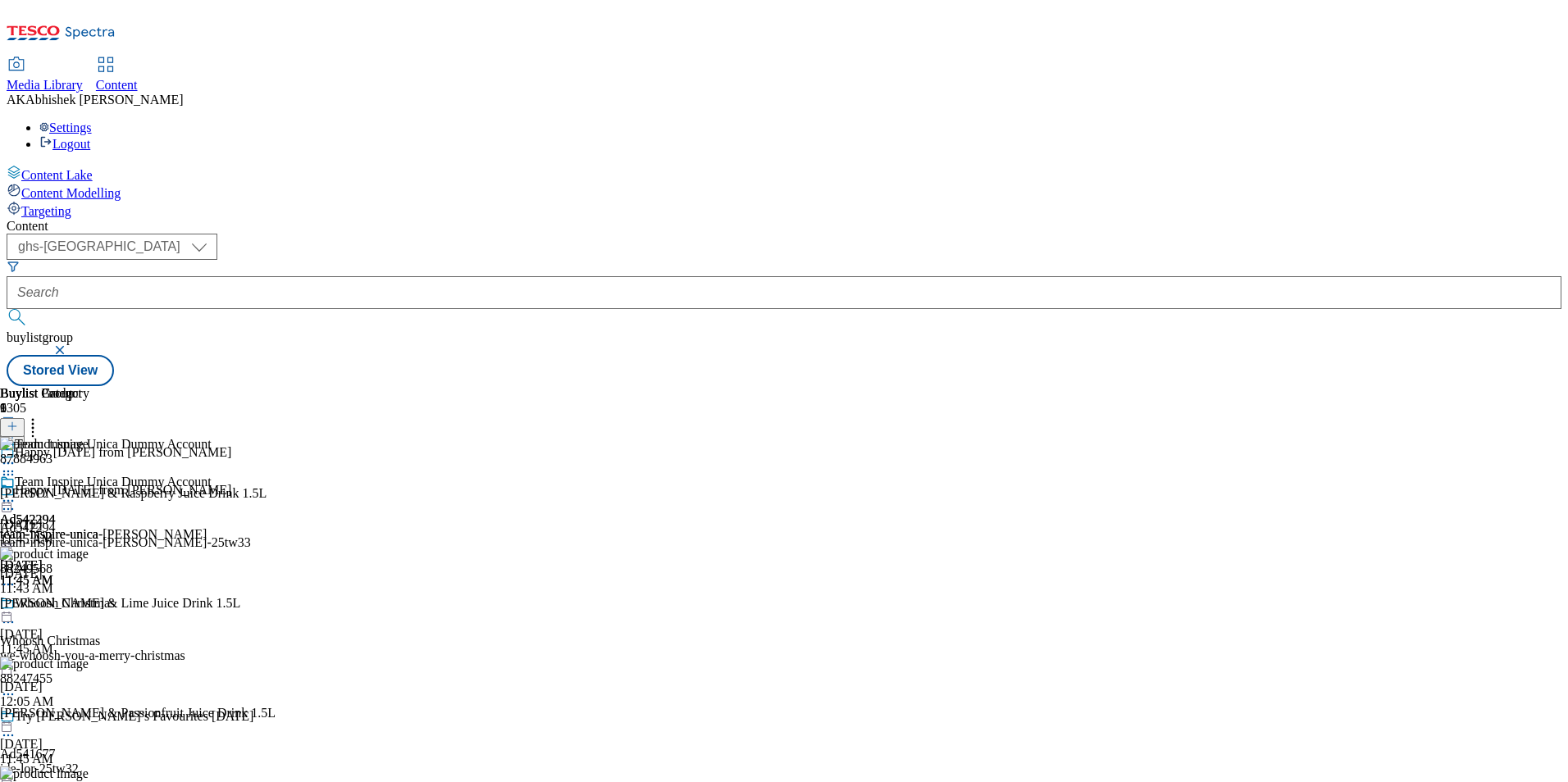
click at [17, 501] on icon at bounding box center [8, 509] width 17 height 17
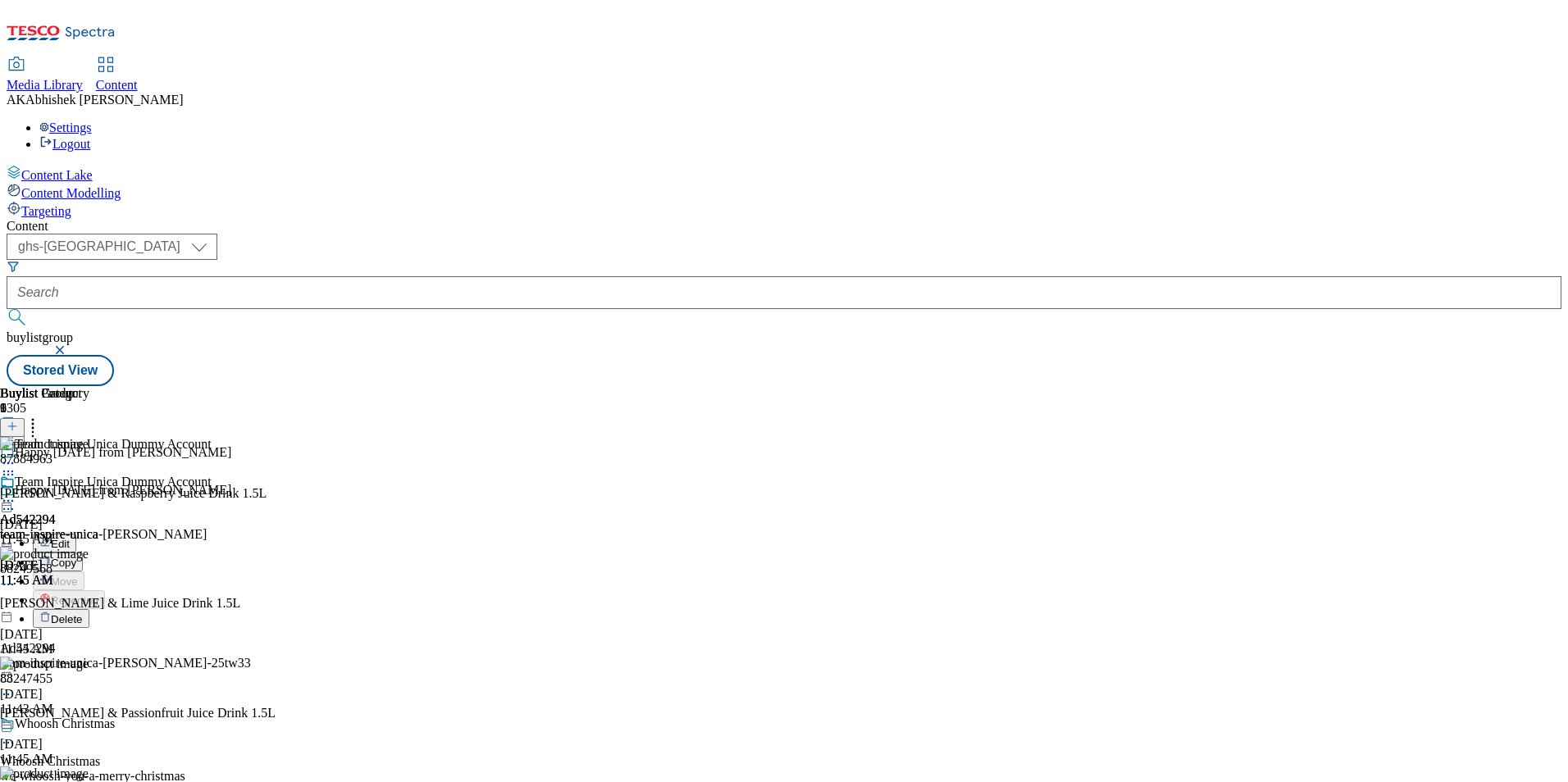
click at [70, 537] on span "Edit" at bounding box center [60, 543] width 19 height 12
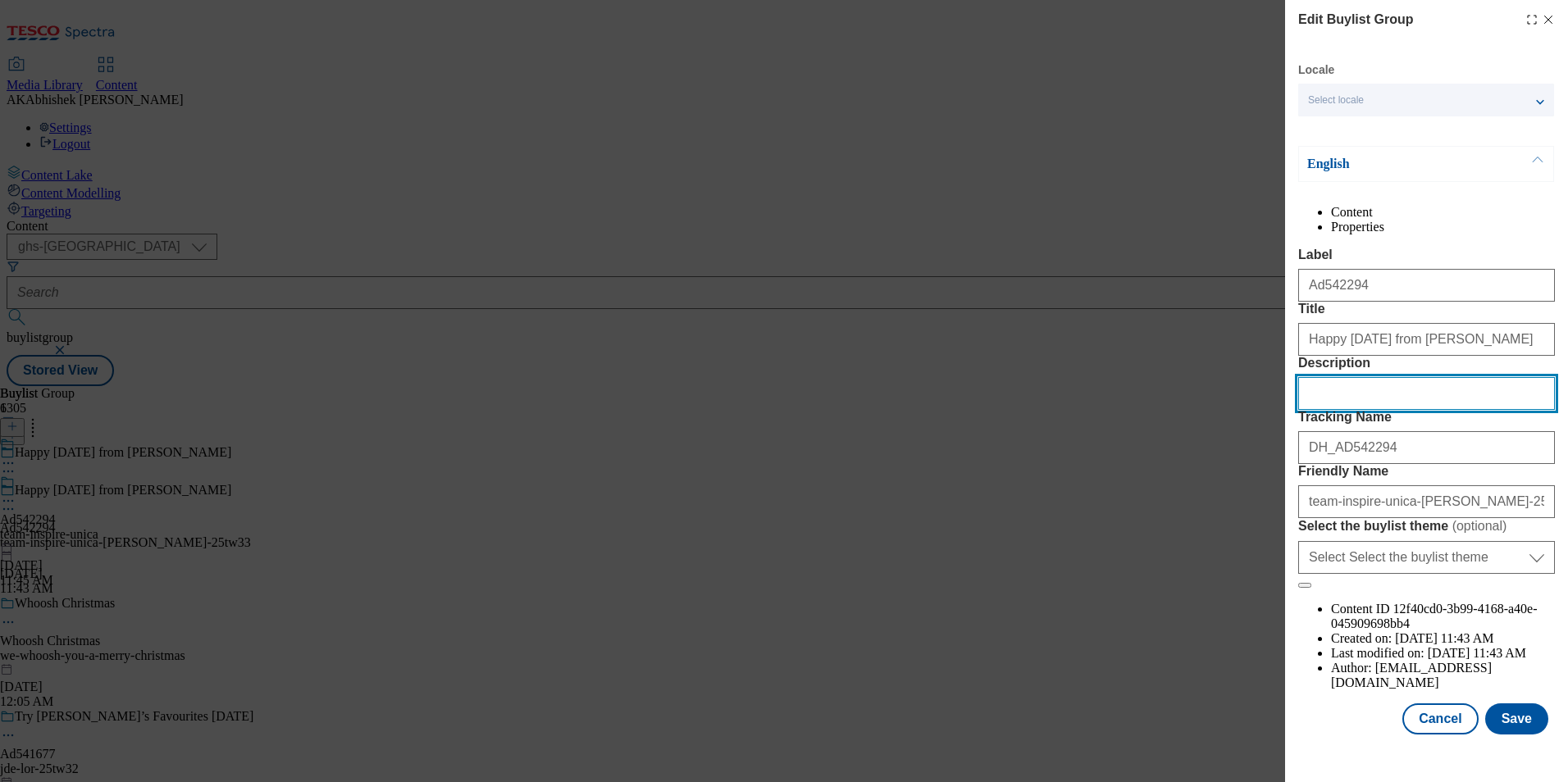
click at [1365, 410] on input "Description" at bounding box center [1426, 394] width 257 height 33
paste input "Don Simon Juice Drink - Lemon & Raspberry 1.5L"
type input "Don Simon Juice Drink - Lemon & Raspberry 1.5L"
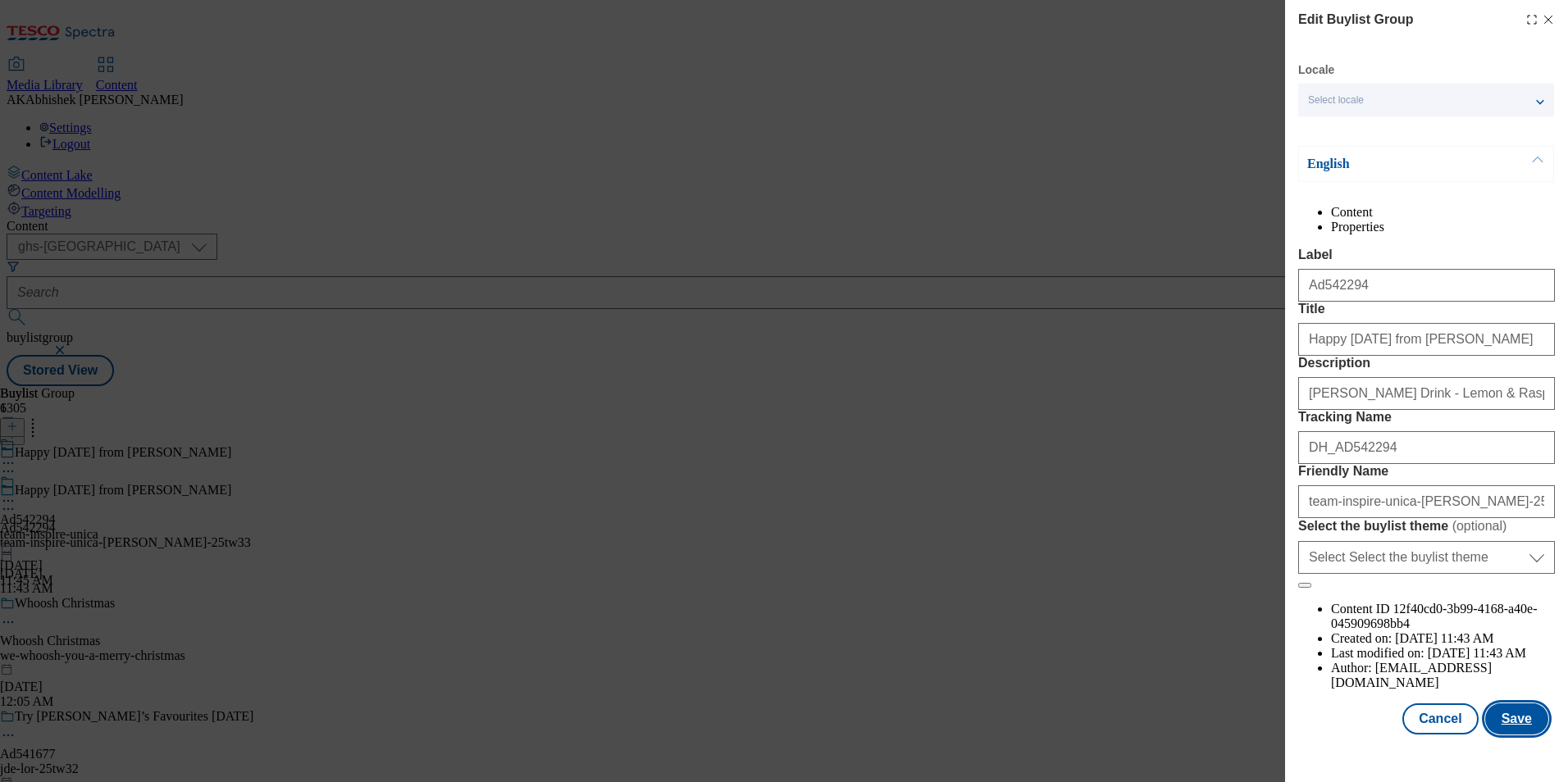
click at [1509, 734] on button "Save" at bounding box center [1516, 719] width 63 height 31
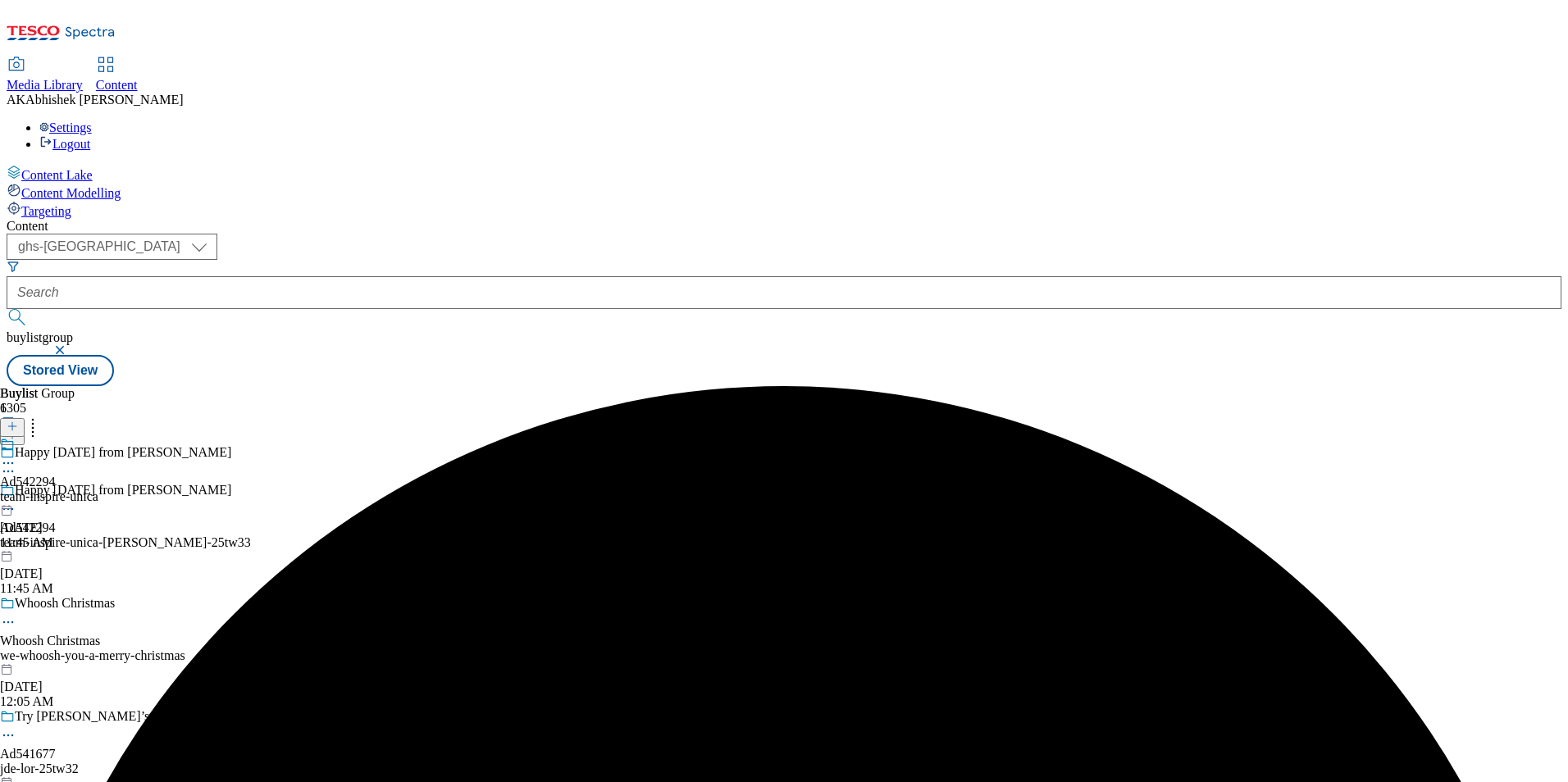
click at [17, 455] on icon at bounding box center [8, 463] width 17 height 17
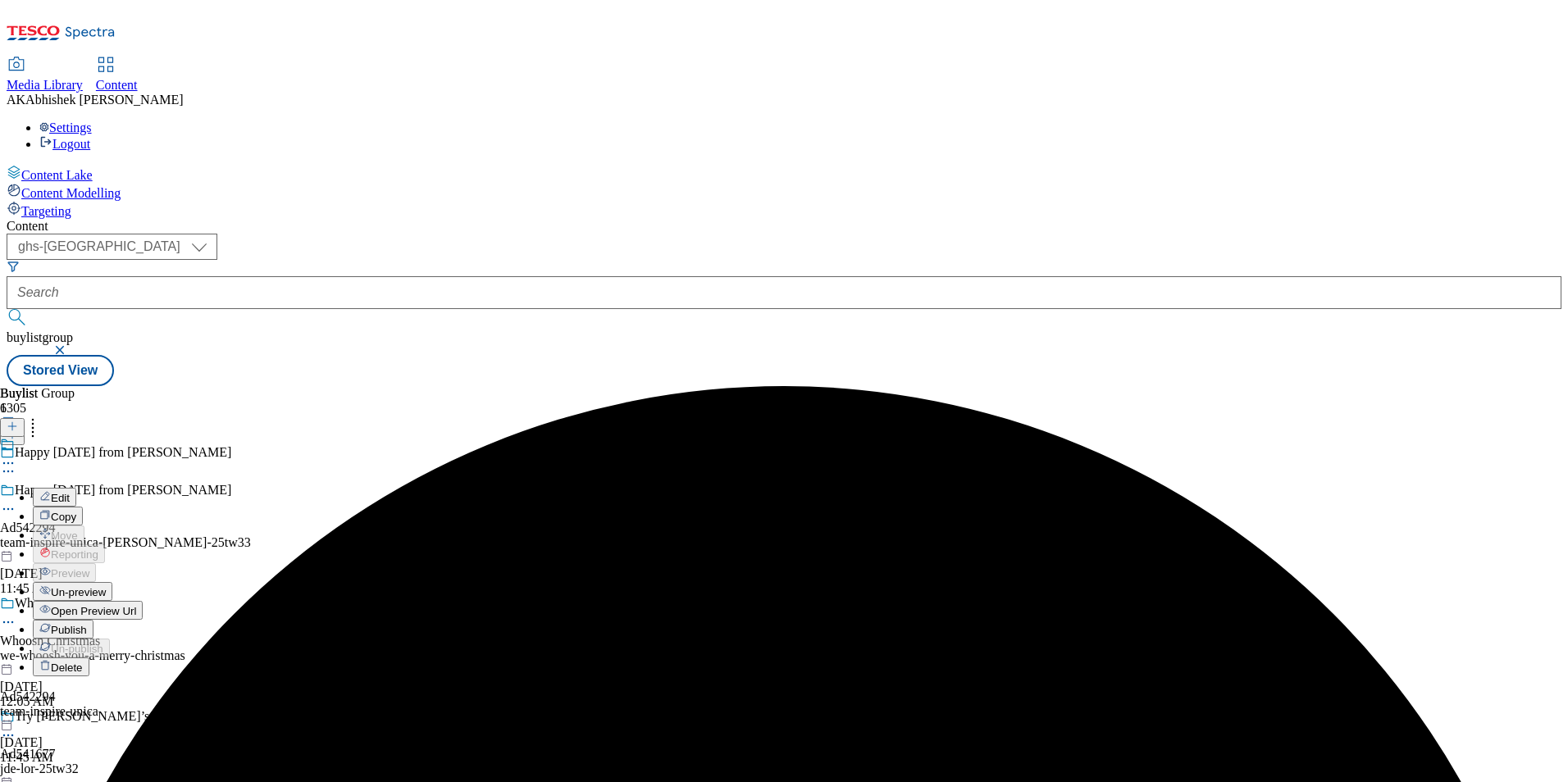
click at [70, 492] on span "Edit" at bounding box center [60, 498] width 19 height 12
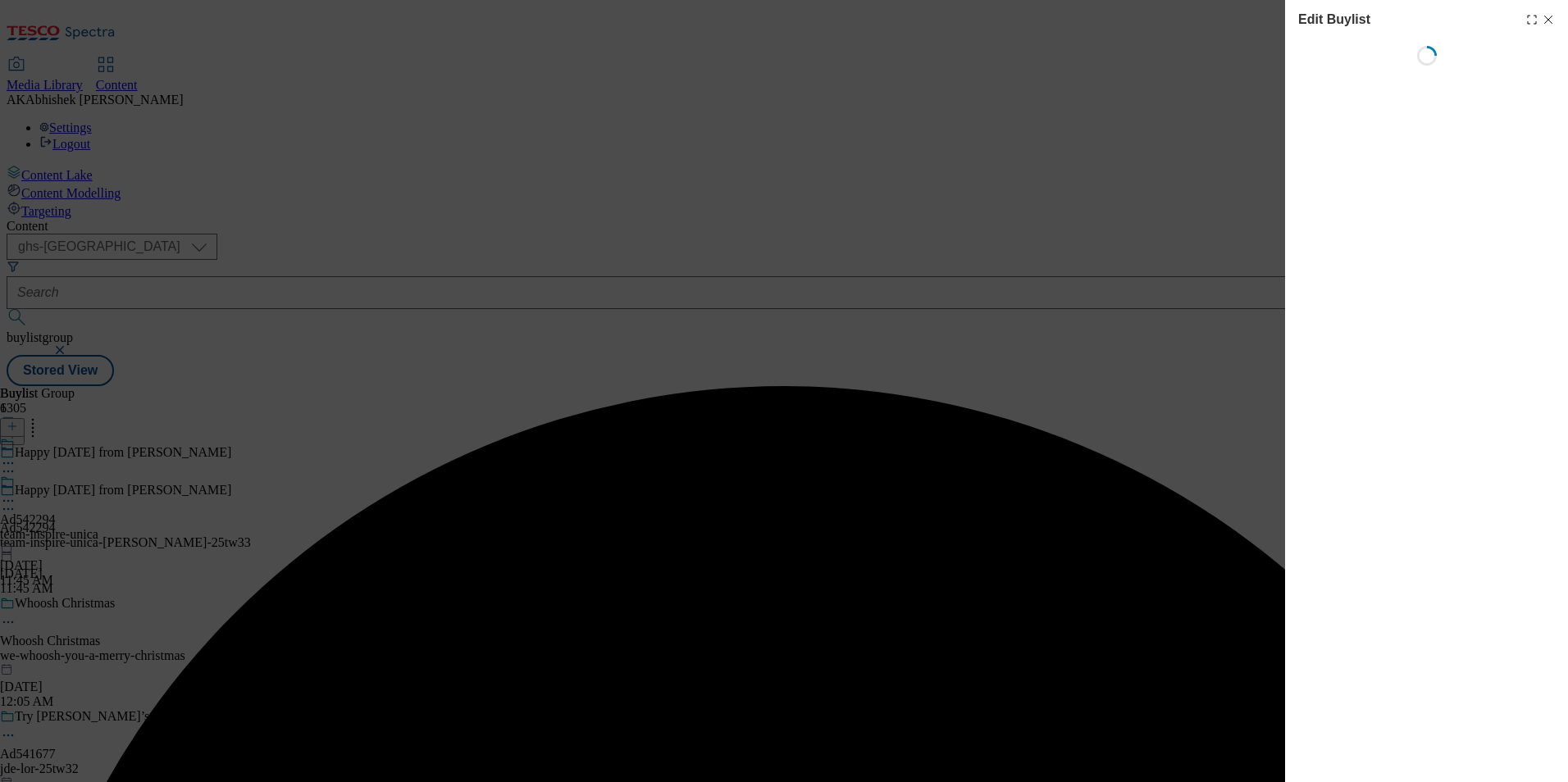
select select "tactical"
select select "supplier funded short term 1-3 weeks"
select select "dunnhumby"
select select "Banner"
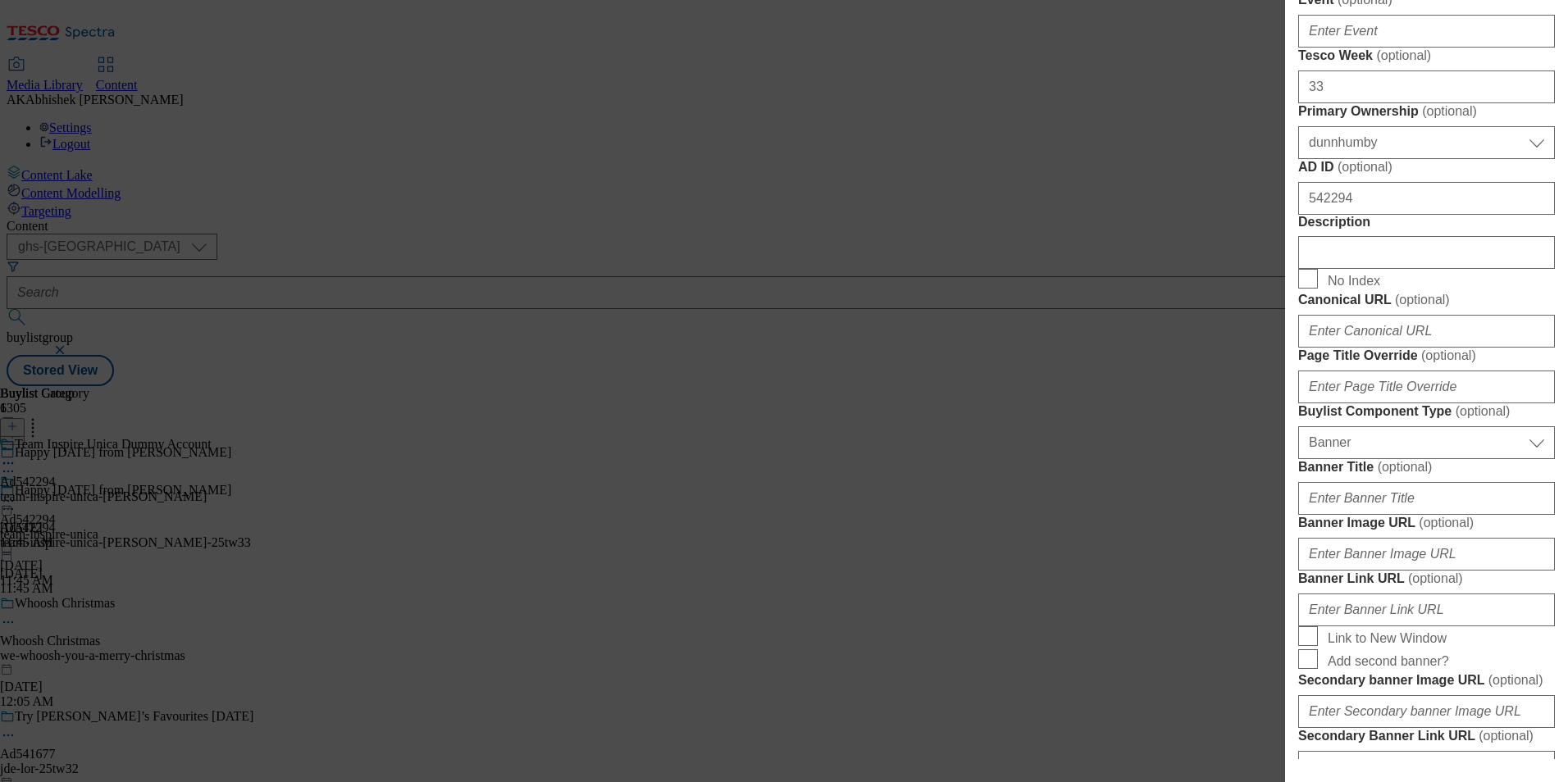
scroll to position [902, 0]
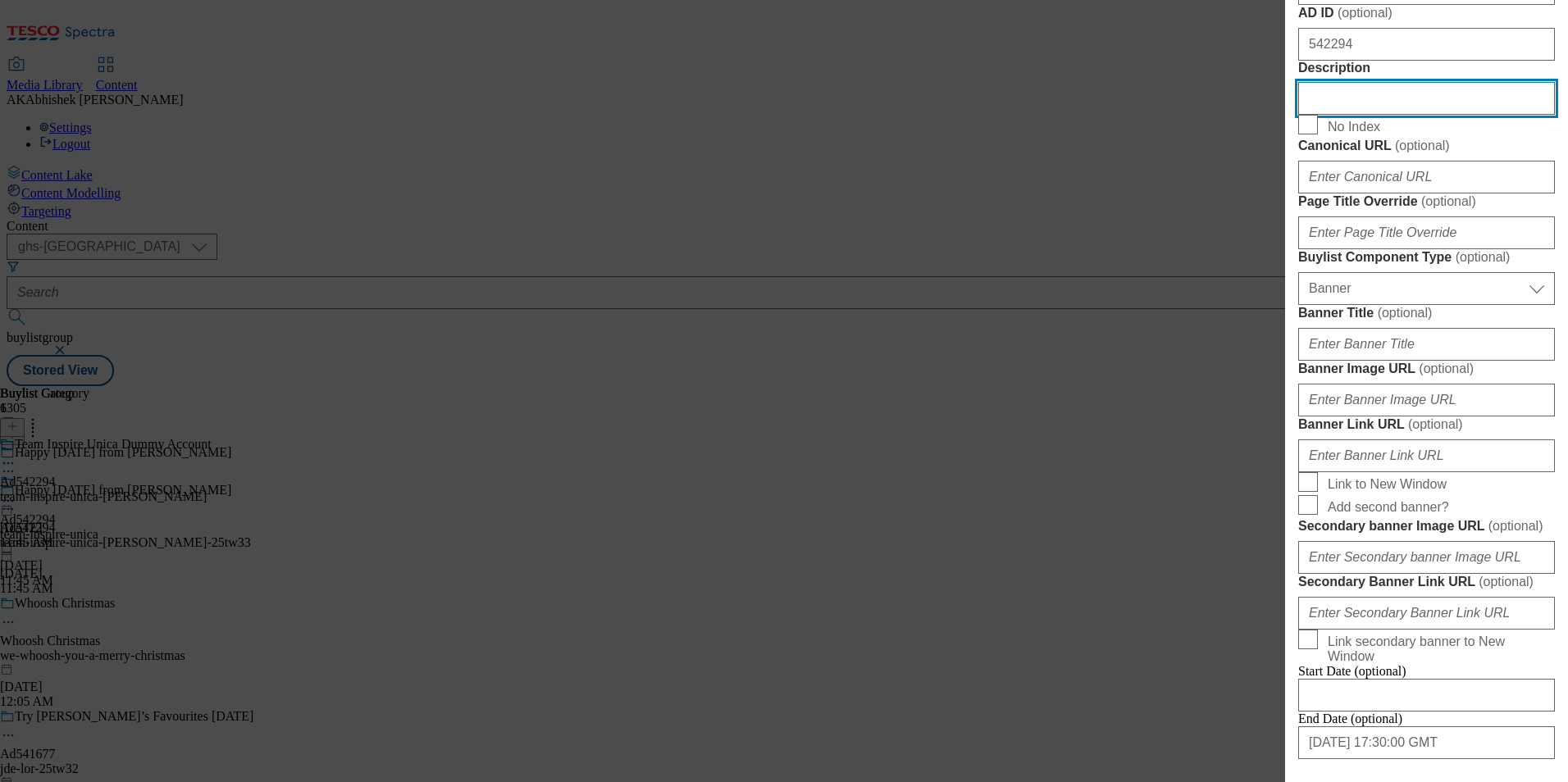
click at [1365, 114] on input "Description" at bounding box center [1426, 99] width 257 height 33
paste input "Don Simon Juice Drink - Lemon & Raspberry 1.5L"
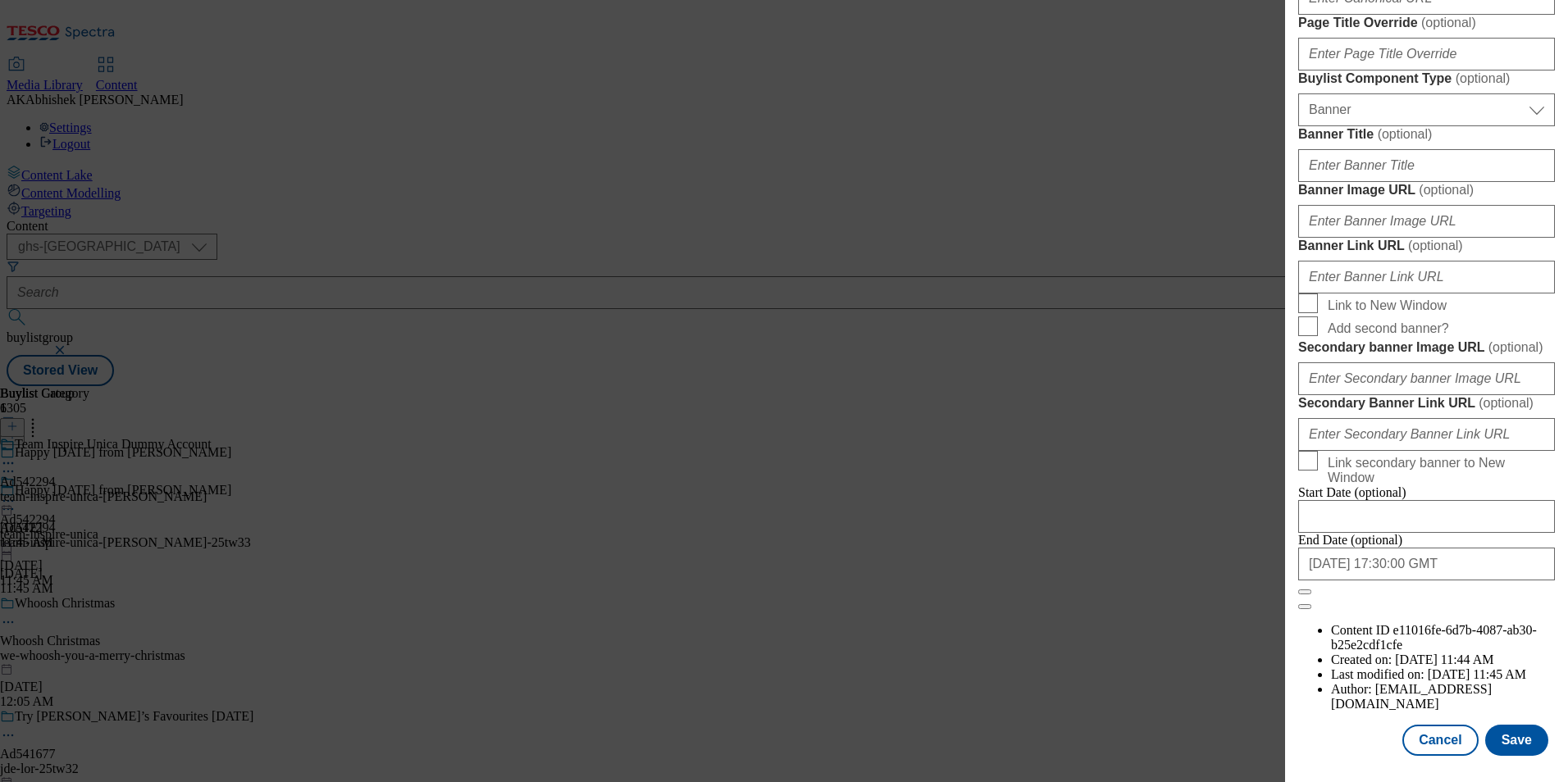
scroll to position [1689, 0]
type input "Don Simon Juice Drink - Lemon & Raspberry 1.5L"
click at [1512, 734] on button "Save" at bounding box center [1516, 740] width 63 height 31
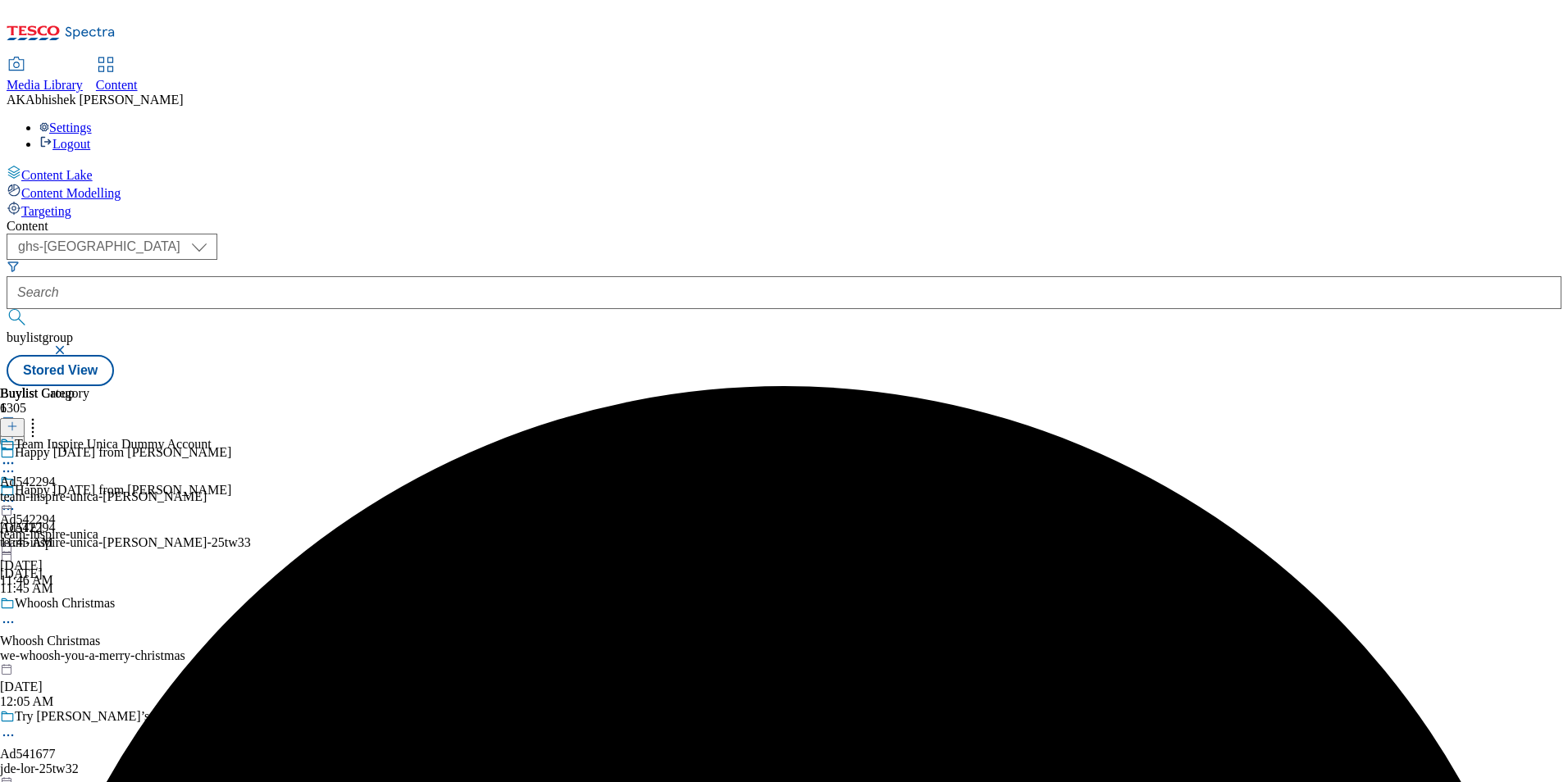
click at [14, 462] on circle at bounding box center [12, 463] width 3 height 3
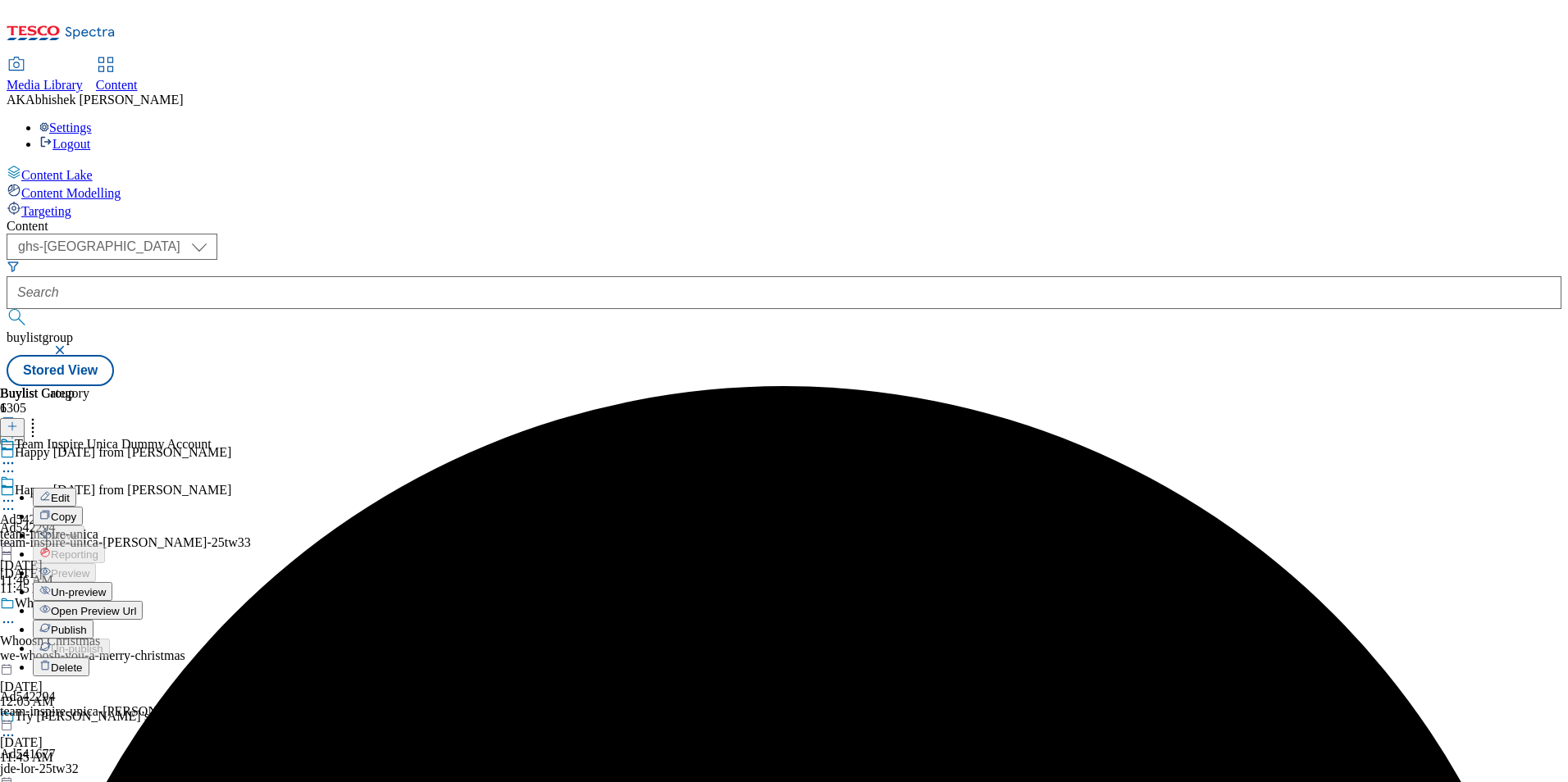
click at [70, 492] on span "Edit" at bounding box center [60, 498] width 19 height 12
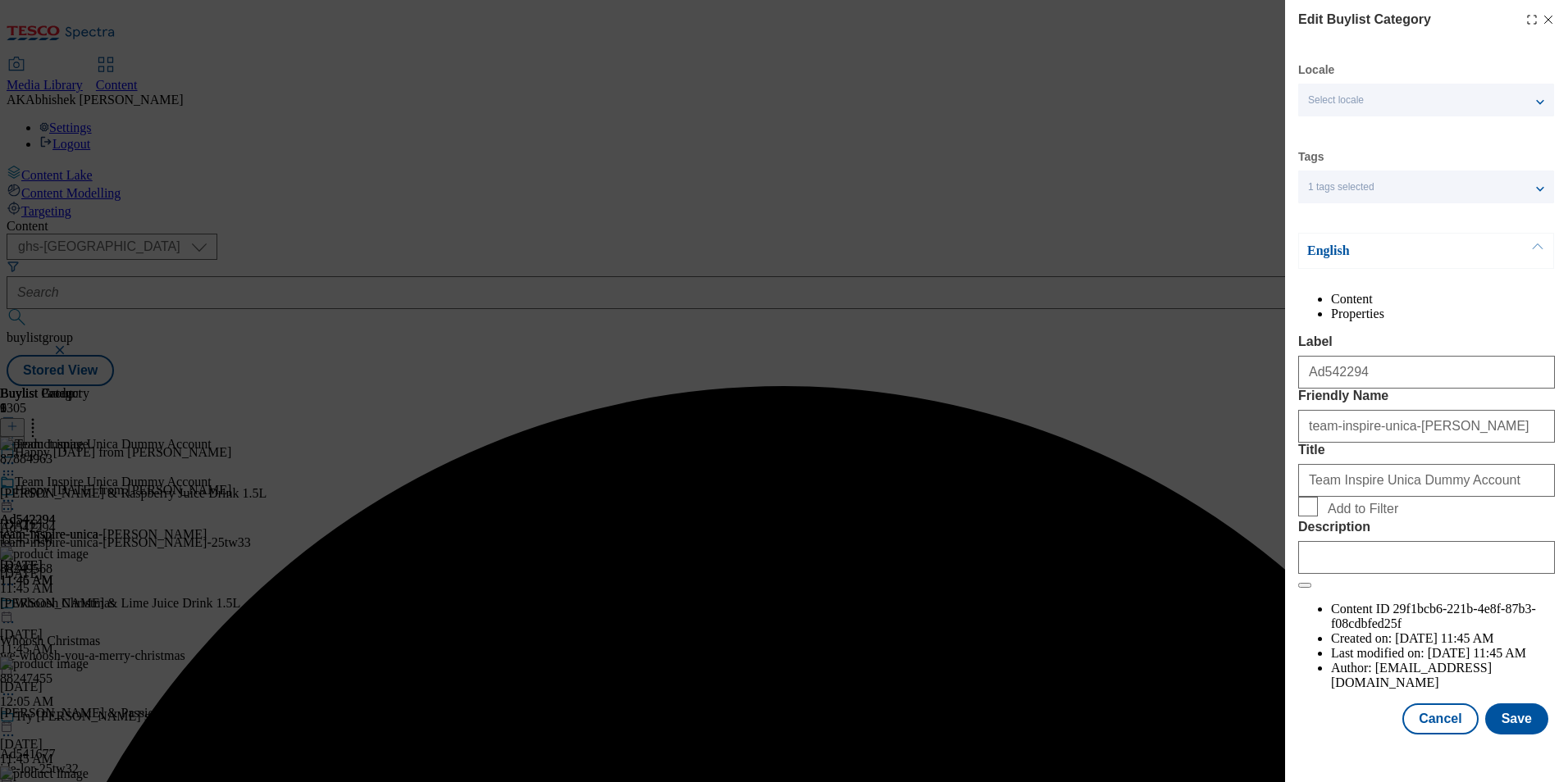
scroll to position [24, 0]
click at [1430, 574] on input "Description" at bounding box center [1426, 557] width 257 height 33
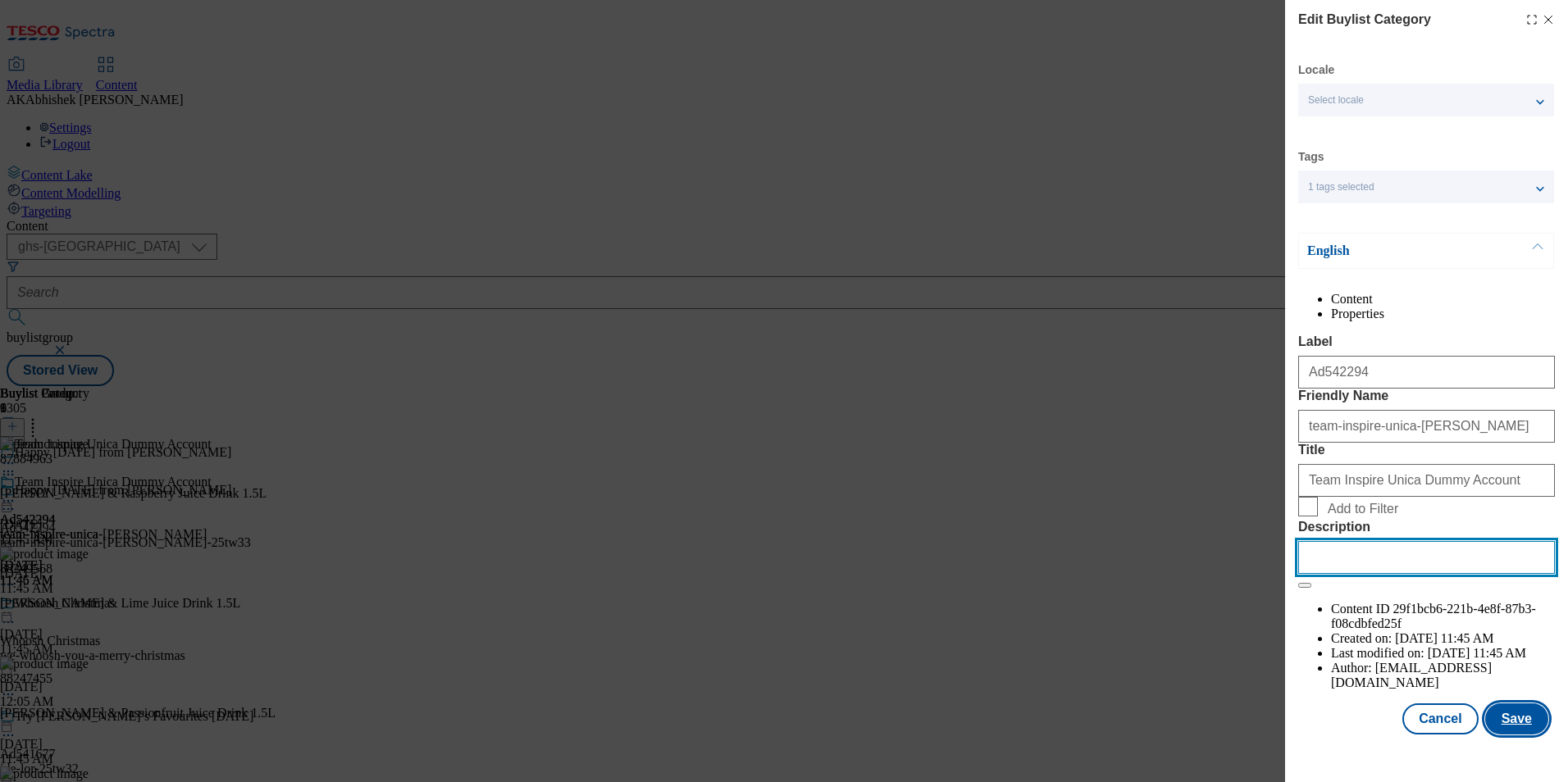
paste input "Don Simon Juice Drink - Lemon & Raspberry 1.5L"
type input "Don Simon Juice Drink - Lemon & Raspberry 1.5L"
click at [1498, 734] on button "Save" at bounding box center [1516, 719] width 63 height 31
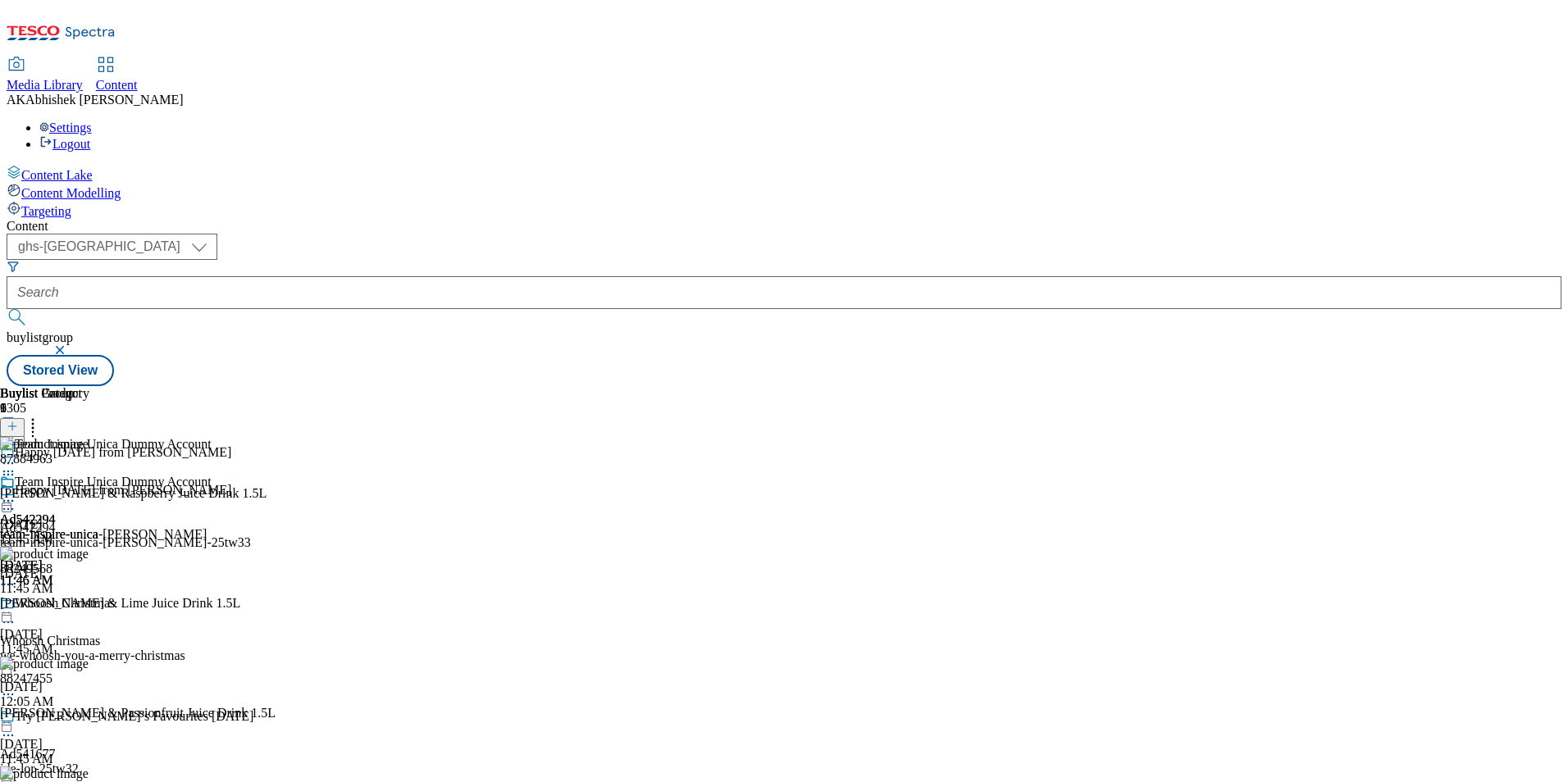
click at [17, 501] on icon at bounding box center [8, 509] width 17 height 17
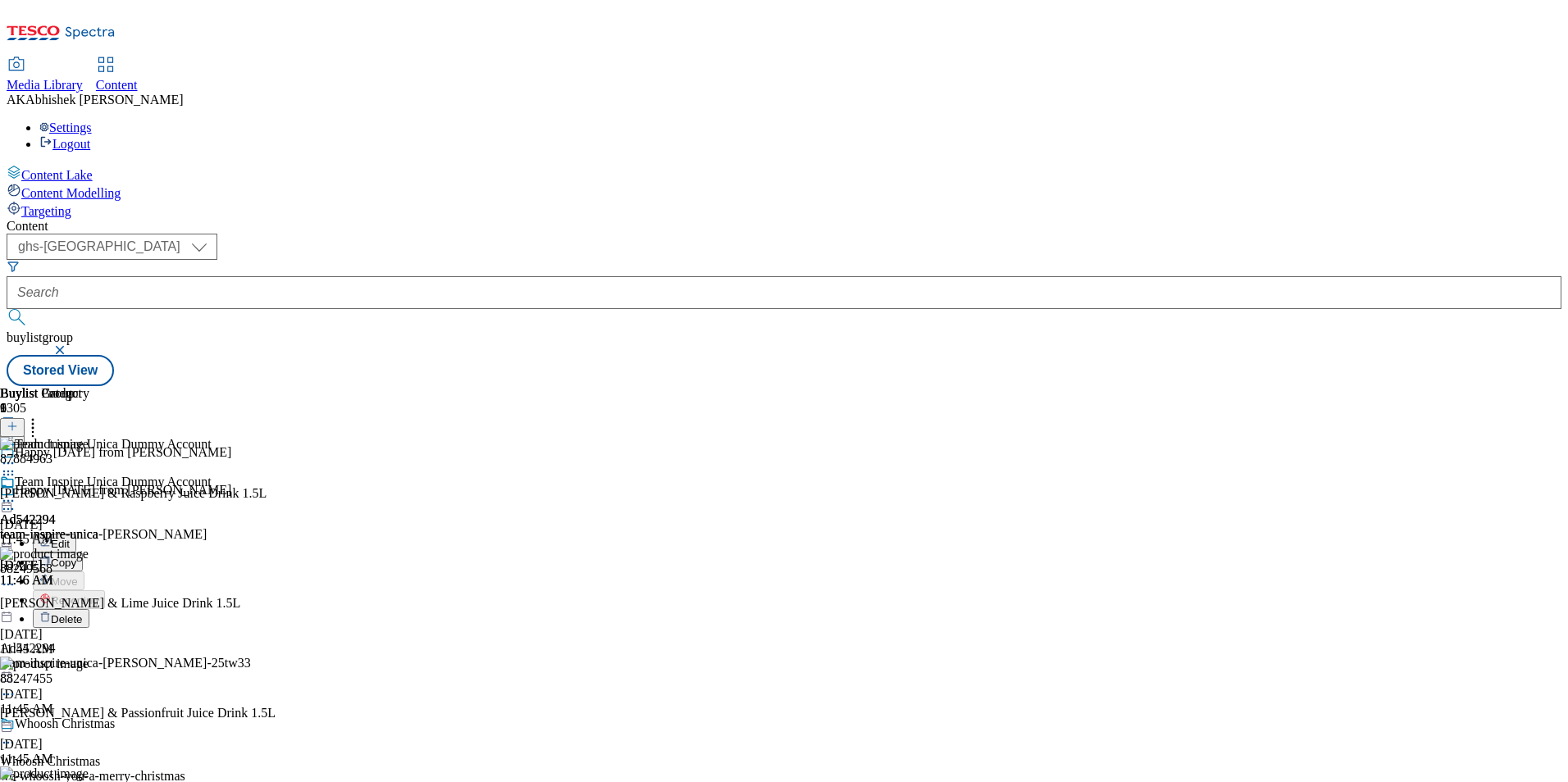
click at [70, 537] on span "Edit" at bounding box center [60, 543] width 19 height 12
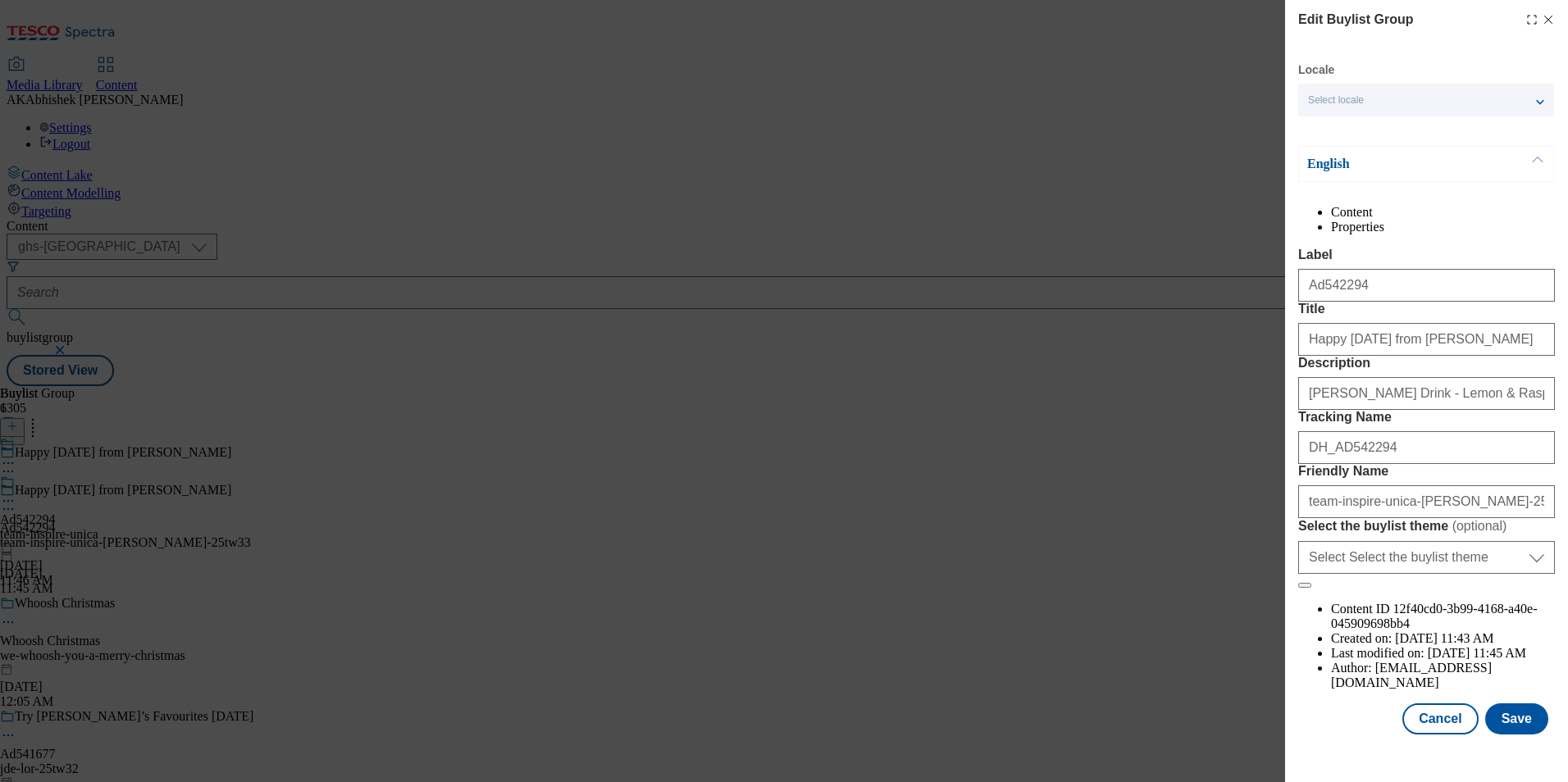
scroll to position [56, 0]
